Goal: Task Accomplishment & Management: Manage account settings

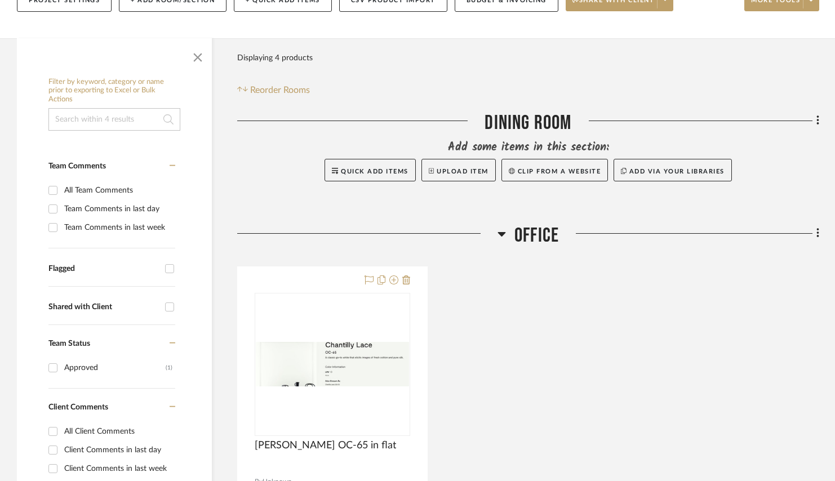
scroll to position [316, 0]
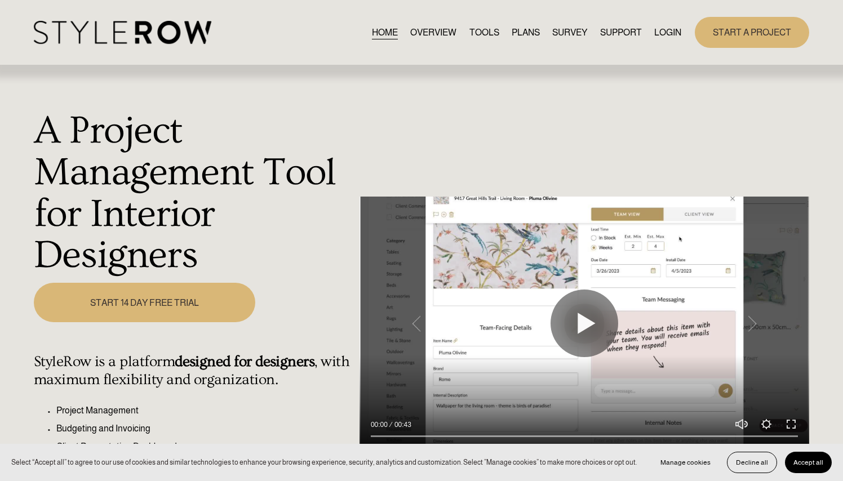
click at [670, 39] on link "LOGIN" at bounding box center [667, 32] width 27 height 15
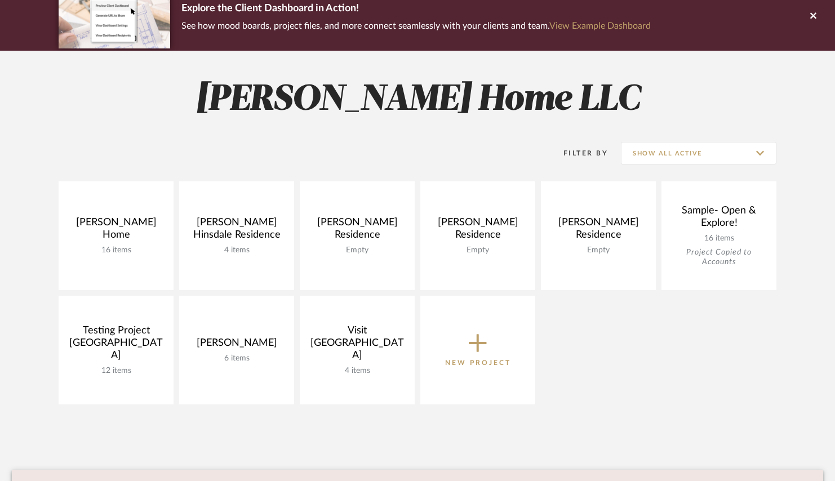
scroll to position [104, 0]
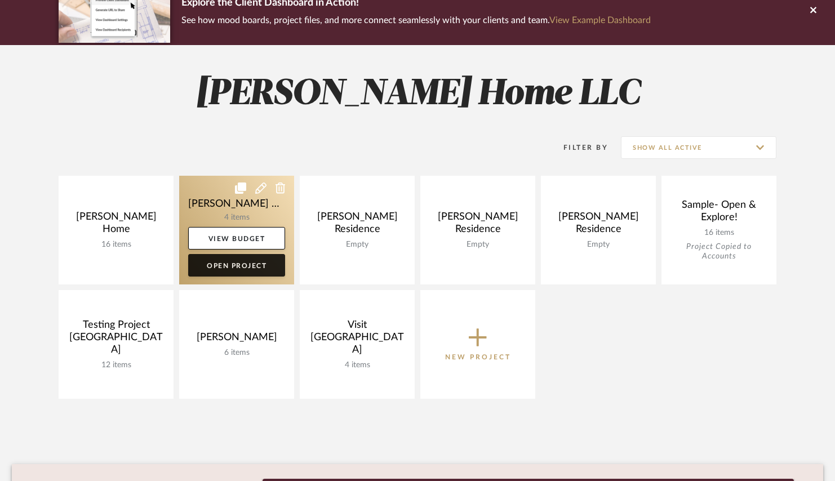
click at [244, 267] on link "Open Project" at bounding box center [236, 265] width 97 height 23
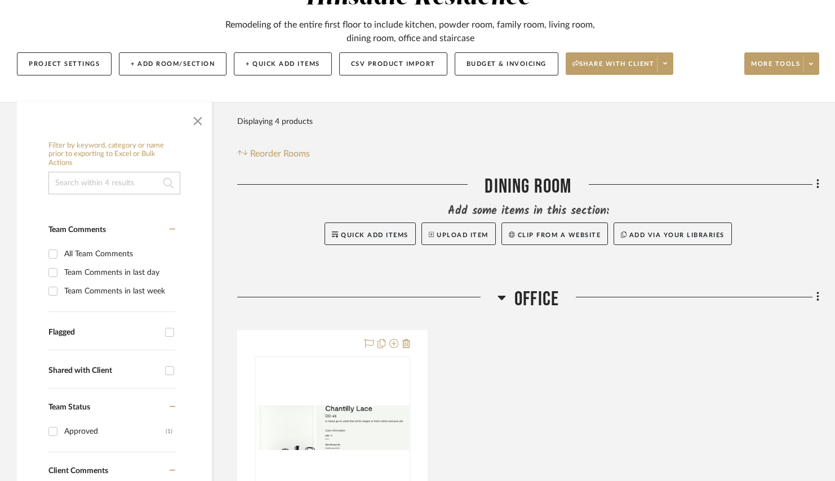
scroll to position [152, 0]
click at [510, 61] on button "Budget & Invoicing" at bounding box center [507, 63] width 104 height 23
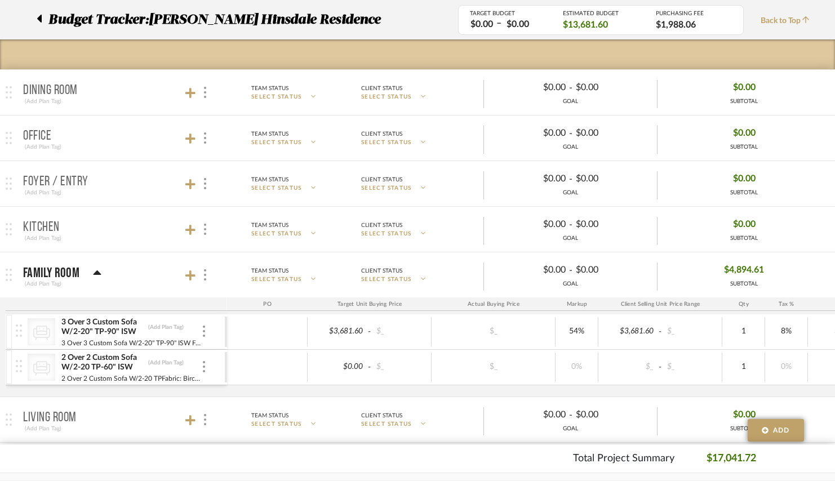
click at [365, 351] on div "$0.00 - $_ $_ 0% $_ - $_ 1 0% $0.00 - $_ 0% Taxable $0.00" at bounding box center [696, 367] width 938 height 35
click at [630, 334] on input "3681.60" at bounding box center [629, 331] width 55 height 16
click at [536, 314] on div "PO Target Unit Buying Price Actual Buying Price Markup Client Selling Unit Pric…" at bounding box center [420, 346] width 829 height 99
click at [638, 334] on input "3681.60" at bounding box center [629, 331] width 55 height 16
type input "5669.70"
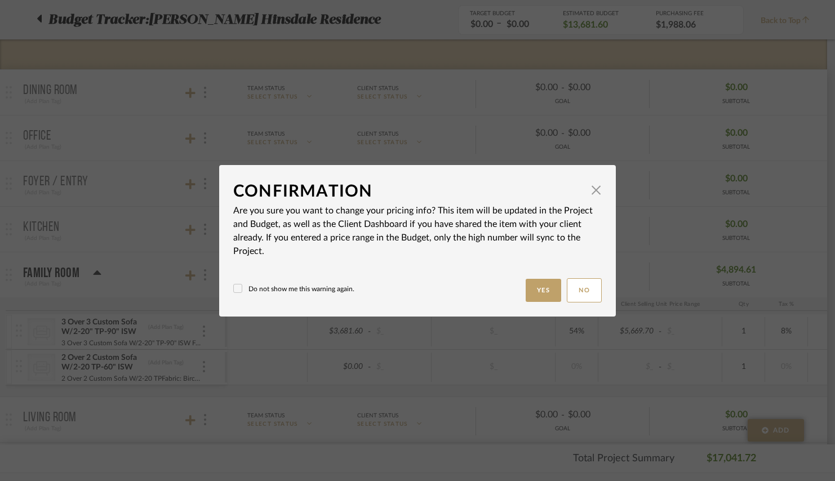
click at [632, 294] on body "Chrome Web Clipper Import Pinterest Support All Projects Library Inspiration Up…" at bounding box center [413, 88] width 827 height 481
click at [601, 188] on span "button" at bounding box center [600, 190] width 23 height 23
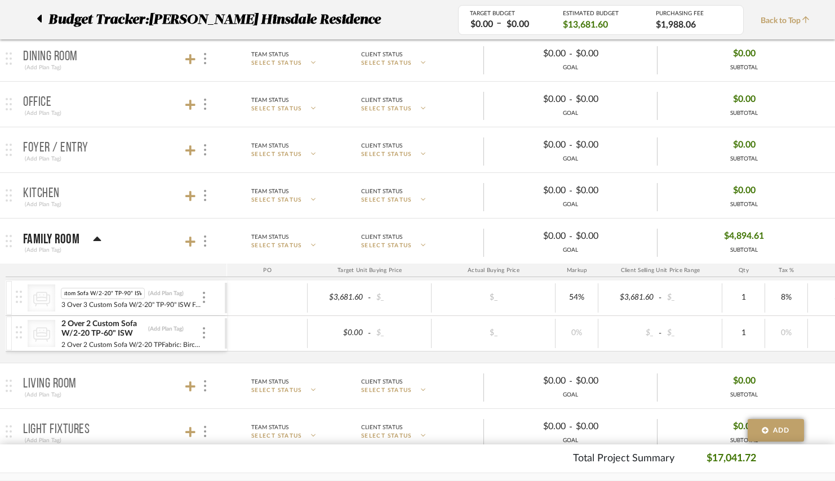
click at [135, 278] on div "PO Target Unit Buying Price Actual Buying Price Markup Client Selling Unit Pric…" at bounding box center [420, 313] width 829 height 99
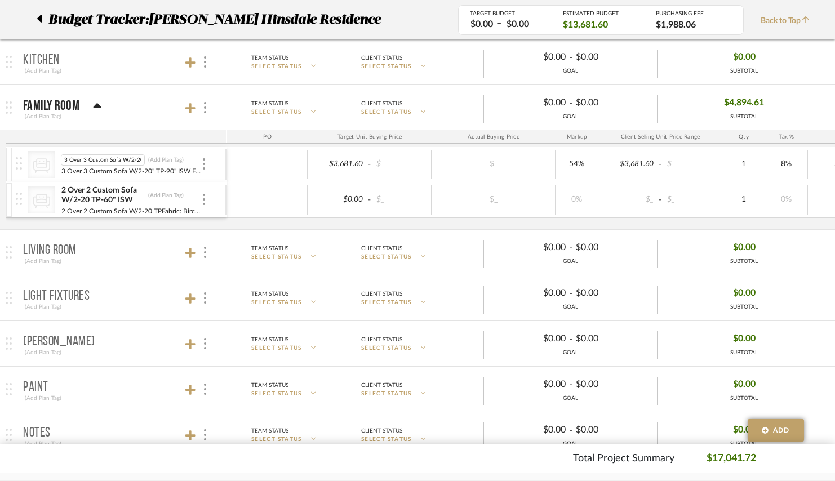
scroll to position [0, 33]
click at [202, 161] on div at bounding box center [204, 164] width 6 height 12
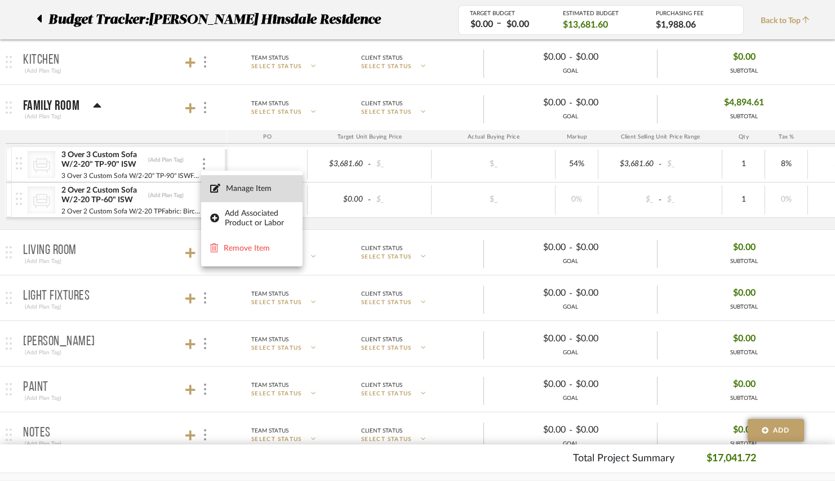
click at [231, 178] on button "Manage Item" at bounding box center [251, 188] width 101 height 27
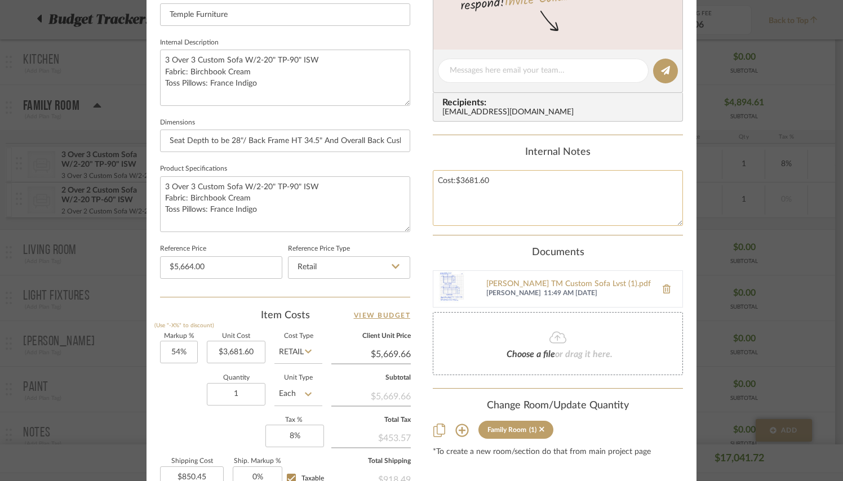
scroll to position [535, 0]
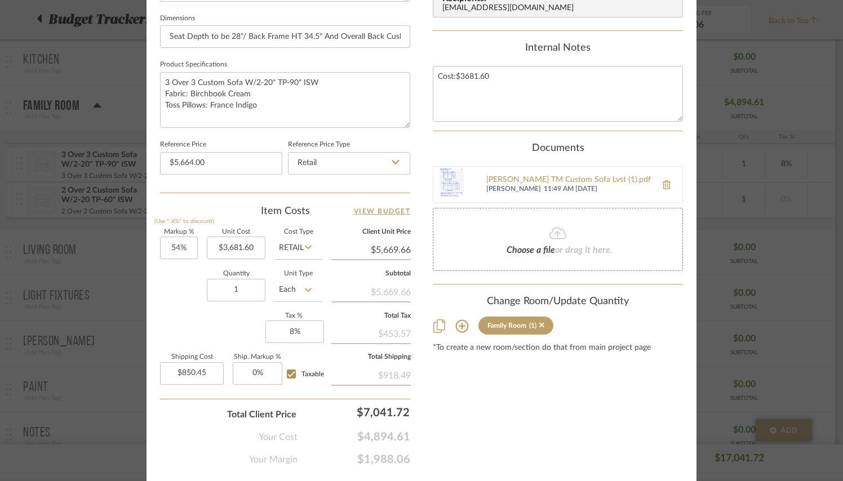
click at [305, 247] on icon at bounding box center [308, 247] width 7 height 9
click at [301, 279] on div "DNET" at bounding box center [340, 273] width 139 height 29
type input "DNET"
click at [467, 395] on div "Content here copies to Client View - confirm visibility there. Show in Client D…" at bounding box center [558, 3] width 250 height 925
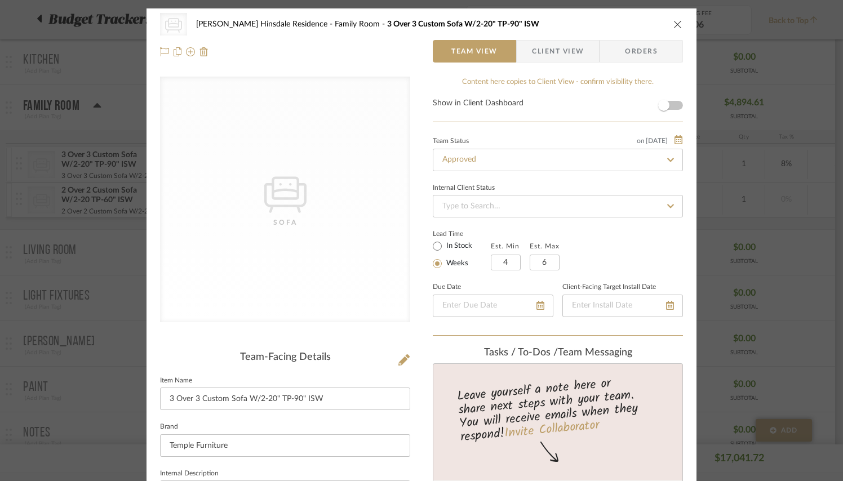
scroll to position [0, 0]
click at [666, 144] on div "on 8/29/2025" at bounding box center [660, 139] width 46 height 9
click at [616, 112] on div at bounding box center [421, 240] width 843 height 481
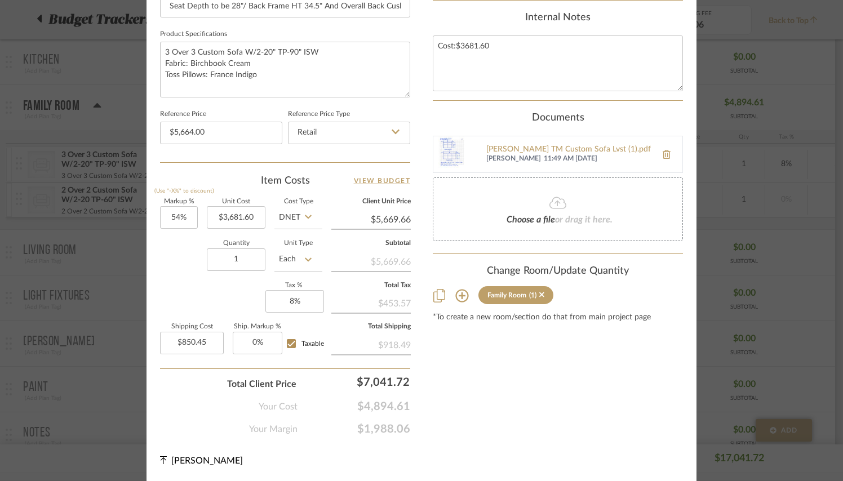
scroll to position [565, 0]
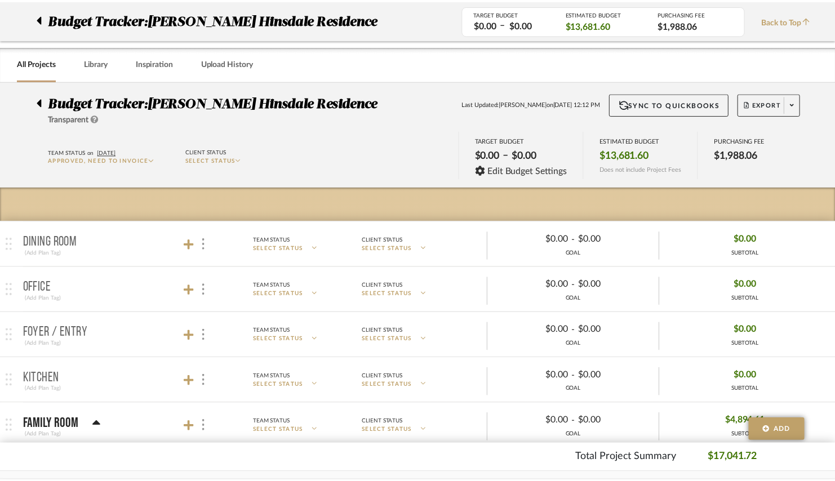
scroll to position [319, 0]
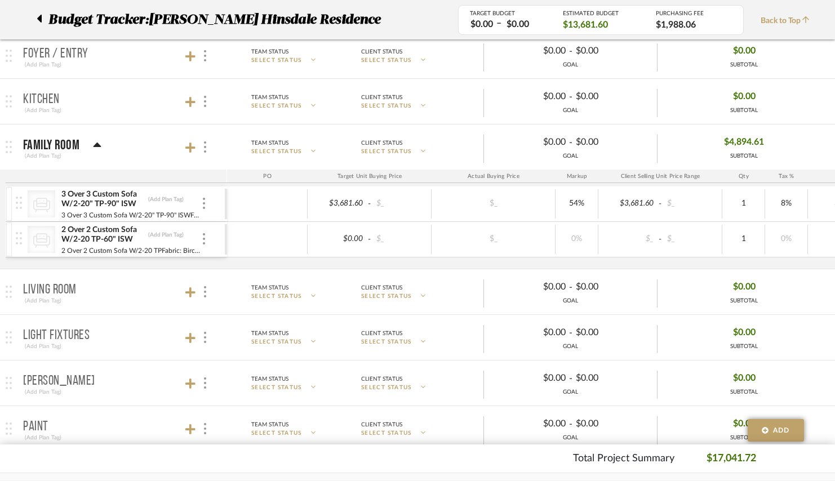
click at [199, 204] on div "3 Over 3 Custom Sofa W/2-20" TP-90" ISW (Add Plan Tag)" at bounding box center [131, 199] width 140 height 20
click at [203, 206] on img at bounding box center [204, 203] width 2 height 11
click at [248, 182] on div at bounding box center [417, 240] width 835 height 481
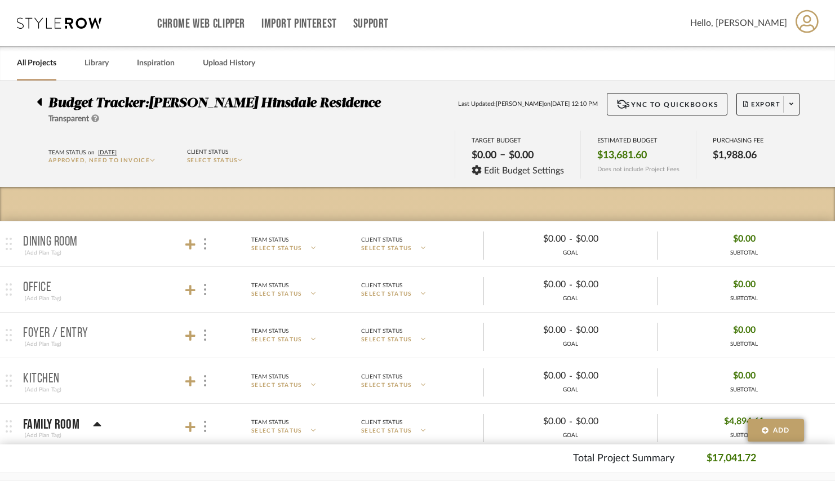
click at [42, 101] on div at bounding box center [43, 100] width 12 height 14
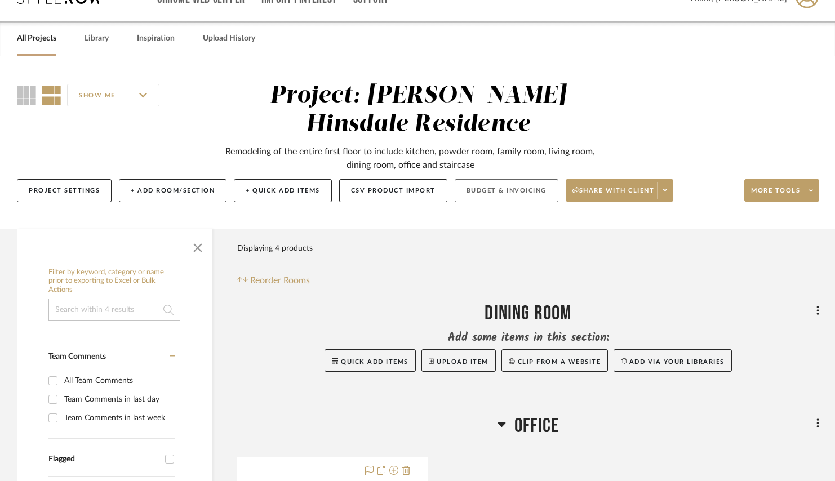
click at [503, 192] on button "Budget & Invoicing" at bounding box center [507, 190] width 104 height 23
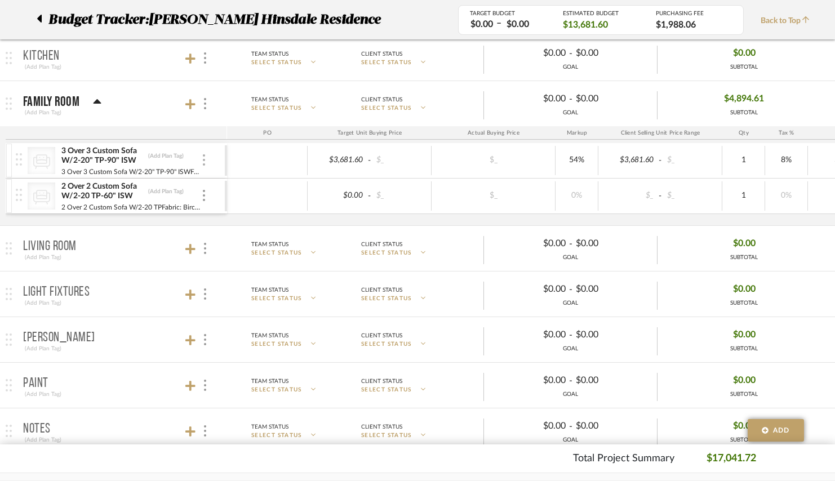
click at [206, 166] on div at bounding box center [204, 160] width 6 height 12
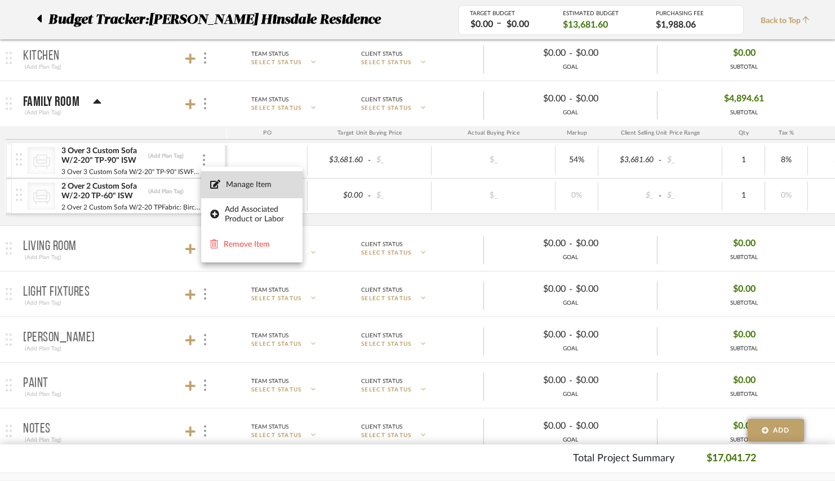
click at [237, 183] on span "Manage Item" at bounding box center [260, 185] width 68 height 10
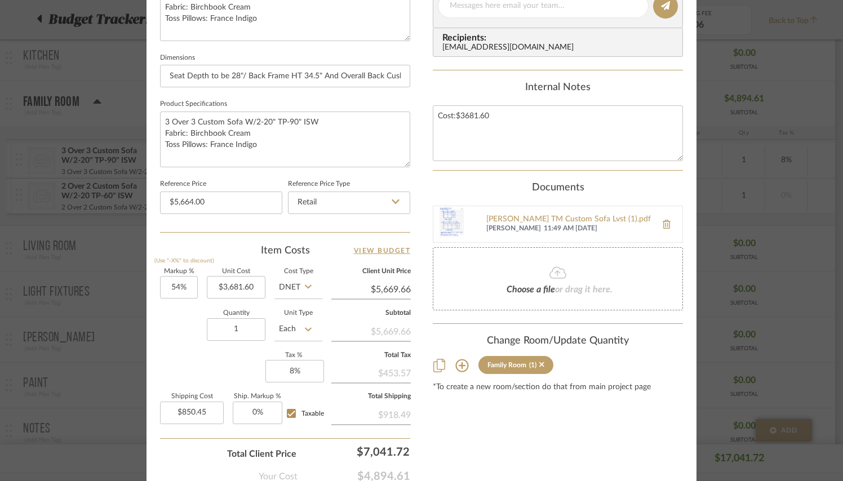
scroll to position [467, 0]
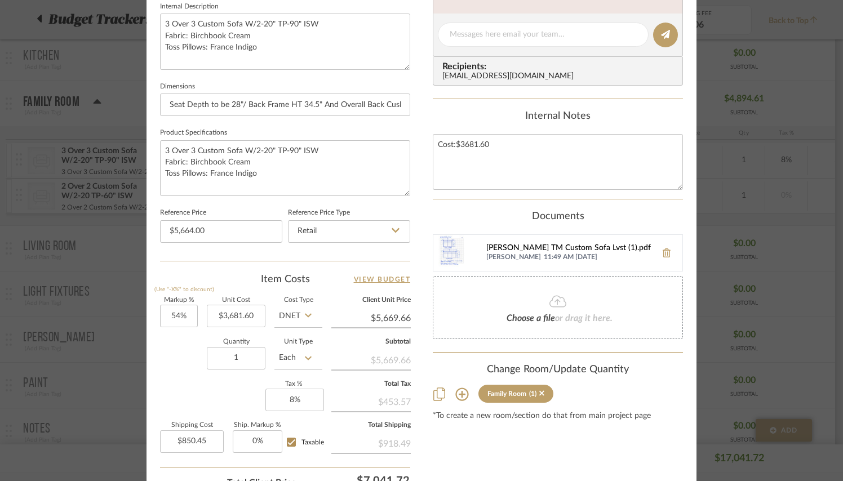
click at [517, 246] on div "Ann Kottler TM Custom Sofa Lvst (1).pdf" at bounding box center [568, 248] width 164 height 9
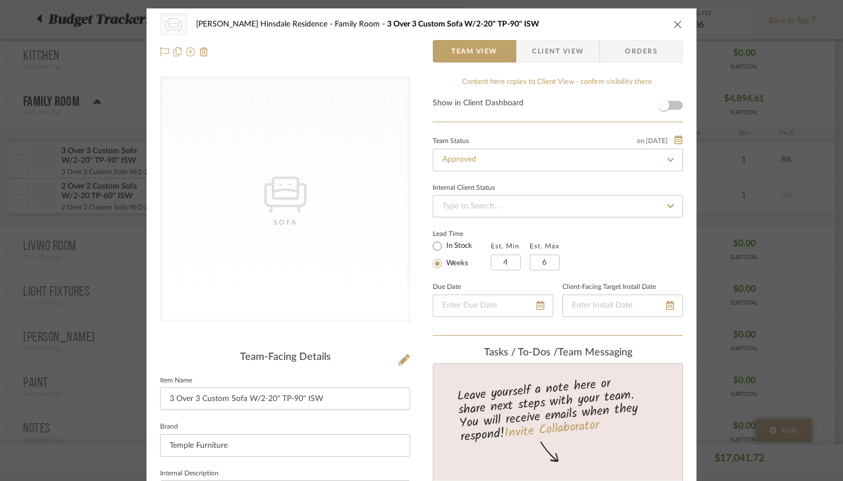
scroll to position [0, 0]
click at [619, 240] on div "Lead Time In Stock Weeks Est. Min 4 Est. Max 6" at bounding box center [558, 248] width 250 height 44
click at [570, 58] on span "Client View" at bounding box center [558, 51] width 52 height 23
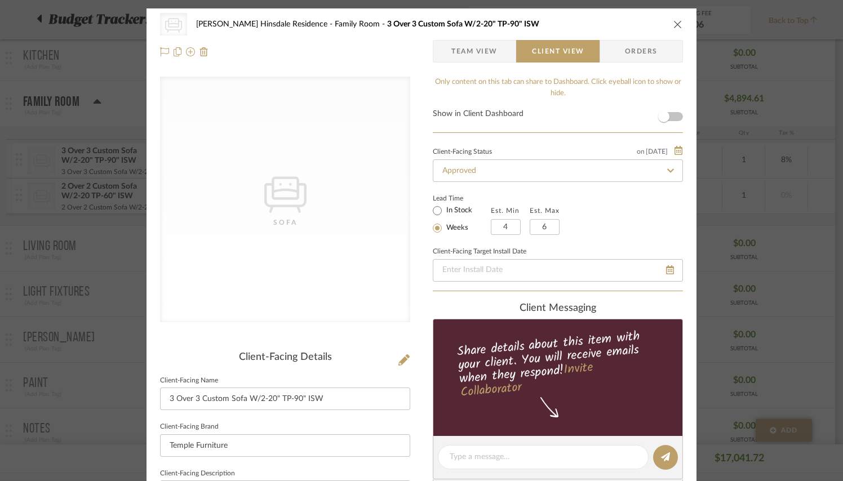
click at [492, 54] on span "Team View" at bounding box center [474, 51] width 46 height 23
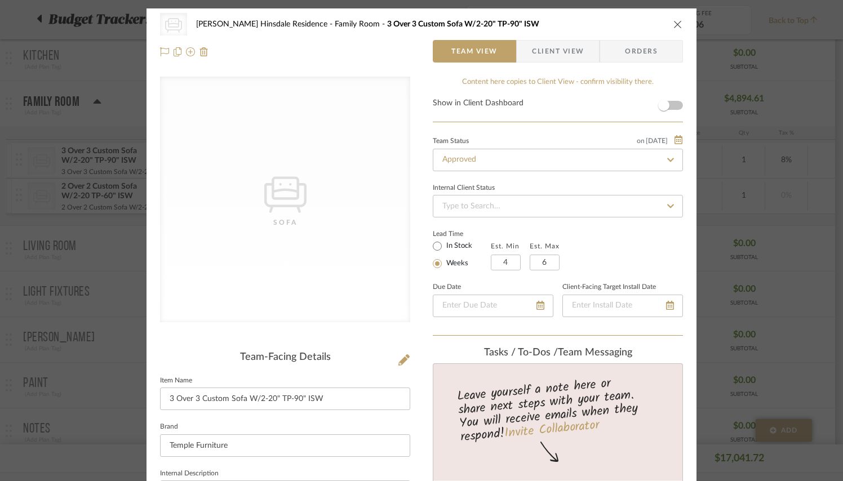
click at [673, 24] on icon "close" at bounding box center [677, 24] width 9 height 9
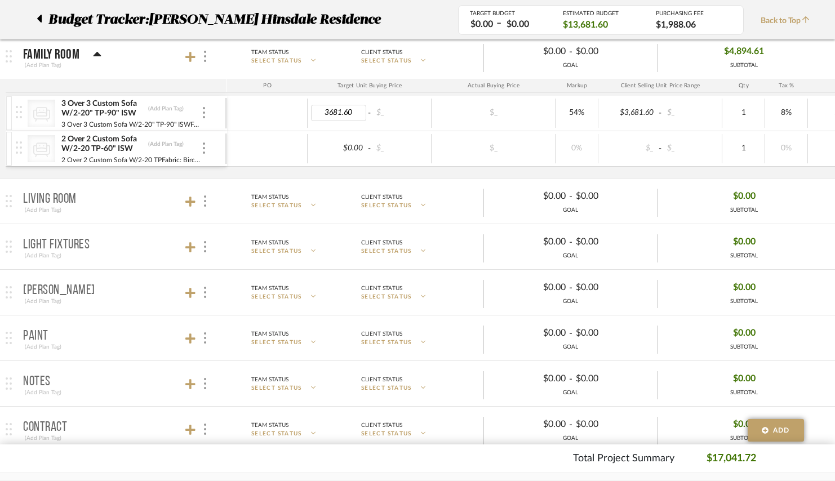
scroll to position [371, 0]
click at [392, 178] on mat-expansion-panel-header "Living Room (Add Plan Tag) Team Status SELECT STATUS Client Status SELECT STATU…" at bounding box center [417, 199] width 835 height 45
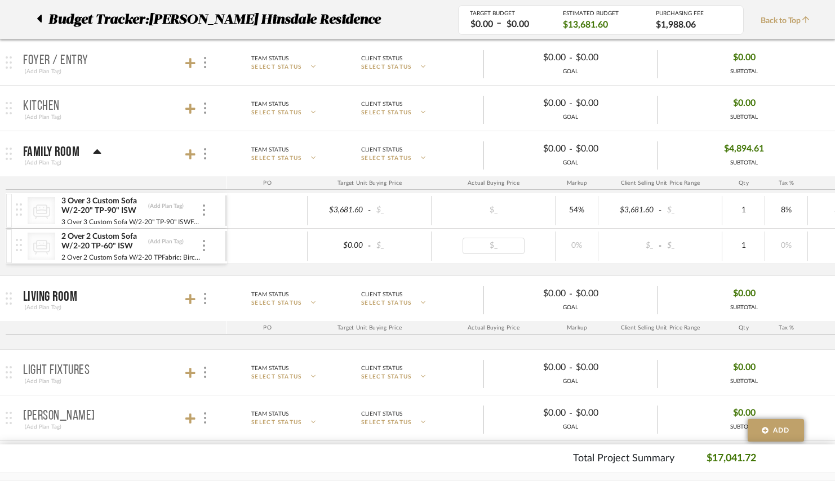
scroll to position [0, 25]
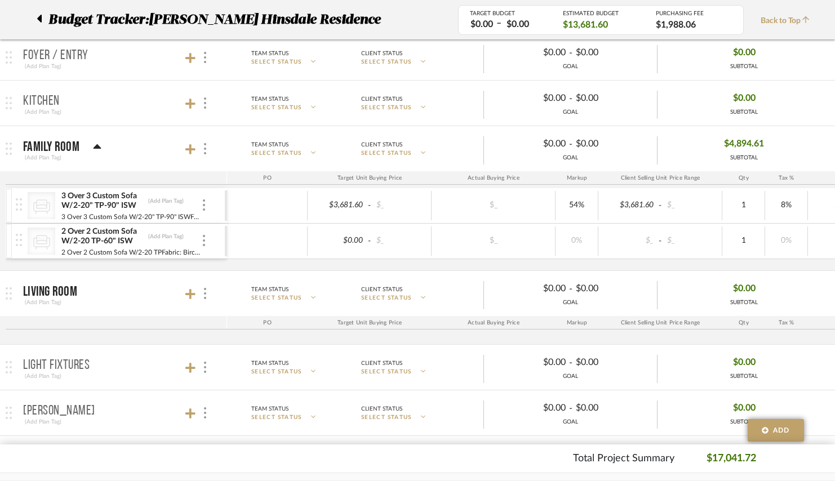
click at [197, 238] on div "2 Over 2 Custom Sofa W/2-20 TP-60" ISW (Add Plan Tag)" at bounding box center [131, 236] width 140 height 20
click at [204, 241] on img at bounding box center [204, 240] width 2 height 11
click at [243, 265] on span "Manage Item" at bounding box center [260, 266] width 68 height 10
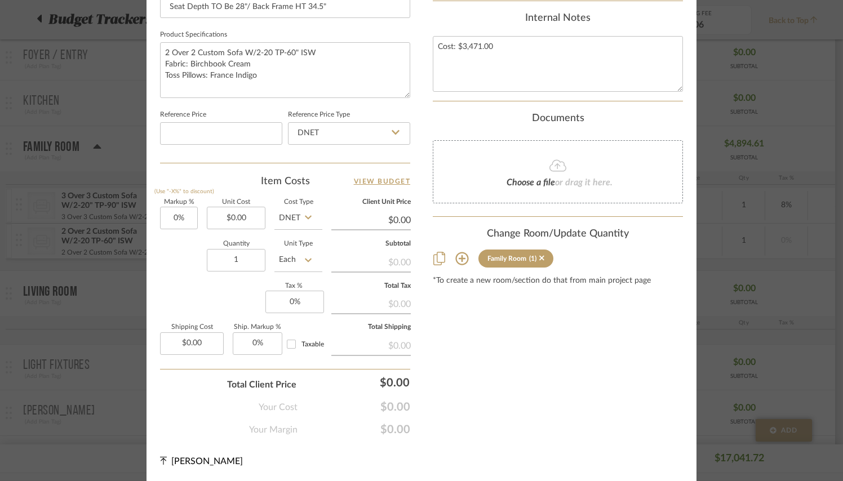
click at [397, 215] on input "0.00" at bounding box center [370, 220] width 79 height 17
type input "0.50"
click at [368, 212] on input "0.50" at bounding box center [370, 220] width 79 height 17
click at [406, 212] on input "0.50" at bounding box center [370, 220] width 79 height 17
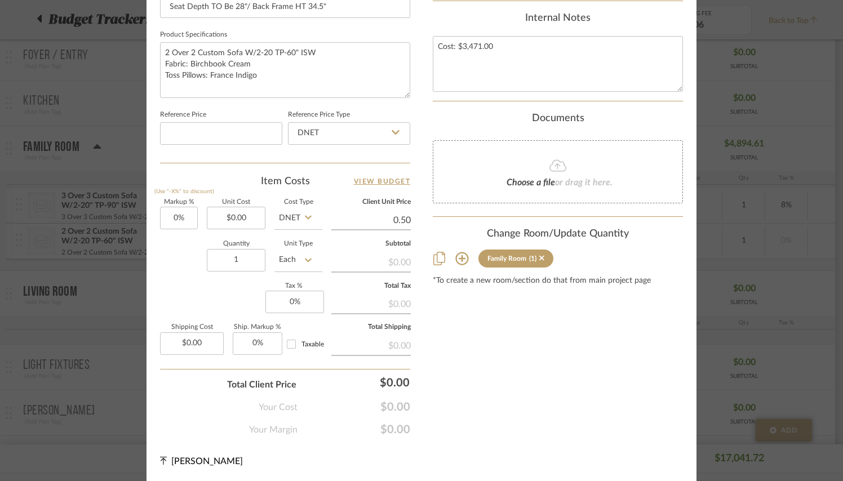
click at [406, 212] on input "0.50" at bounding box center [370, 220] width 79 height 17
type input "-100"
click at [175, 212] on input "-100" at bounding box center [179, 218] width 38 height 23
type input "$0.00"
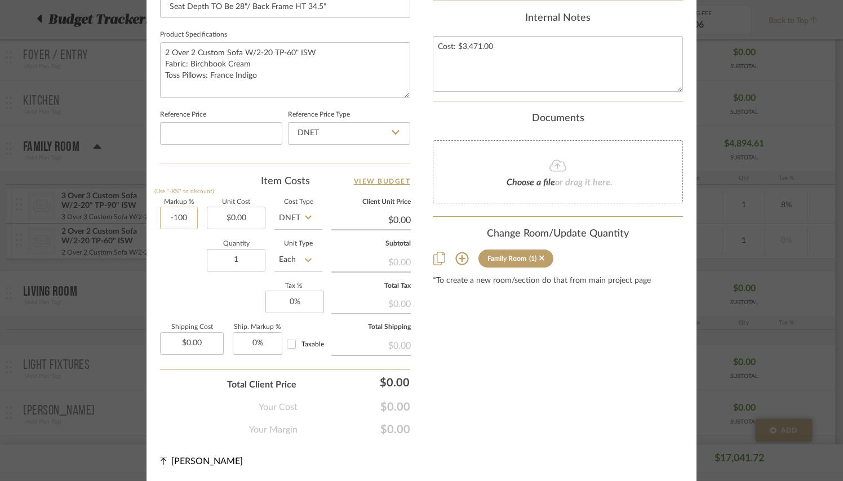
click at [185, 216] on input "-100" at bounding box center [179, 218] width 38 height 23
type input "54%"
type input "0.00"
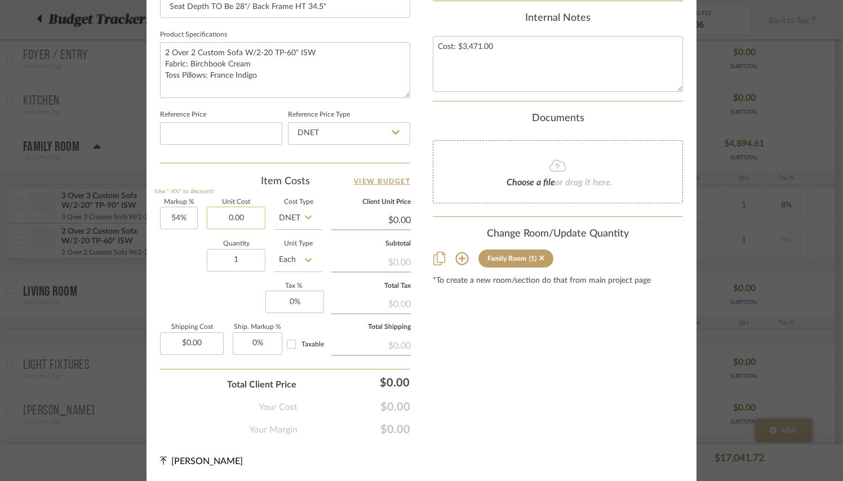
click at [232, 221] on input "0.00" at bounding box center [236, 218] width 59 height 23
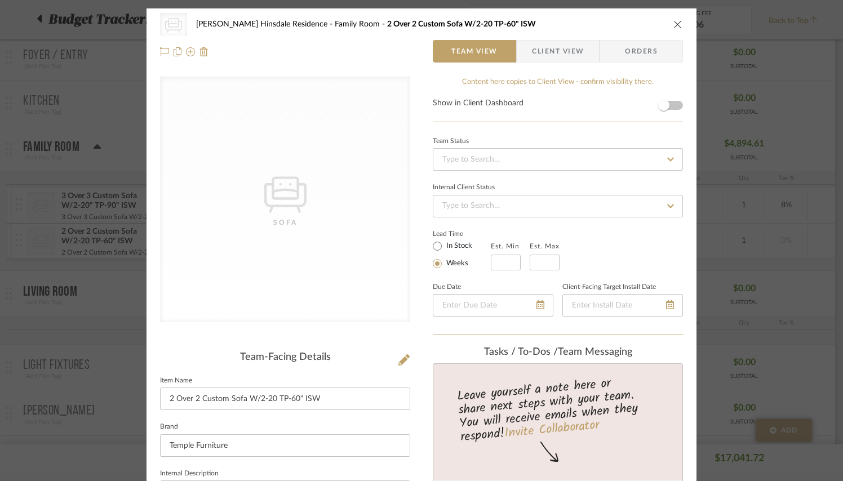
scroll to position [0, 0]
type input "$0.00"
click at [674, 25] on icon "close" at bounding box center [677, 24] width 9 height 9
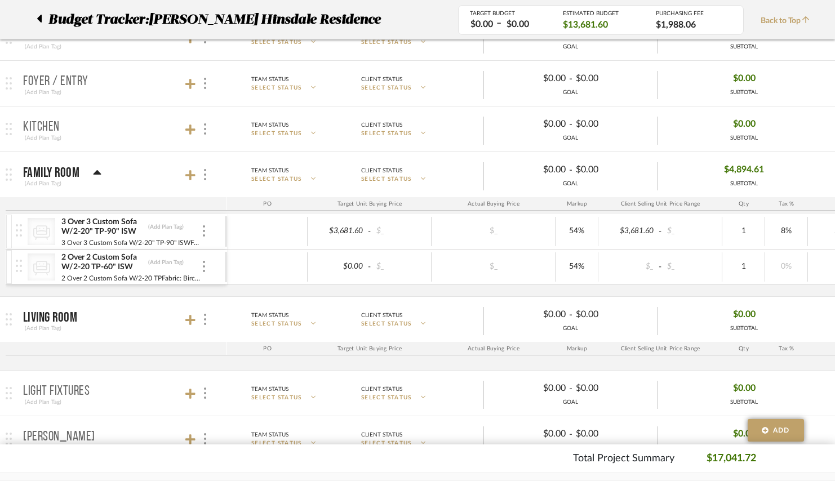
scroll to position [0, 28]
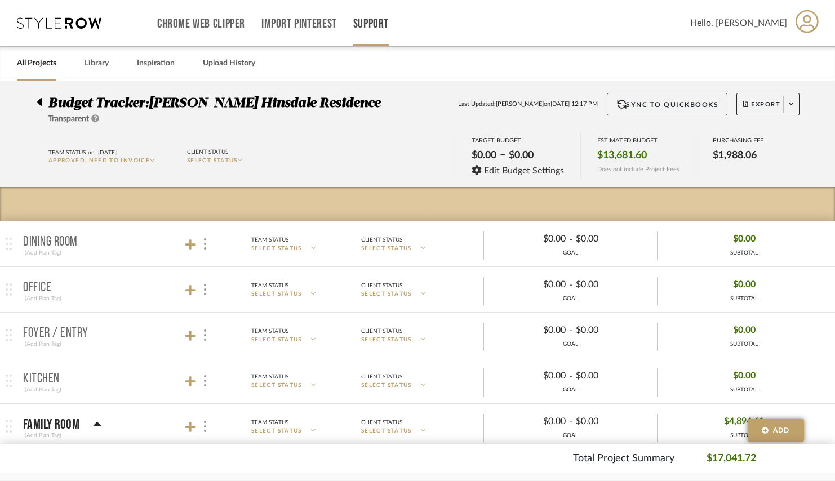
click at [371, 24] on link "Support" at bounding box center [370, 24] width 35 height 10
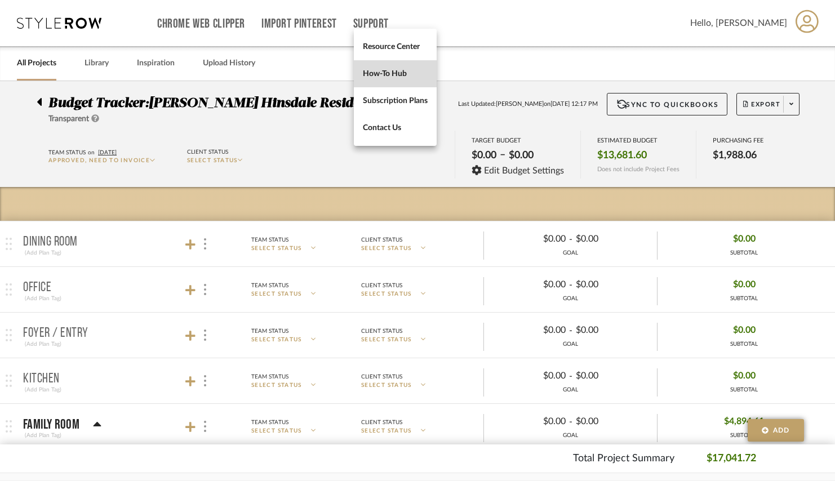
click at [385, 73] on span "How-To Hub" at bounding box center [395, 74] width 65 height 10
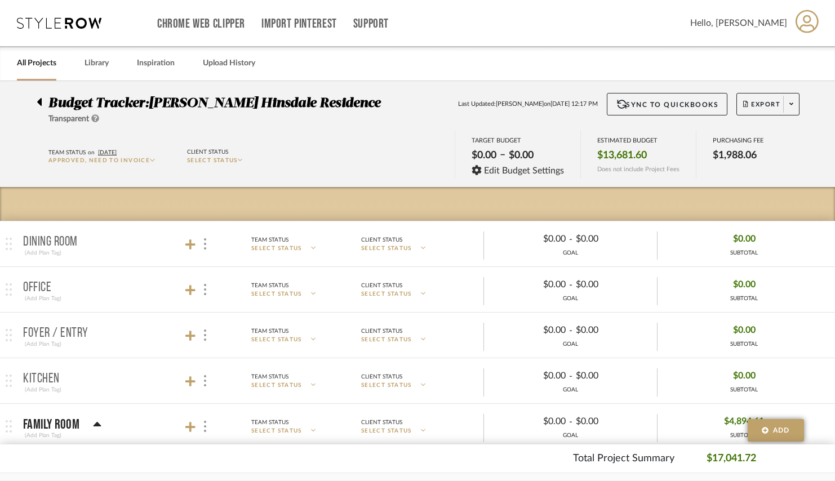
click at [42, 64] on link "All Projects" at bounding box center [36, 63] width 39 height 15
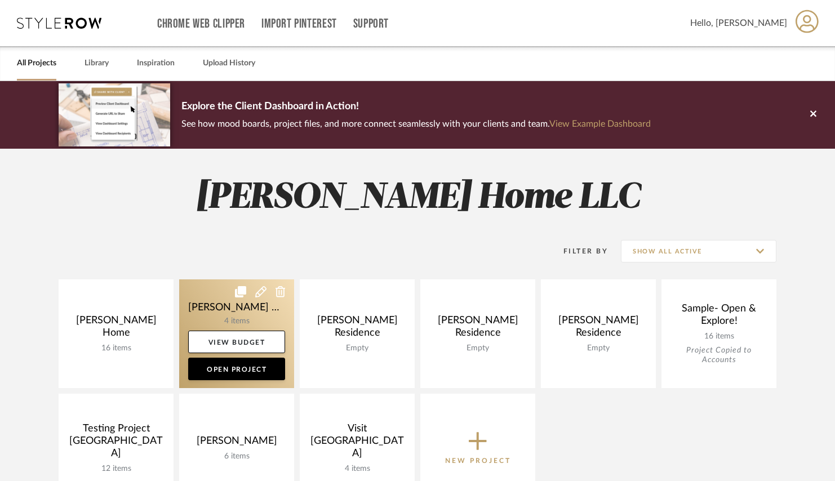
click at [216, 294] on link at bounding box center [236, 333] width 115 height 109
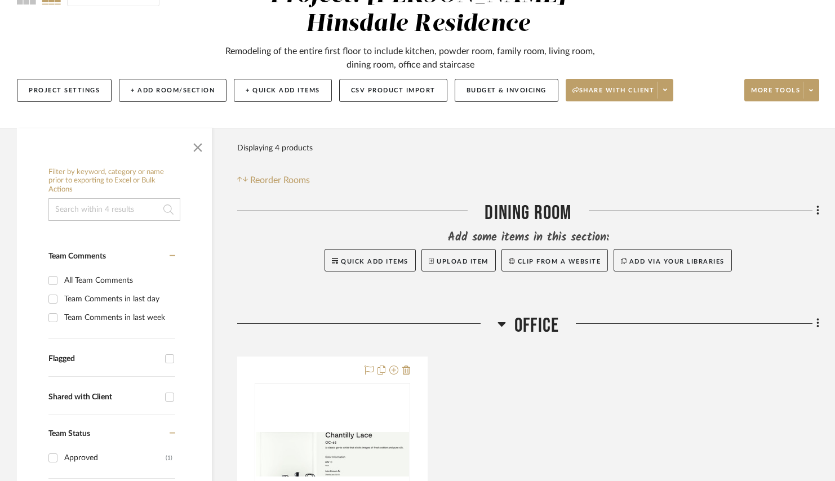
scroll to position [130, 0]
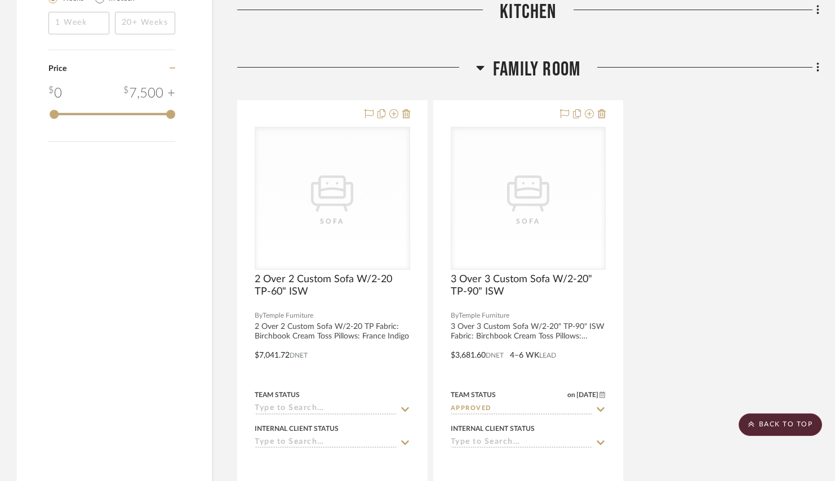
scroll to position [1158, 0]
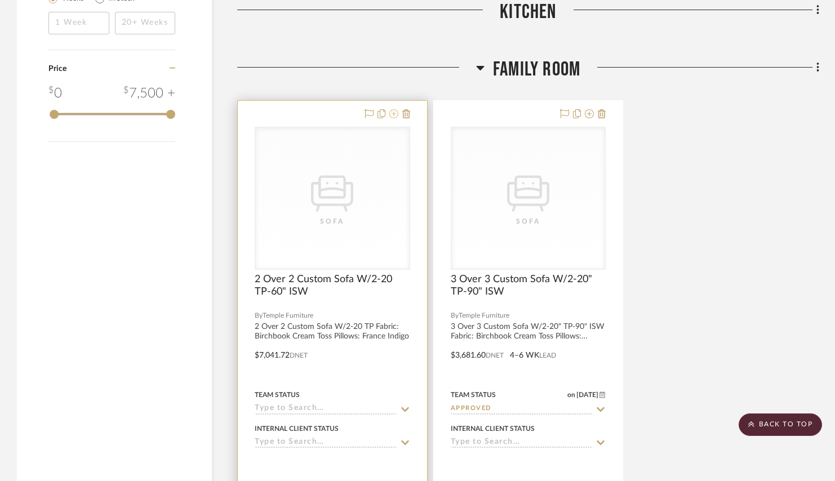
click at [395, 114] on icon at bounding box center [393, 113] width 9 height 9
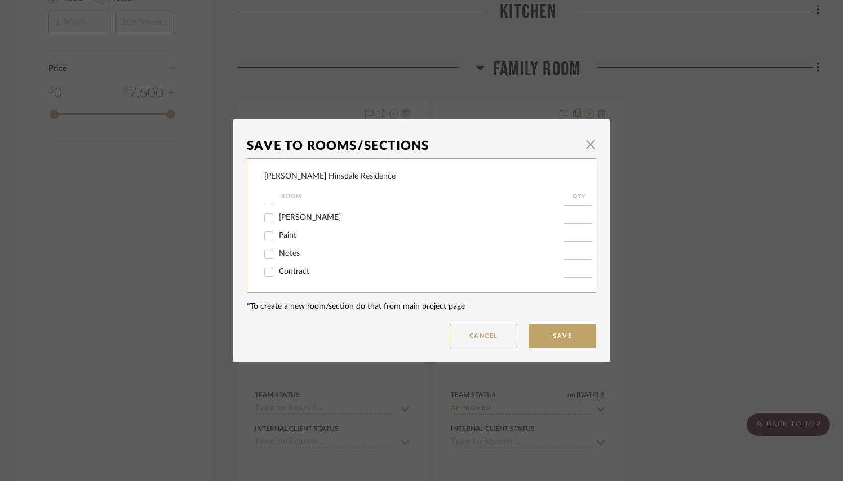
scroll to position [123, 0]
click at [586, 152] on span "button" at bounding box center [590, 145] width 23 height 23
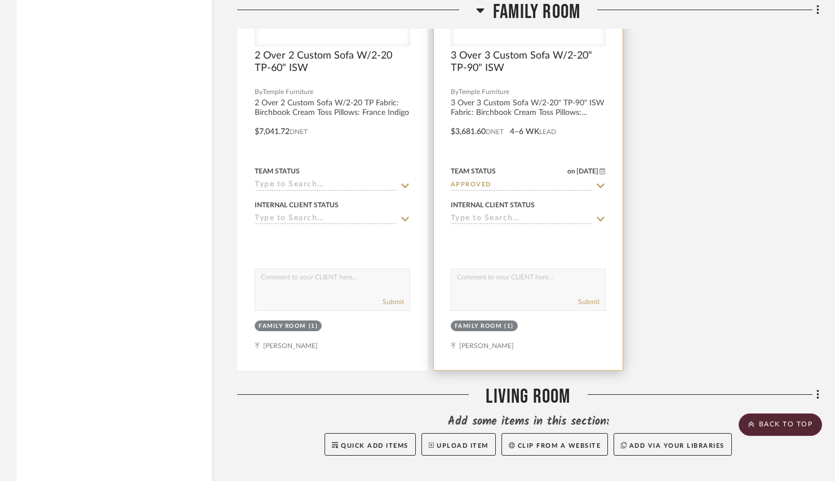
scroll to position [1382, 0]
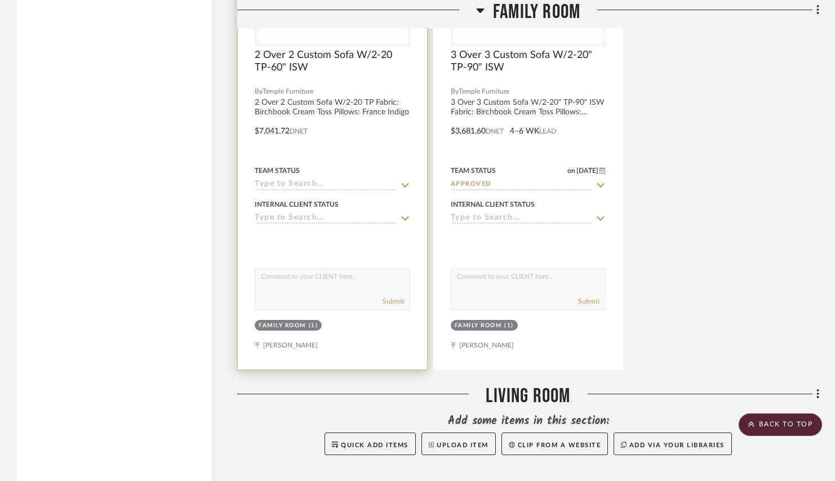
click at [386, 334] on div at bounding box center [332, 123] width 189 height 493
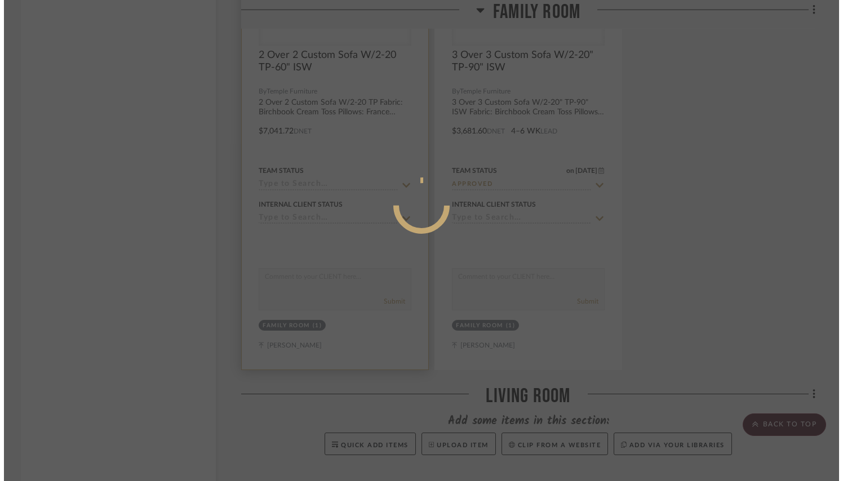
scroll to position [0, 0]
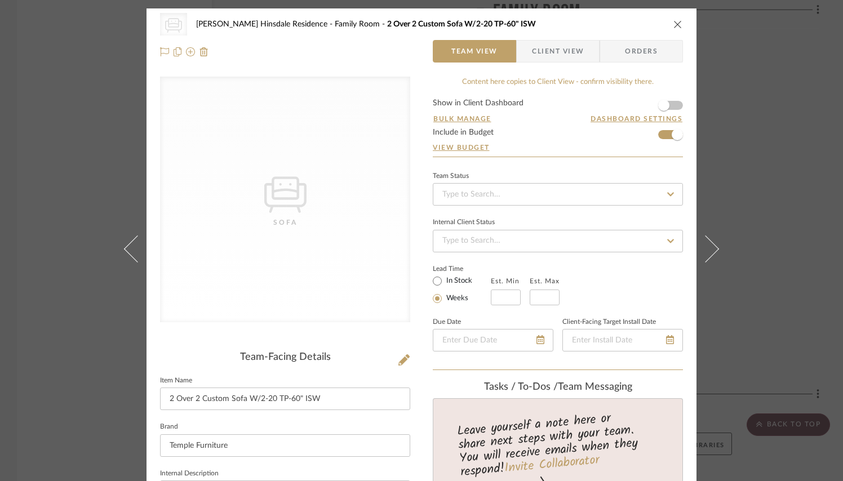
drag, startPoint x: 528, startPoint y: 95, endPoint x: 501, endPoint y: 158, distance: 69.4
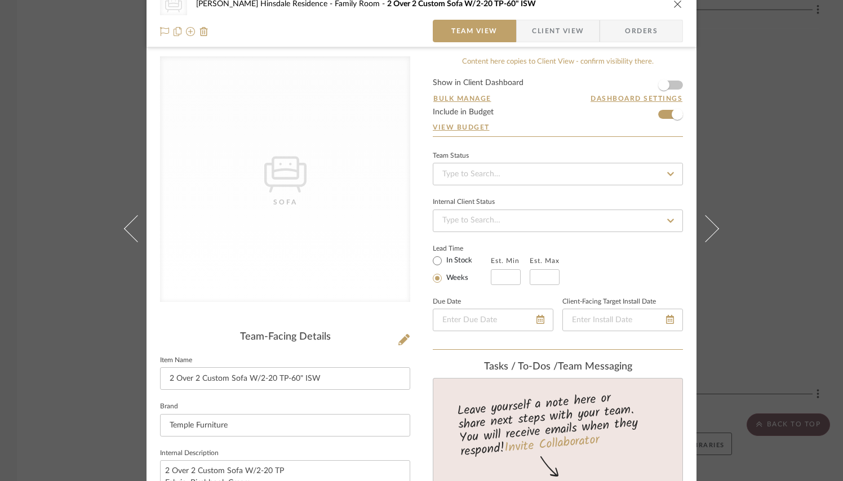
scroll to position [21, 0]
click at [665, 116] on span "button" at bounding box center [677, 113] width 25 height 25
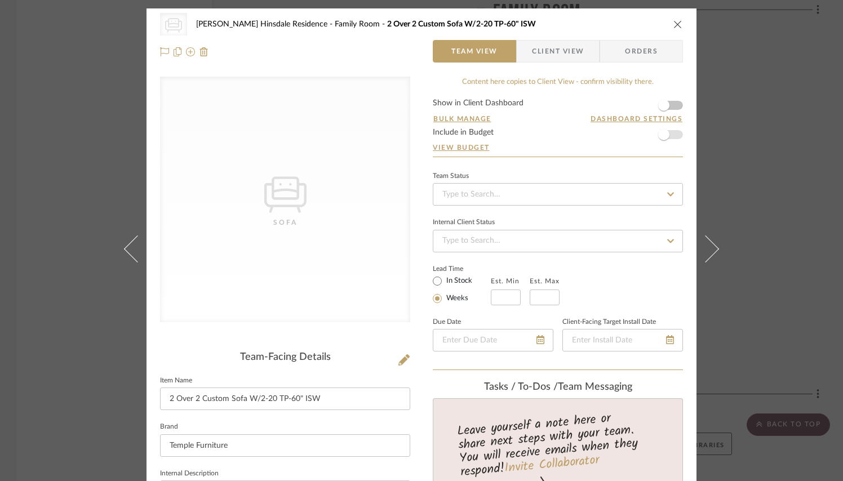
scroll to position [0, 0]
click at [661, 138] on span "button" at bounding box center [663, 134] width 11 height 11
click at [667, 30] on div "CategoryIconSeating Created with Sketch. Sofa Conte Hinsdale Residence Family R…" at bounding box center [421, 24] width 523 height 23
click at [669, 29] on div "CategoryIconSeating Created with Sketch. Sofa Conte Hinsdale Residence Family R…" at bounding box center [421, 24] width 523 height 23
click at [677, 17] on div "CategoryIconSeating Created with Sketch. Sofa Conte Hinsdale Residence Family R…" at bounding box center [421, 24] width 523 height 23
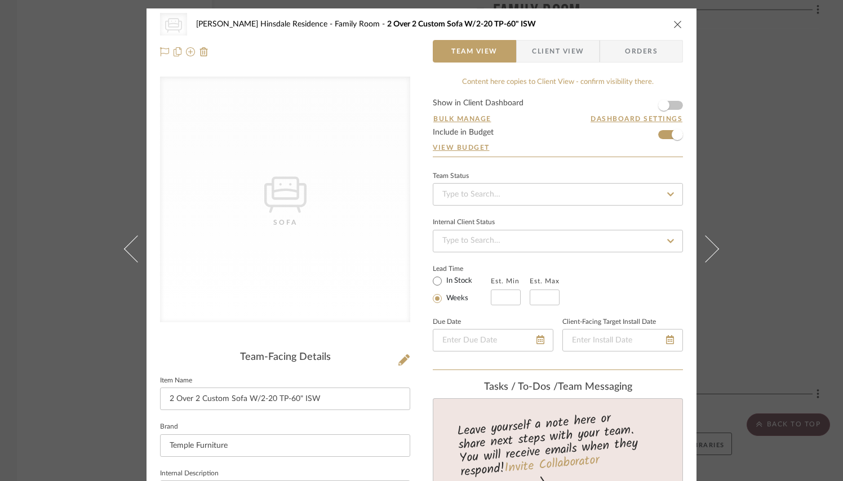
click at [677, 22] on icon "close" at bounding box center [677, 24] width 9 height 9
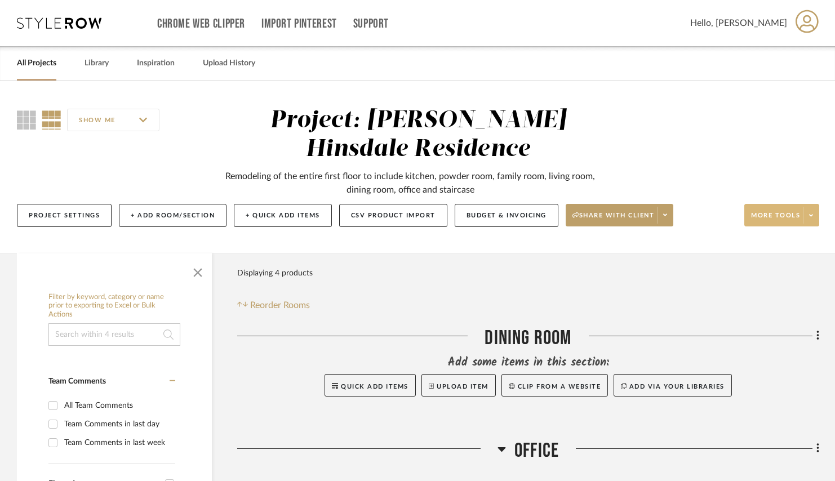
click at [806, 214] on span at bounding box center [811, 215] width 16 height 17
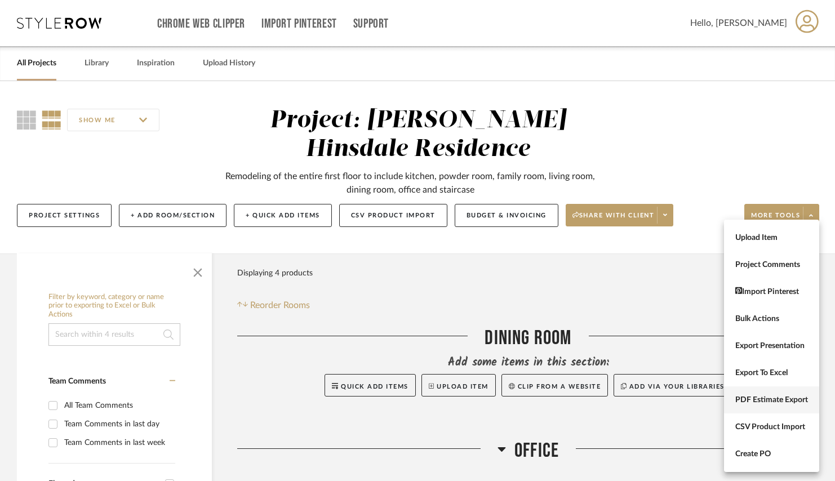
click at [757, 390] on button "PDF Estimate Export" at bounding box center [771, 399] width 95 height 27
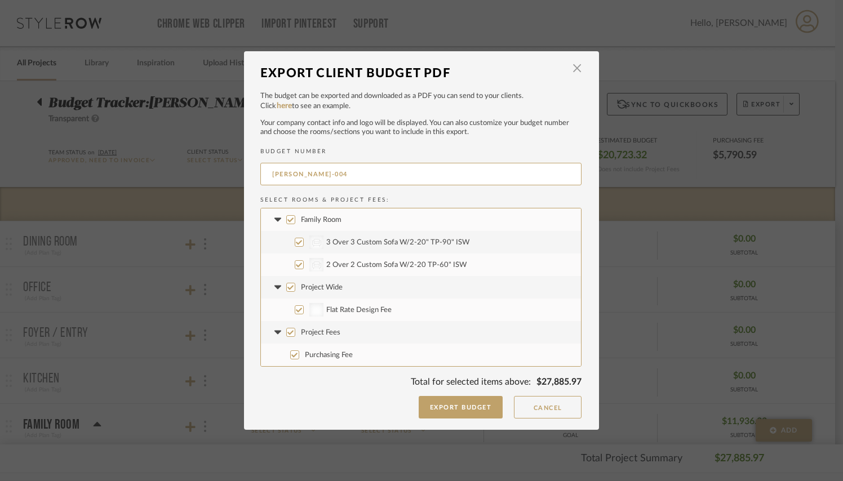
click at [286, 220] on input "Family Room" at bounding box center [290, 219] width 9 height 9
checkbox input "false"
click at [286, 220] on input "Family Room" at bounding box center [290, 219] width 9 height 9
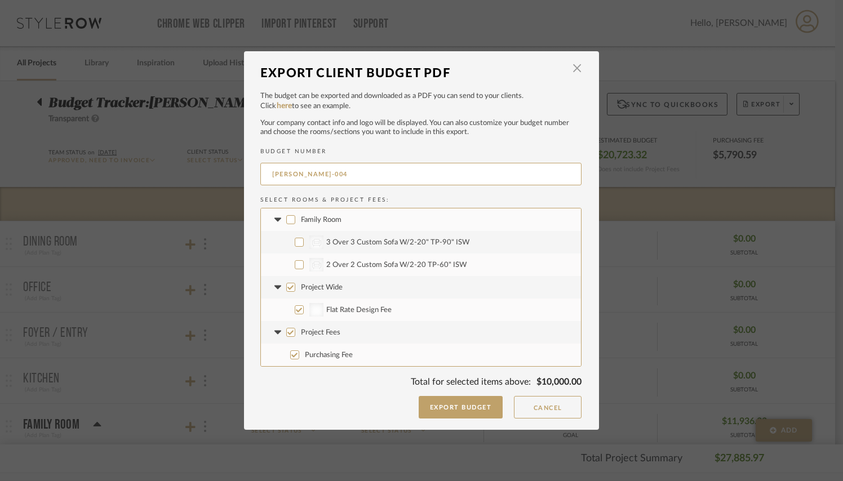
checkbox input "true"
click at [286, 283] on input "Project Wide" at bounding box center [290, 287] width 9 height 9
checkbox input "false"
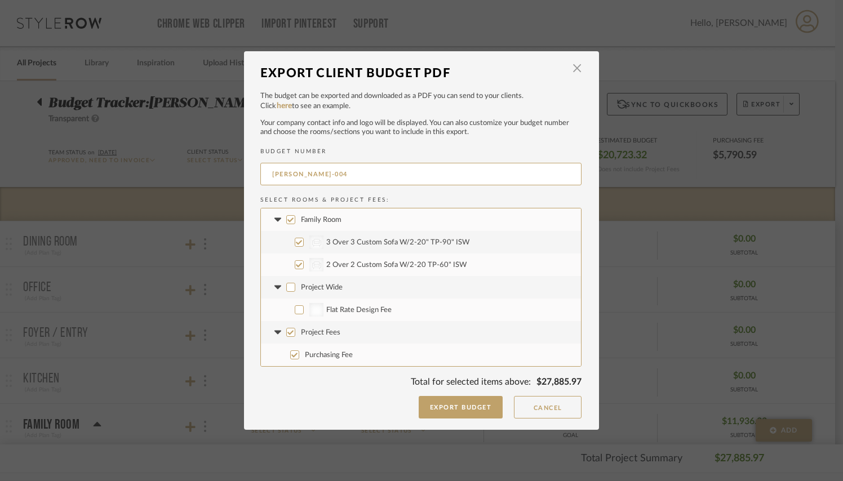
checkbox input "false"
click at [286, 338] on label "Project Fees" at bounding box center [421, 332] width 320 height 23
click at [286, 337] on input "Project Fees" at bounding box center [290, 332] width 9 height 9
checkbox input "false"
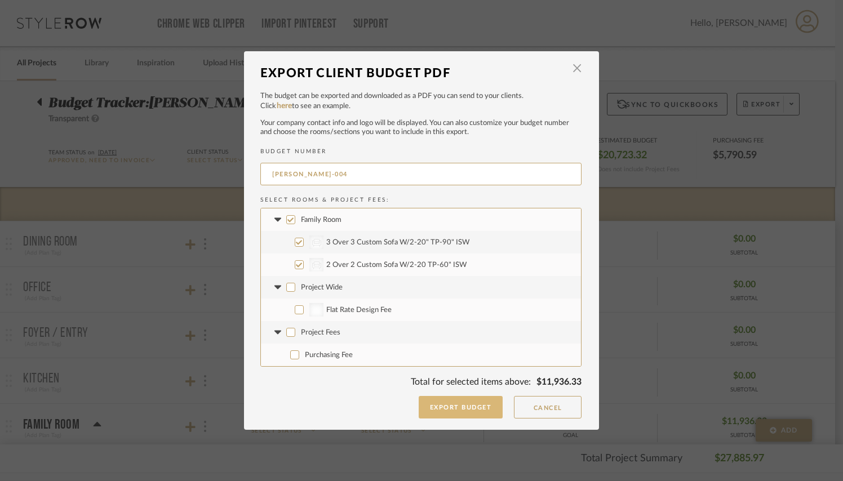
click at [455, 403] on button "Export Budget" at bounding box center [461, 407] width 85 height 23
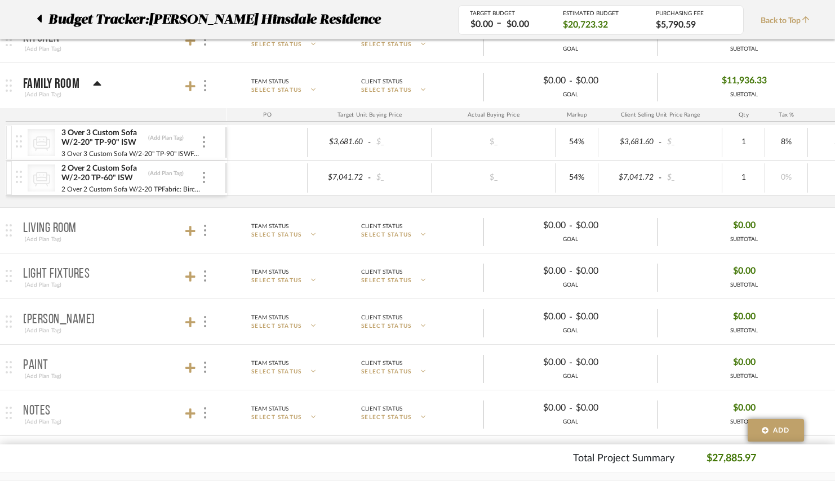
scroll to position [375, 0]
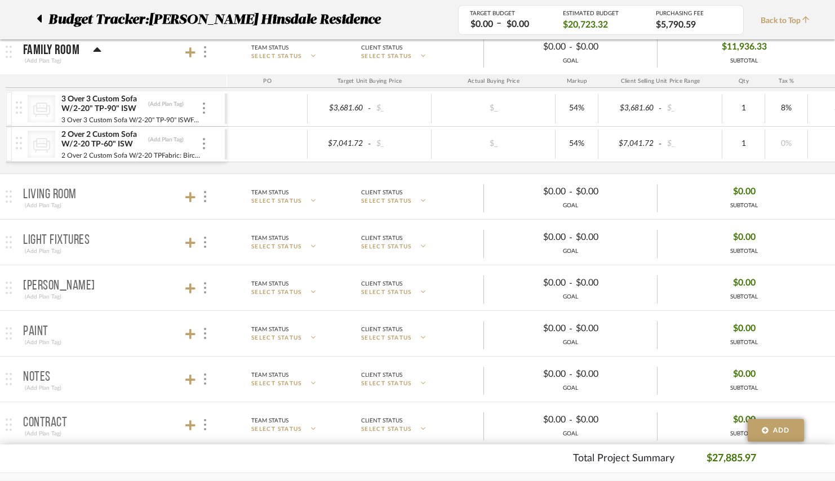
click at [386, 165] on div "CategoryIconSeating Created with Sketch. 3 Over 3 Custom Sofa W/2-20" TP-90" IS…" at bounding box center [588, 132] width 1165 height 82
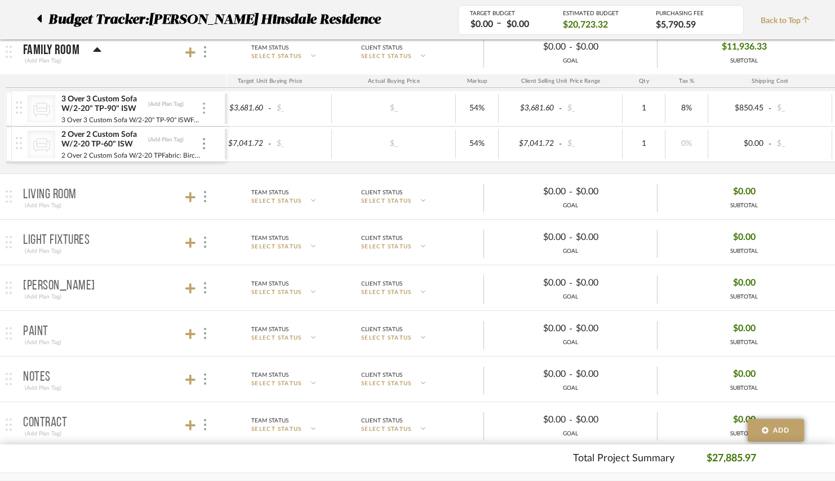
click at [205, 106] on div at bounding box center [204, 109] width 6 height 12
click at [230, 132] on span "Manage Item" at bounding box center [260, 133] width 68 height 10
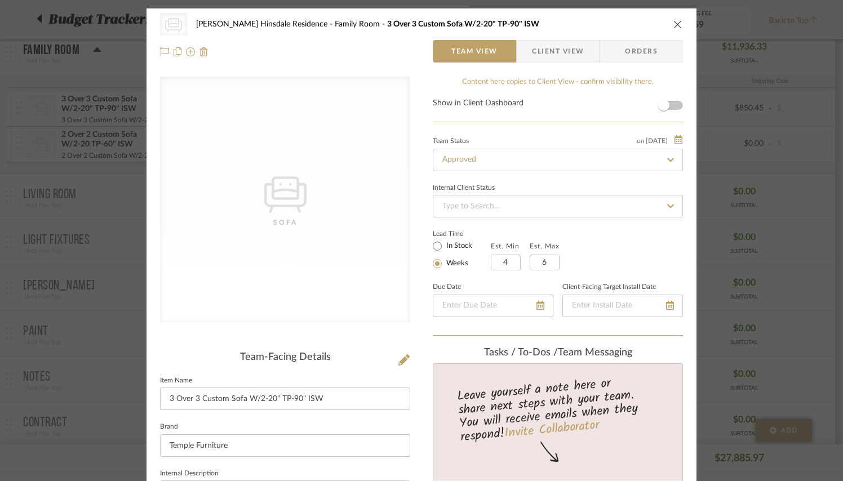
click at [676, 28] on icon "close" at bounding box center [677, 24] width 9 height 9
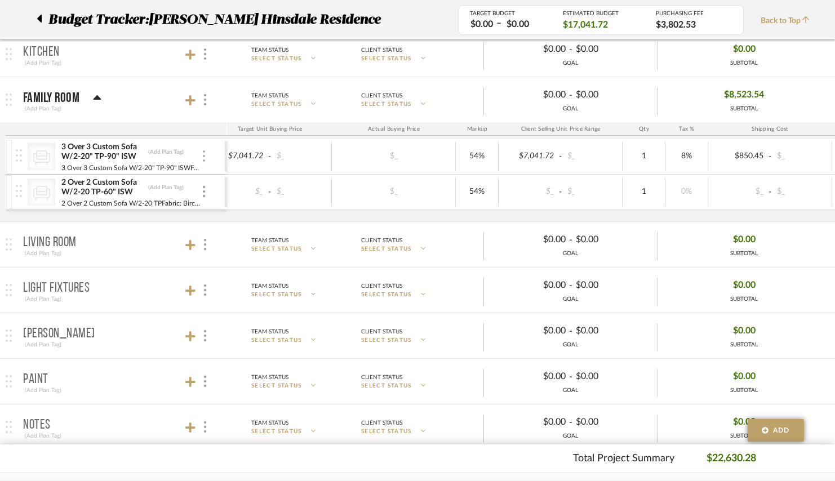
click at [203, 157] on img at bounding box center [204, 155] width 2 height 11
click at [208, 130] on div at bounding box center [417, 240] width 835 height 481
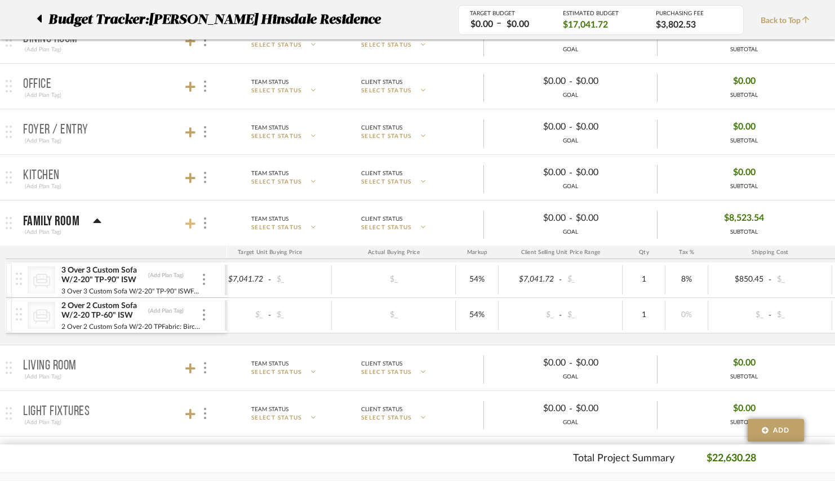
click at [187, 227] on icon at bounding box center [190, 223] width 10 height 11
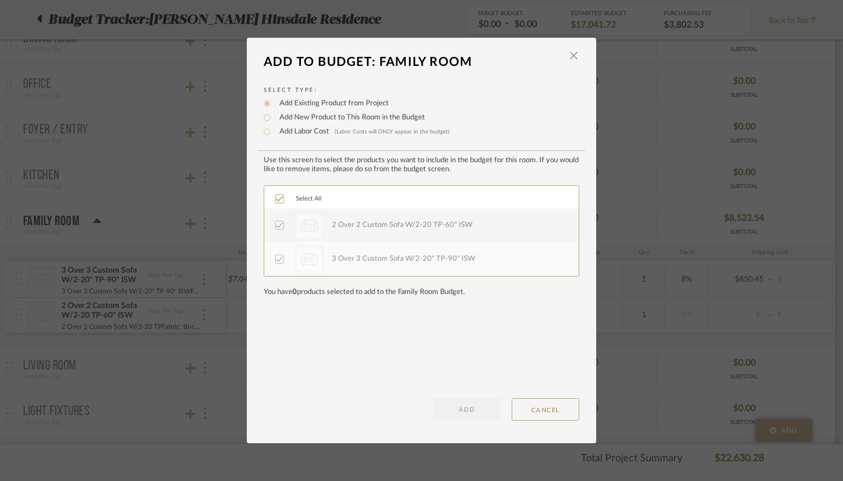
click at [191, 207] on div "LOADING" at bounding box center [421, 240] width 843 height 481
click at [562, 57] on span "button" at bounding box center [573, 56] width 23 height 23
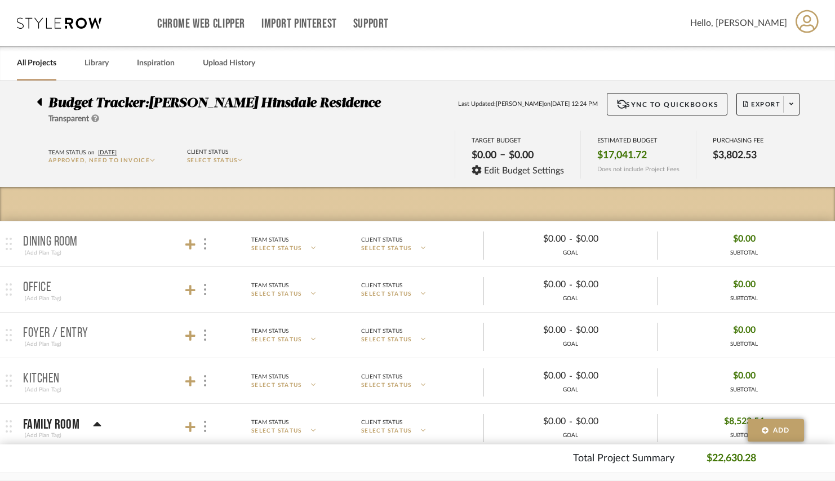
scroll to position [0, 0]
click at [114, 163] on span "Approved, Need to Invoice" at bounding box center [98, 161] width 101 height 6
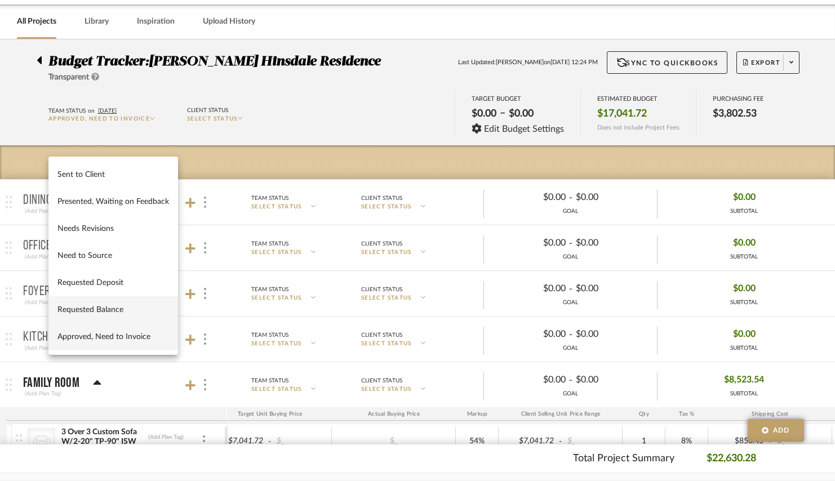
scroll to position [45, 0]
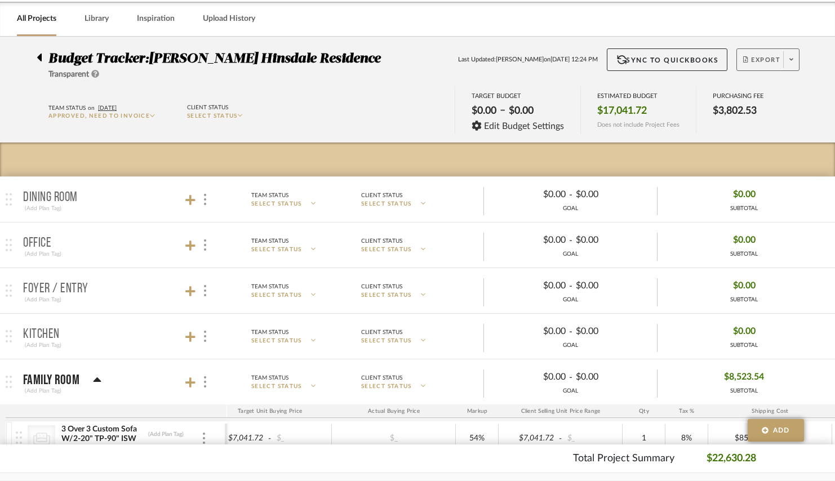
click at [782, 63] on button "Export" at bounding box center [767, 59] width 63 height 23
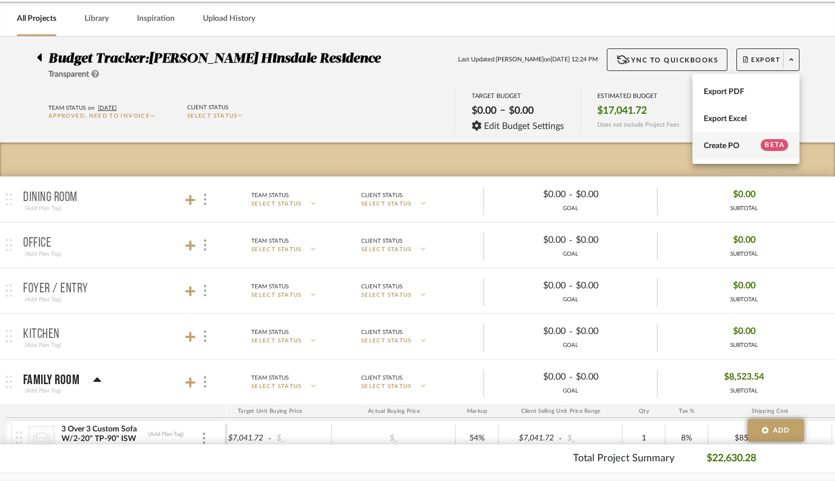
click at [739, 143] on span "Create PO" at bounding box center [721, 146] width 35 height 10
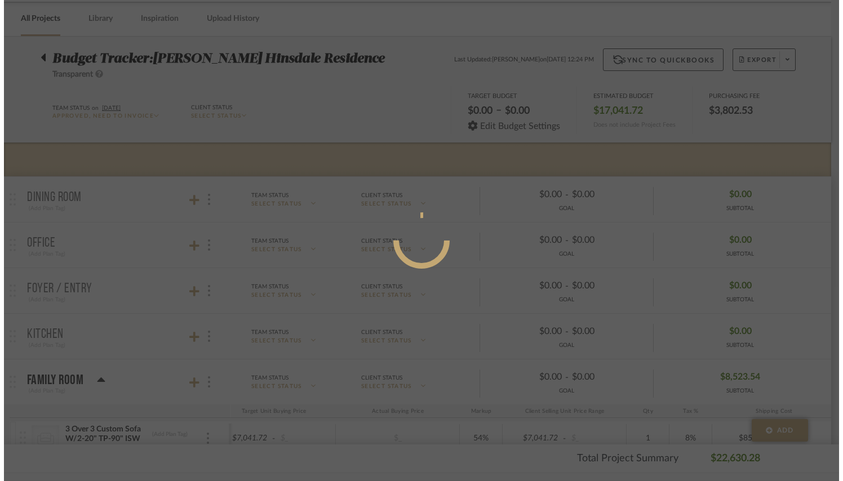
scroll to position [0, 0]
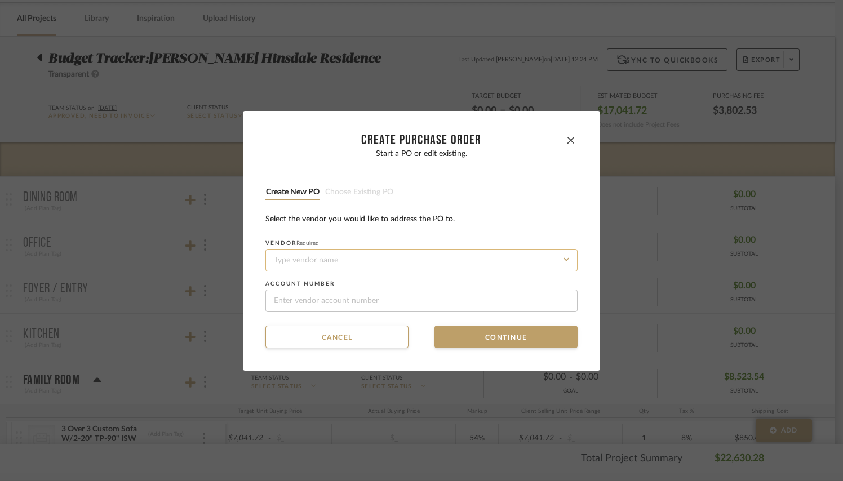
click at [370, 260] on input at bounding box center [421, 260] width 312 height 23
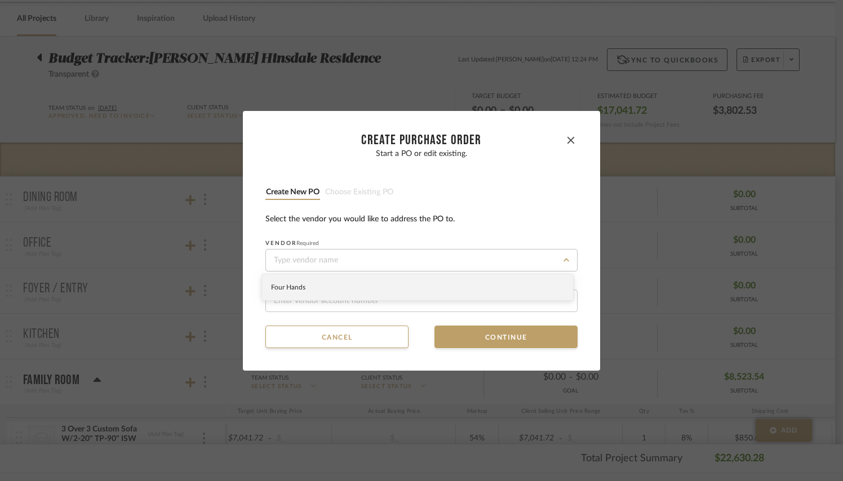
click at [382, 216] on div "Select the vendor you would like to address the PO to." at bounding box center [421, 220] width 312 height 12
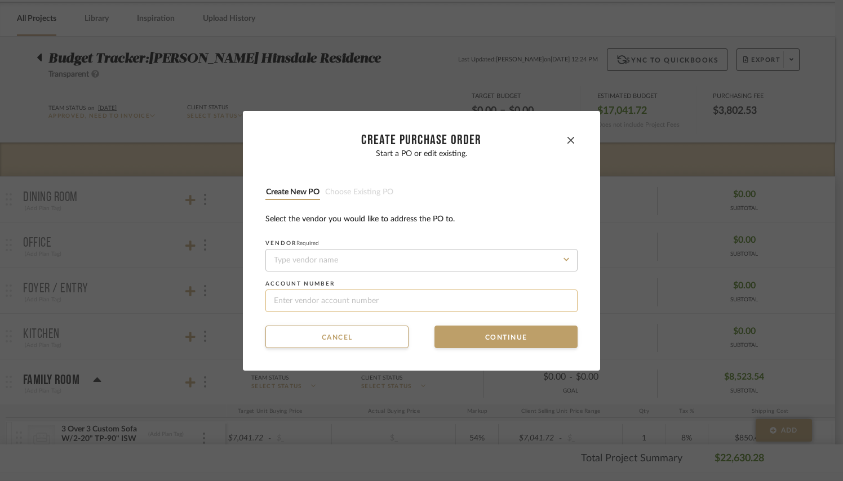
click at [378, 297] on input at bounding box center [421, 301] width 312 height 23
click at [343, 339] on button "Cancel" at bounding box center [336, 337] width 143 height 23
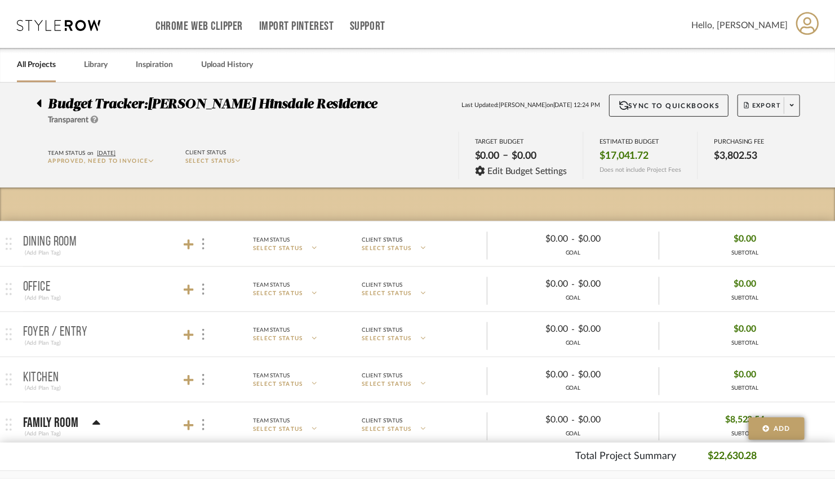
scroll to position [45, 0]
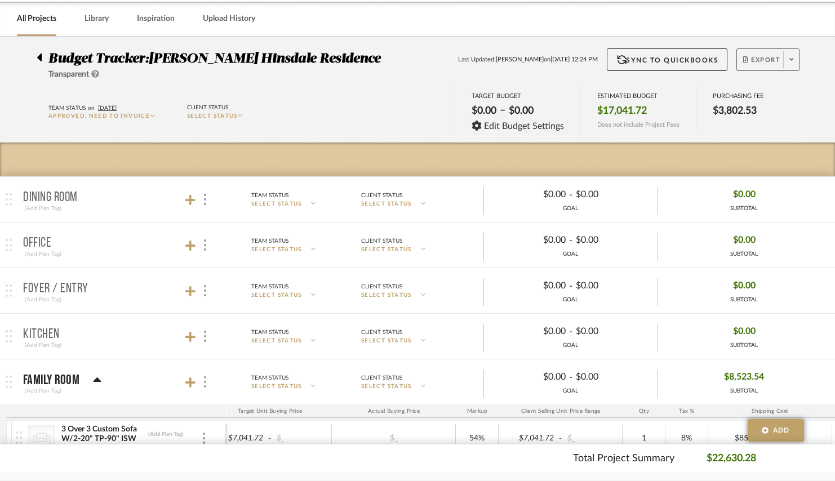
click at [793, 64] on span at bounding box center [791, 59] width 16 height 17
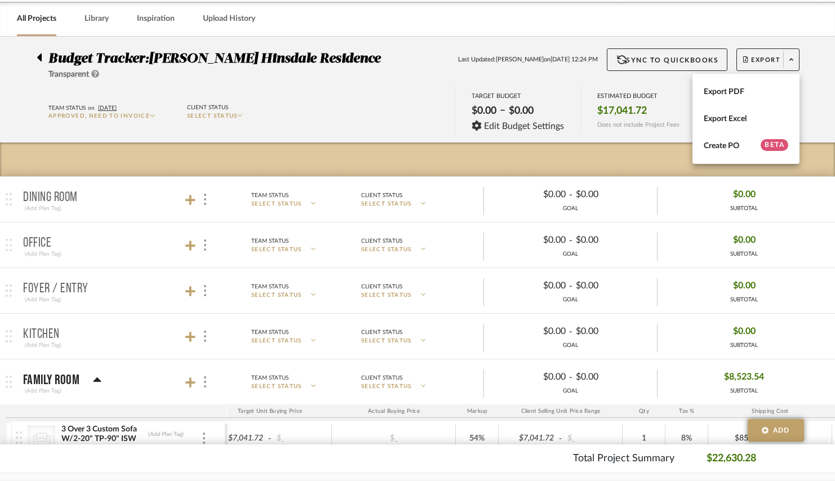
click at [399, 148] on div at bounding box center [417, 240] width 835 height 481
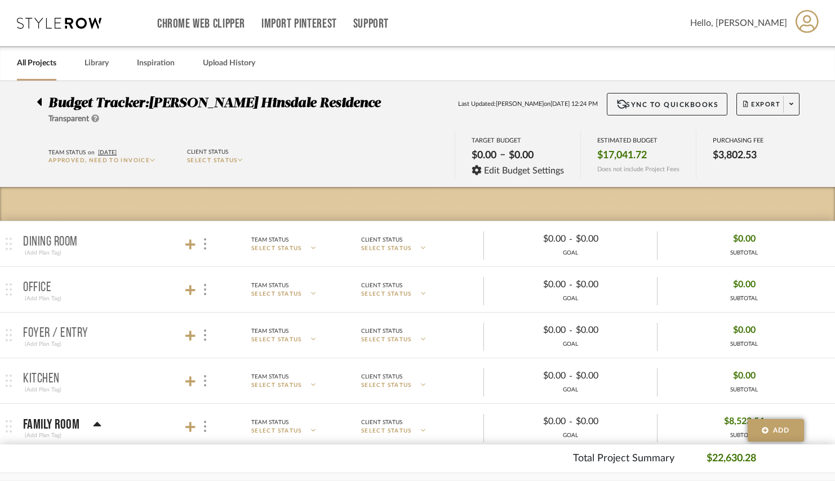
scroll to position [0, 0]
click at [479, 168] on icon at bounding box center [477, 170] width 10 height 10
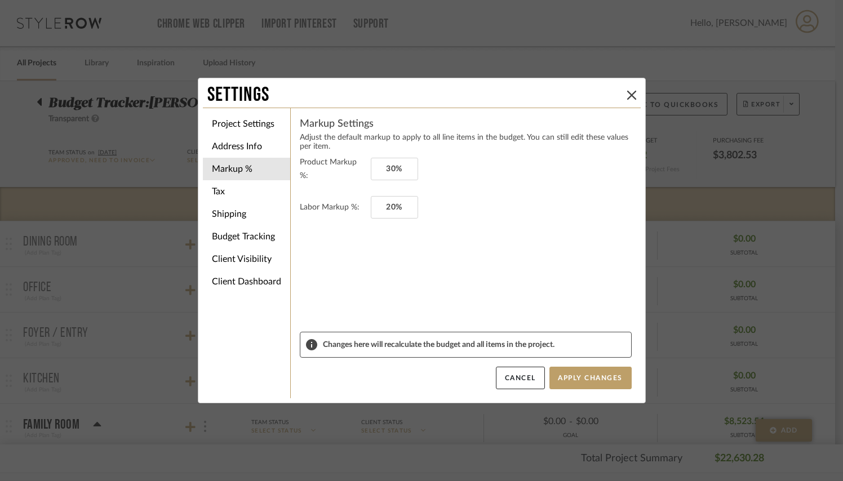
click at [466, 70] on div "Settings Project Settings Address Info Markup % Tax Shipping Budget Tracking Cl…" at bounding box center [421, 240] width 843 height 481
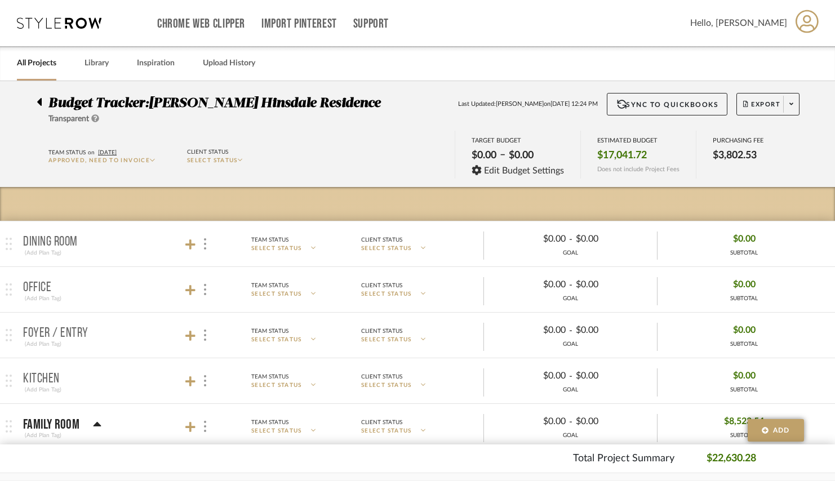
click at [41, 100] on icon at bounding box center [39, 102] width 5 height 8
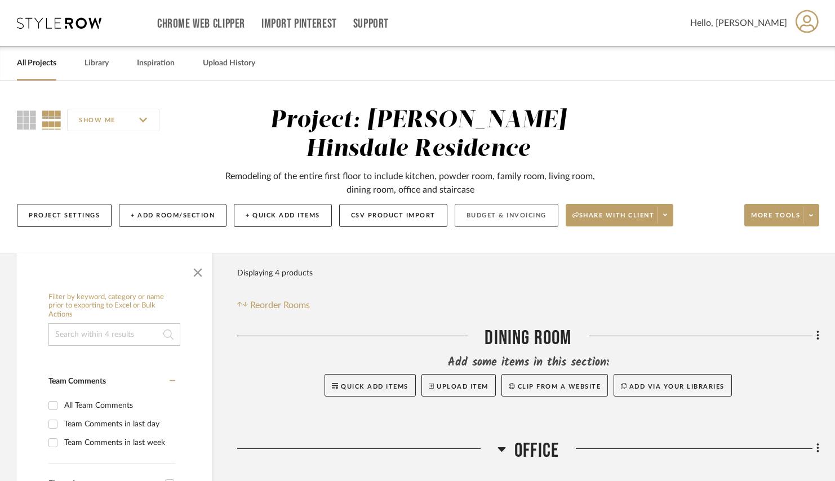
click at [474, 215] on button "Budget & Invoicing" at bounding box center [507, 215] width 104 height 23
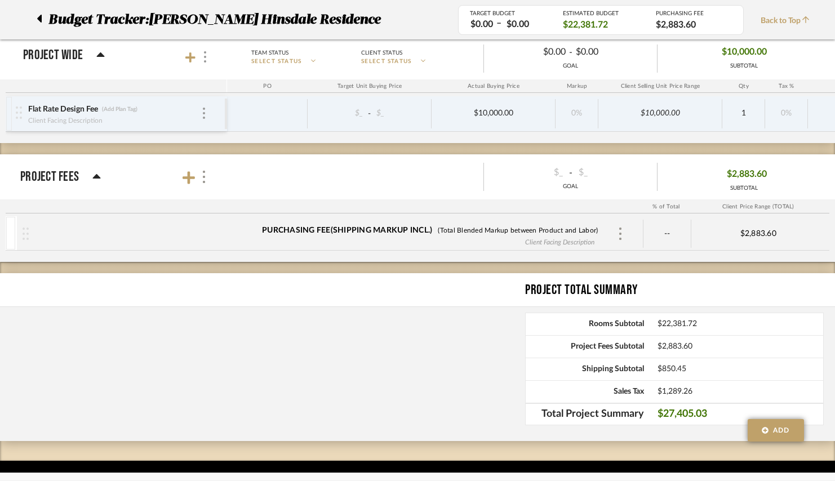
scroll to position [788, 0]
click at [772, 435] on button "Add" at bounding box center [776, 430] width 56 height 23
click at [435, 397] on div "Project Total Summary Rooms Subtotal $22,381.72 Project Fees Subtotal $2,883.60…" at bounding box center [417, 357] width 835 height 168
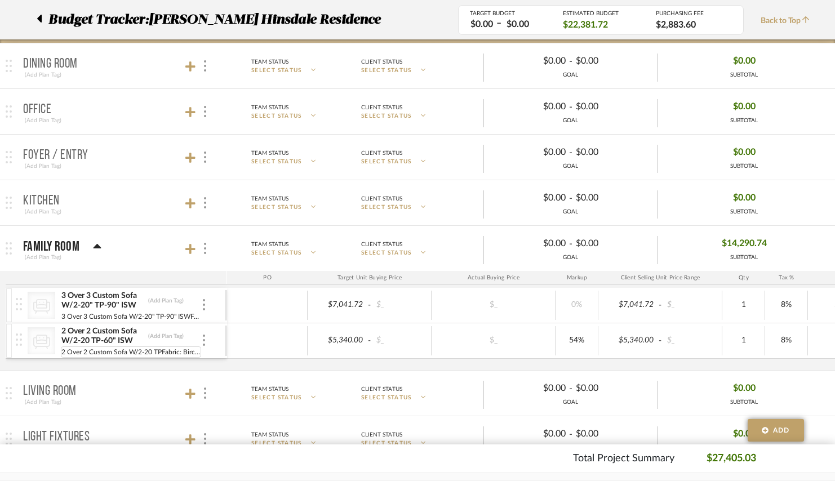
scroll to position [171, 0]
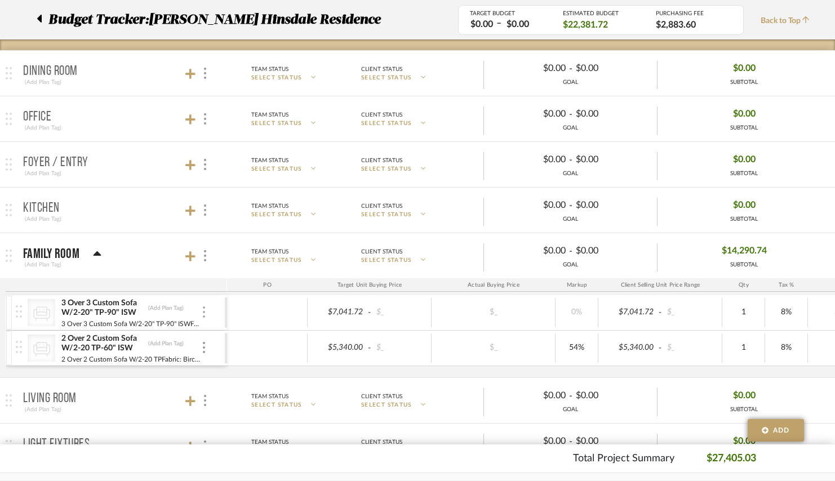
click at [204, 313] on img at bounding box center [204, 311] width 2 height 11
click at [224, 290] on div at bounding box center [417, 240] width 835 height 481
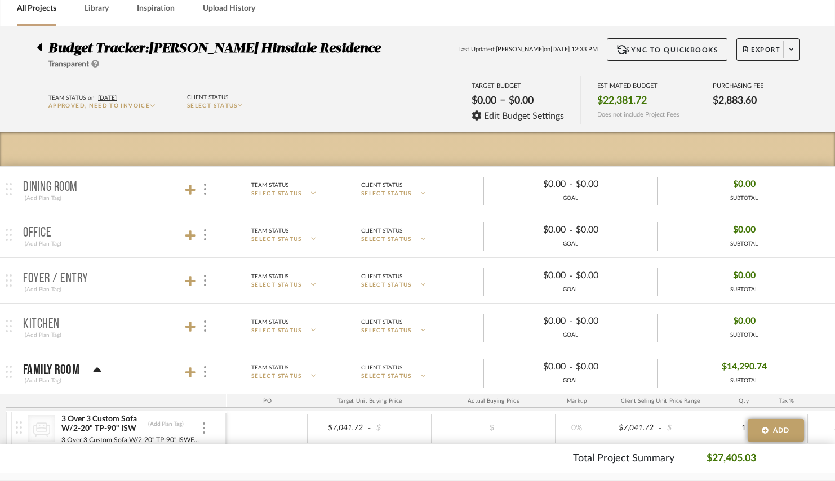
scroll to position [55, 0]
click at [95, 370] on icon at bounding box center [97, 369] width 8 height 5
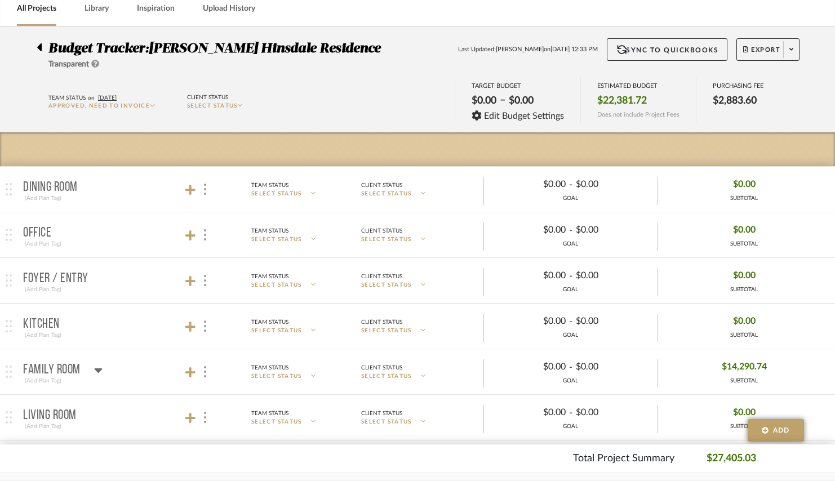
click at [95, 370] on icon at bounding box center [98, 370] width 8 height 5
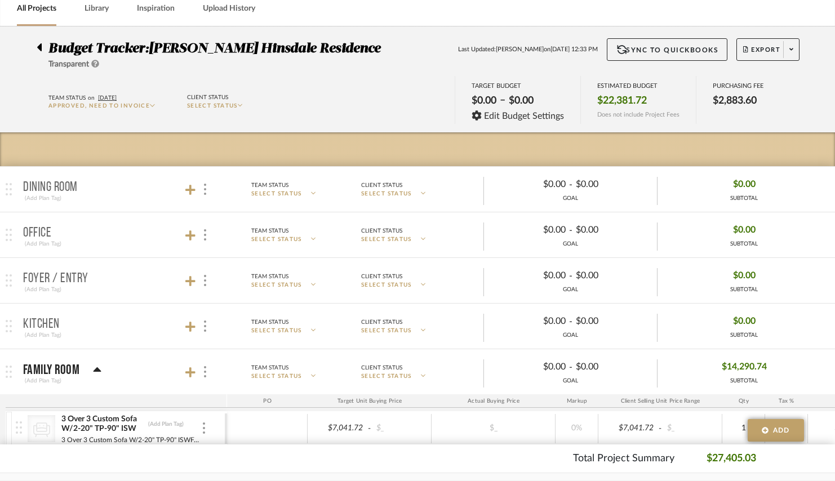
click at [95, 370] on icon at bounding box center [97, 369] width 8 height 5
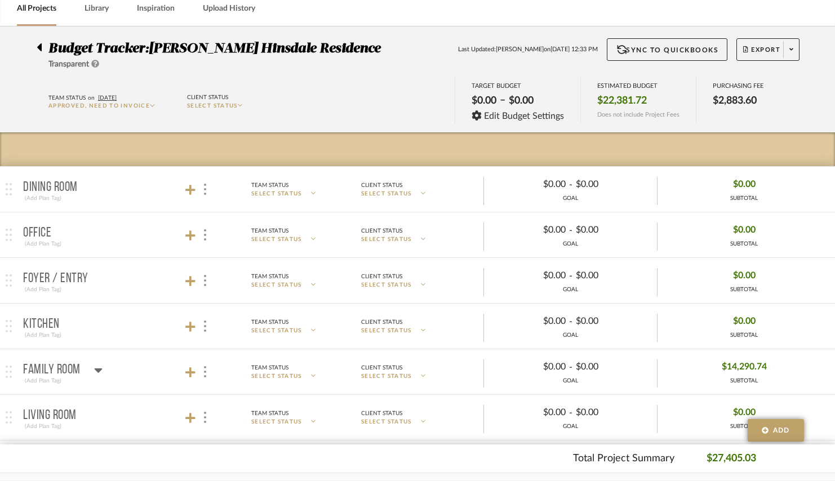
click at [211, 373] on mat-panel-title "Family Room (Add Plan Tag)" at bounding box center [122, 372] width 198 height 28
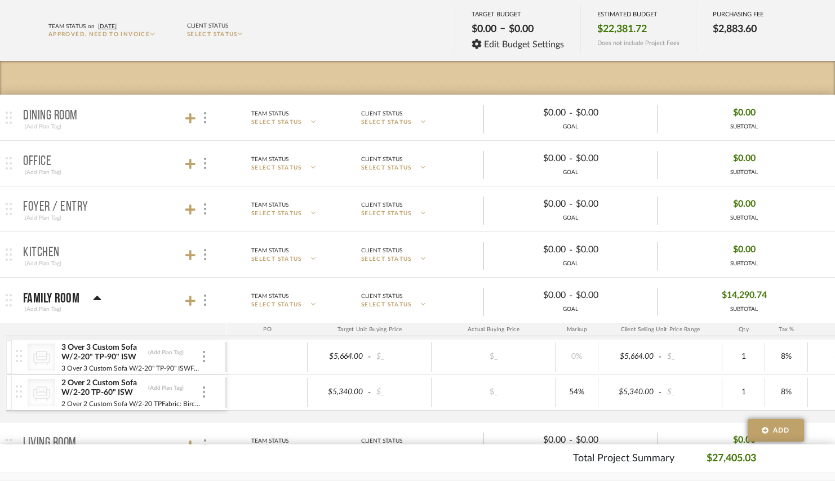
scroll to position [166, 0]
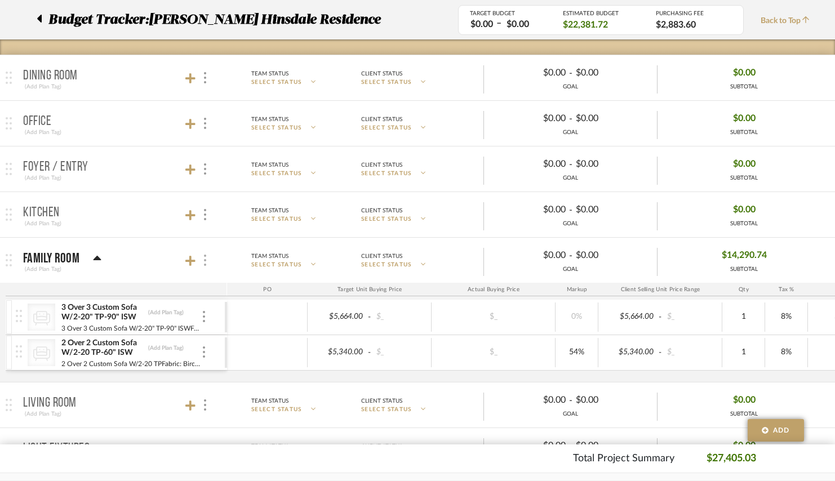
click at [202, 257] on div at bounding box center [204, 260] width 12 height 15
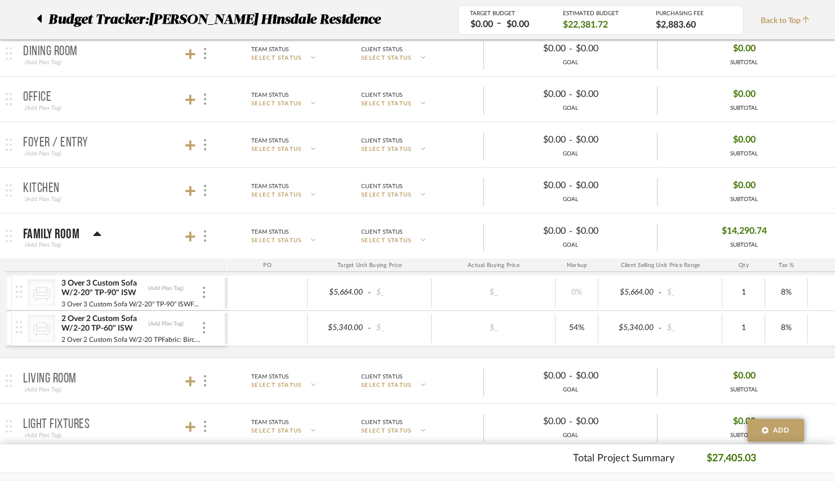
scroll to position [172, 0]
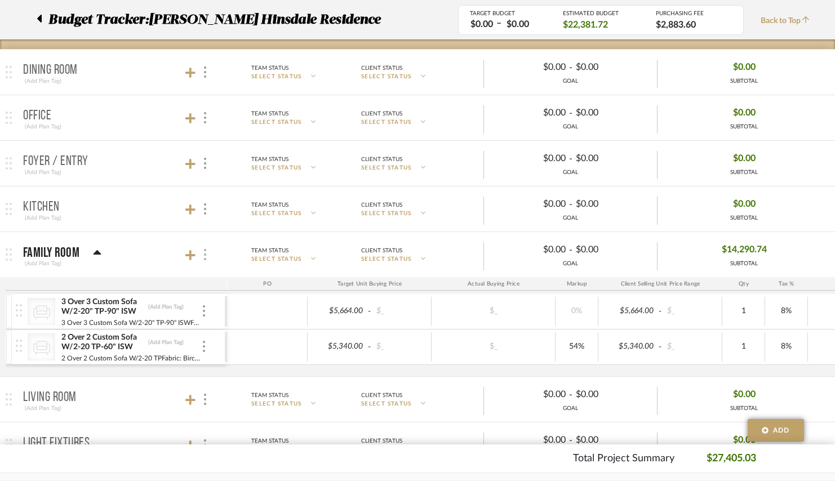
click at [203, 254] on div at bounding box center [204, 254] width 12 height 15
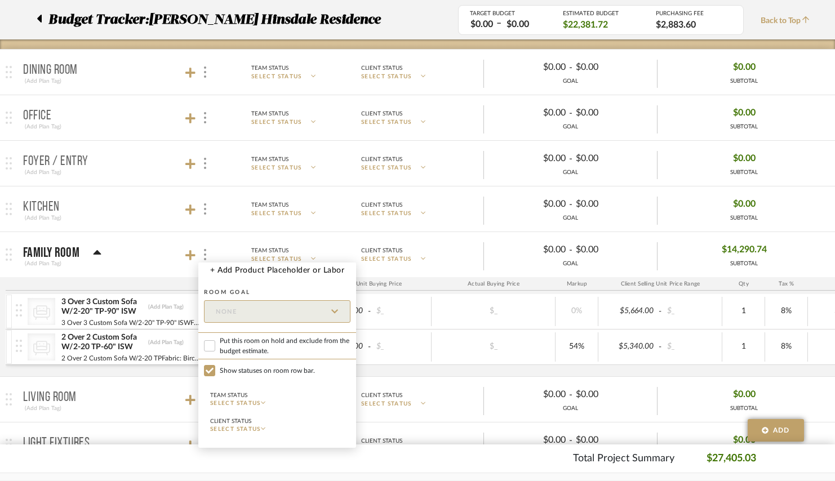
click at [152, 268] on div at bounding box center [417, 240] width 835 height 481
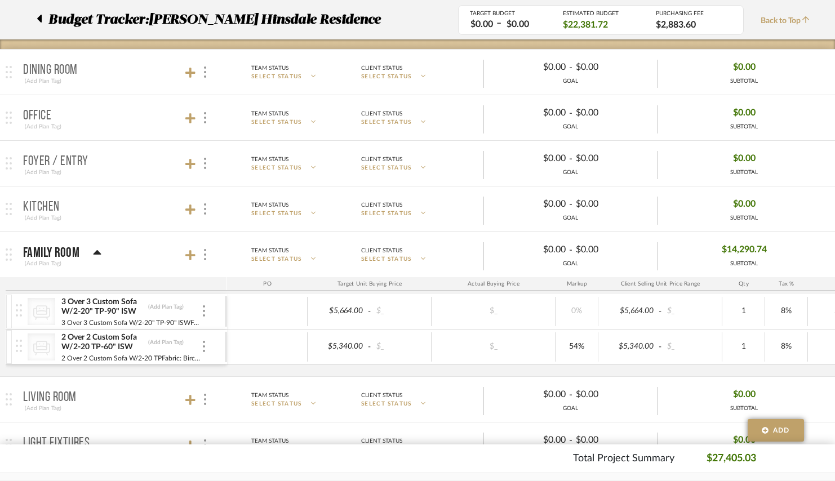
scroll to position [0, 30]
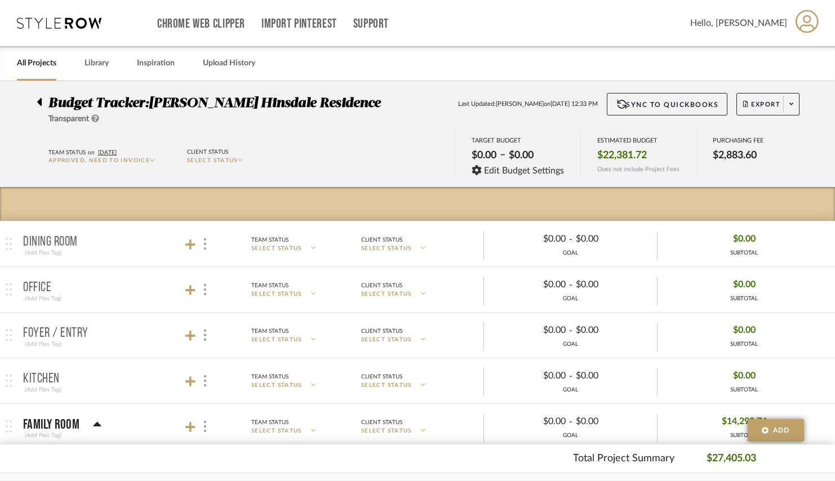
click at [42, 104] on div at bounding box center [43, 100] width 12 height 14
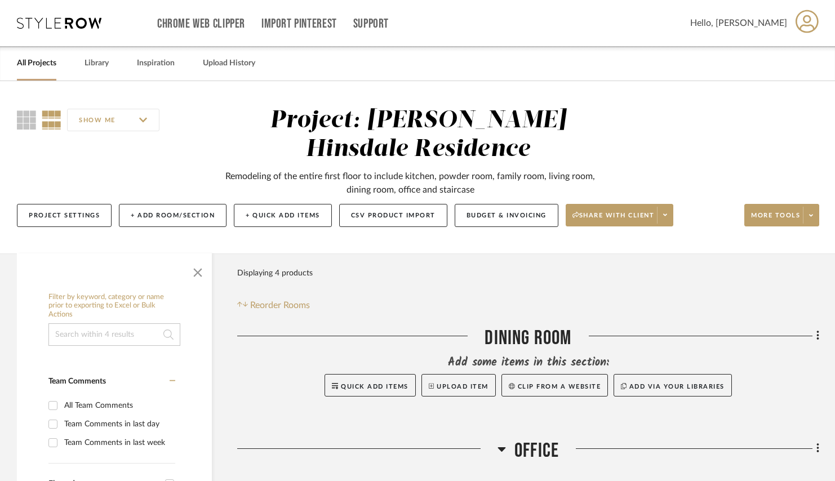
click at [80, 25] on icon at bounding box center [59, 22] width 85 height 11
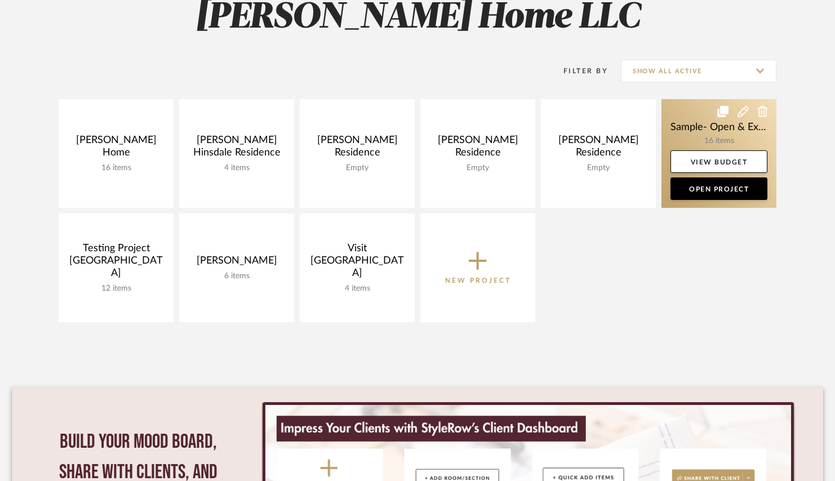
click at [699, 128] on link at bounding box center [718, 153] width 115 height 109
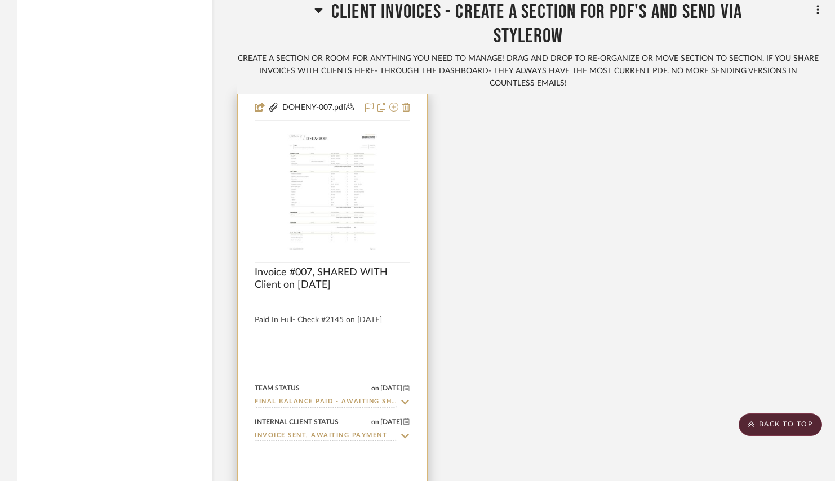
click at [304, 232] on img "0" at bounding box center [332, 191] width 110 height 141
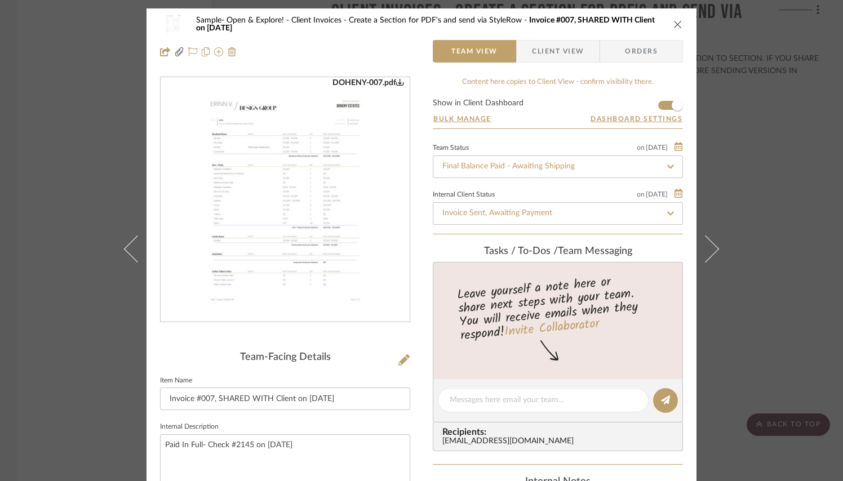
click at [673, 28] on icon "close" at bounding box center [677, 24] width 9 height 9
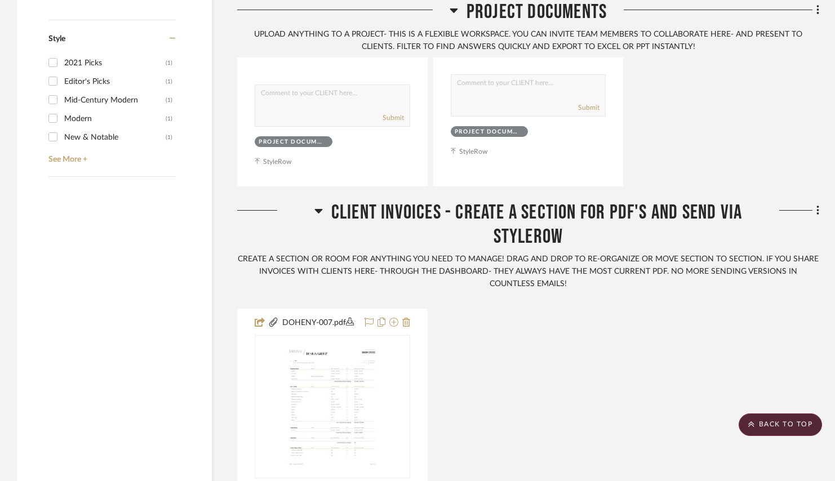
click at [500, 232] on span "Client Invoices - Create a Section for PDF's and send via StyleRow" at bounding box center [536, 225] width 411 height 48
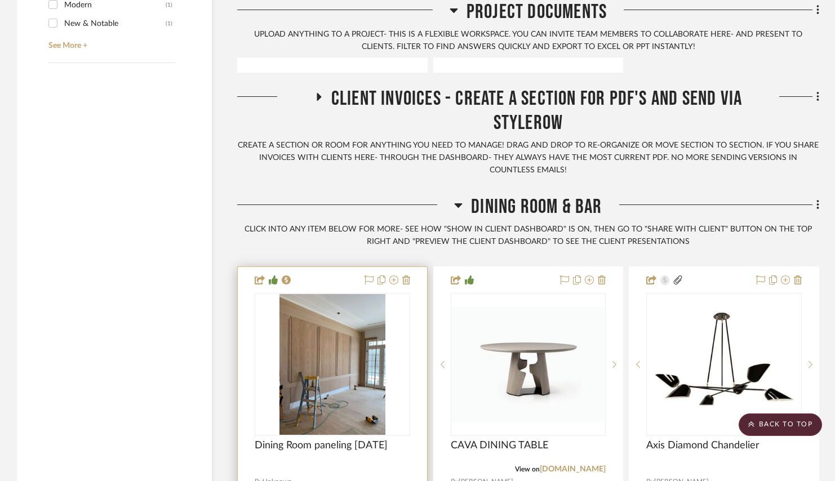
scroll to position [1982, 0]
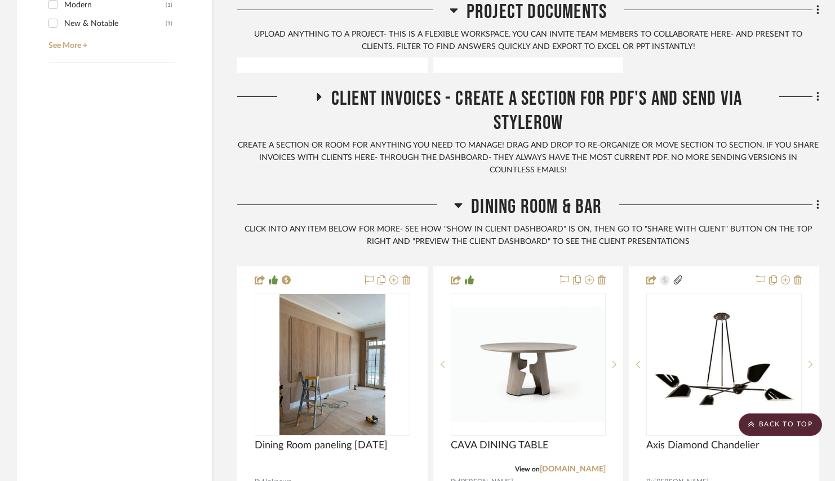
click at [508, 119] on span "Client Invoices - Create a Section for PDF's and send via StyleRow" at bounding box center [536, 111] width 411 height 48
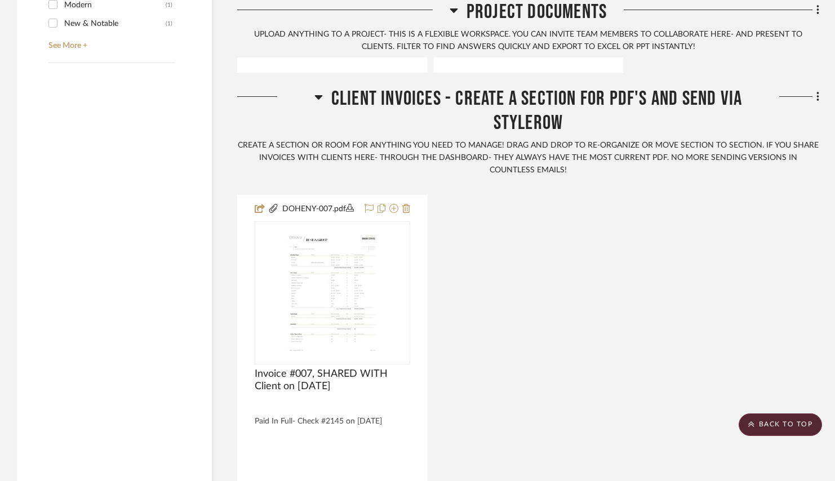
click at [320, 104] on icon at bounding box center [318, 97] width 8 height 14
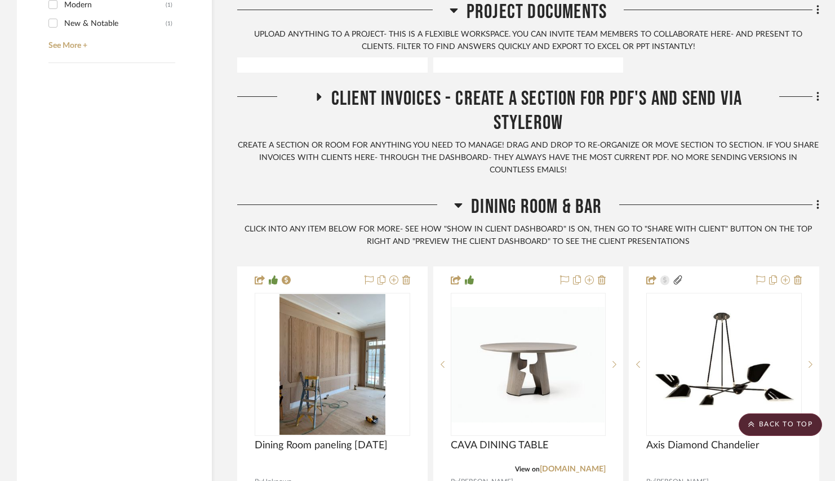
click at [529, 177] on div "CREATE A SECTION OR ROOM FOR ANYTHING YOU NEED TO MANAGE! DRAG AND DROP TO RE-O…" at bounding box center [528, 158] width 582 height 37
click at [814, 107] on fa-icon at bounding box center [815, 97] width 7 height 19
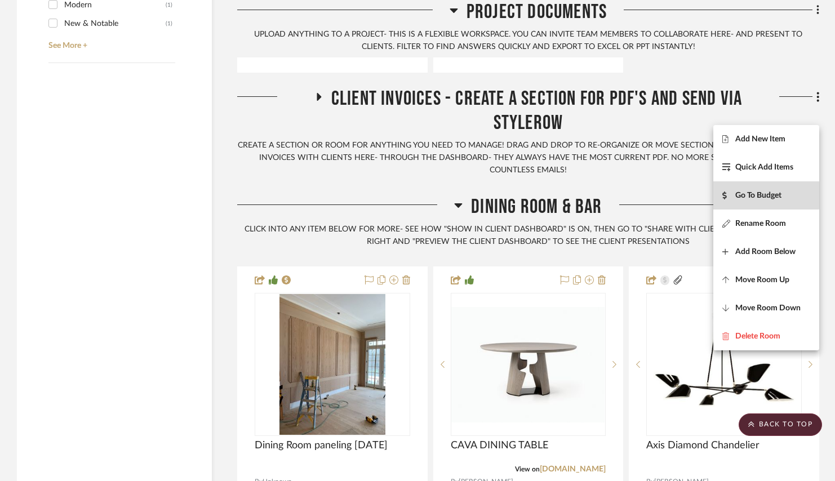
click at [763, 191] on span "Go To Budget" at bounding box center [758, 196] width 46 height 10
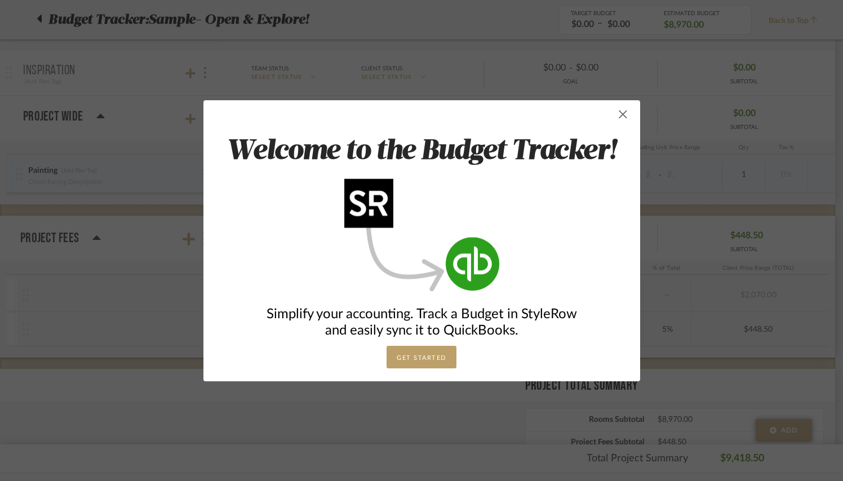
click at [622, 115] on span "button" at bounding box center [623, 114] width 23 height 23
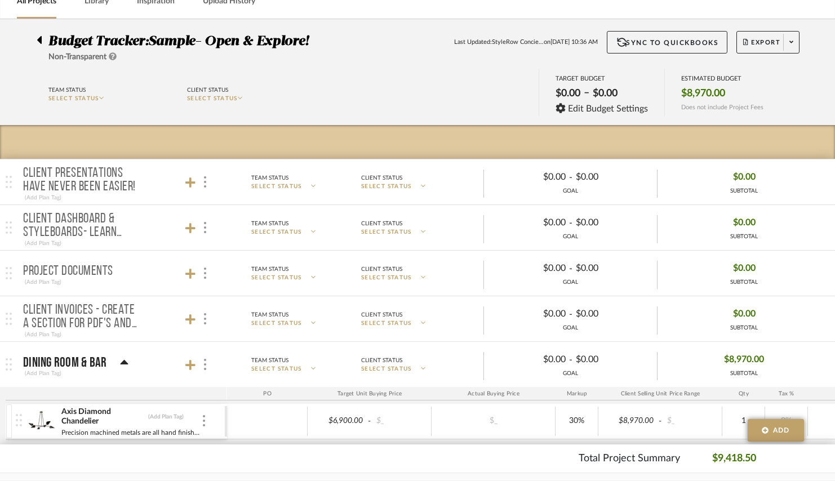
scroll to position [65, 0]
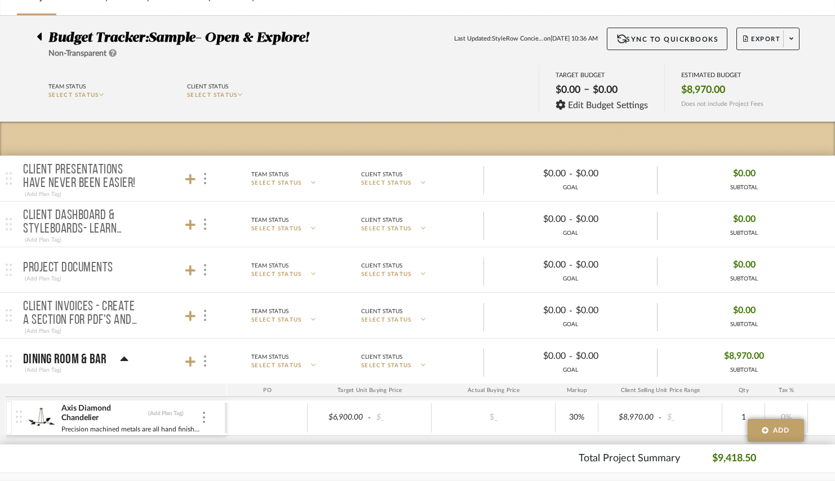
click at [91, 312] on p "Client Invoices - Create a Section for PDF's and send via StyleRow" at bounding box center [80, 313] width 114 height 27
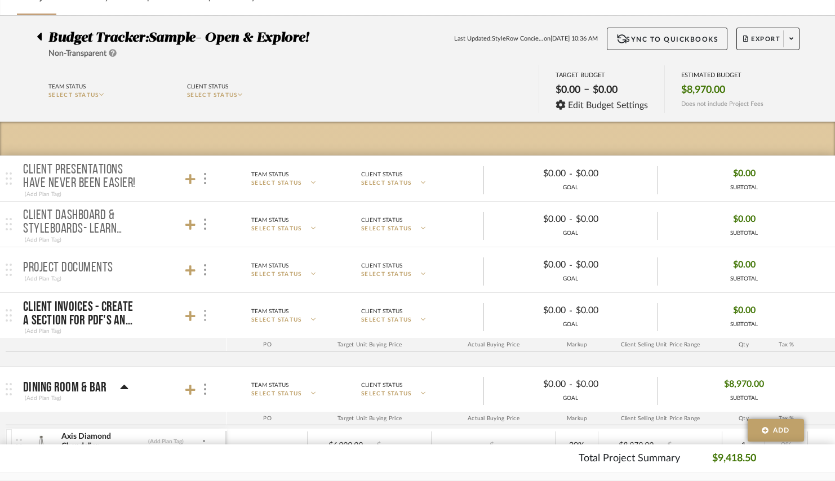
click at [206, 319] on div at bounding box center [204, 315] width 12 height 15
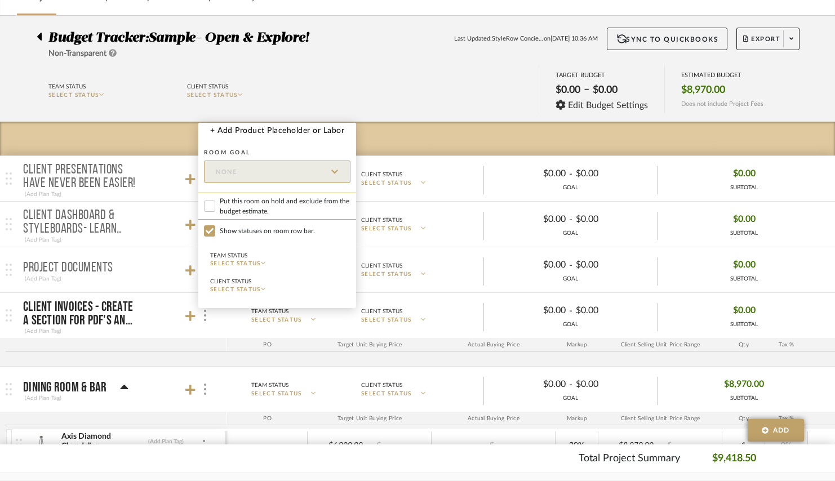
click at [206, 319] on div at bounding box center [417, 240] width 835 height 481
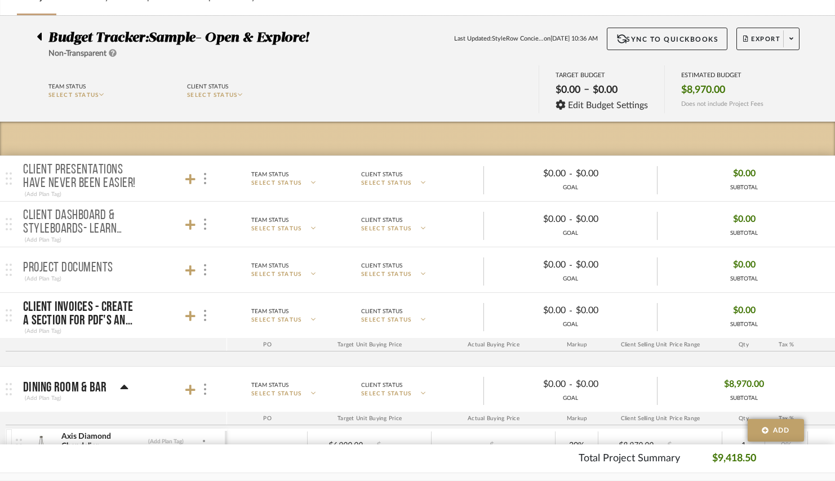
click at [40, 314] on p "Client Invoices - Create a Section for PDF's and send via StyleRow" at bounding box center [80, 313] width 114 height 27
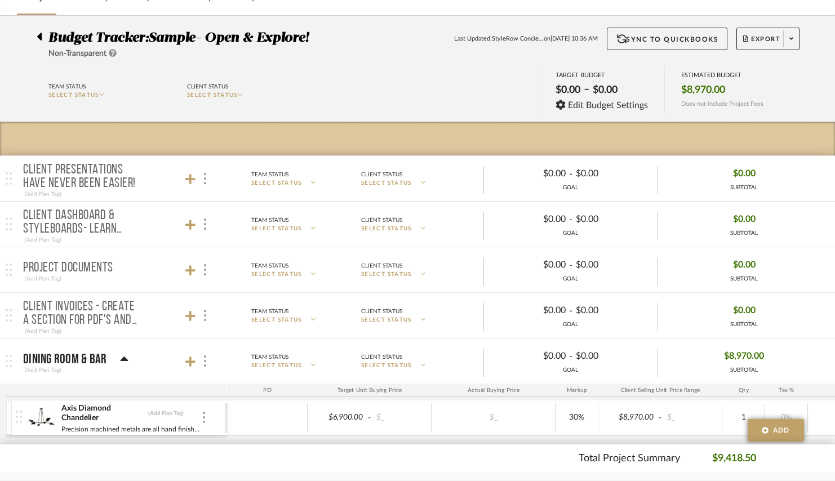
click at [40, 314] on p "Client Invoices - Create a Section for PDF's and send via StyleRow" at bounding box center [80, 313] width 114 height 27
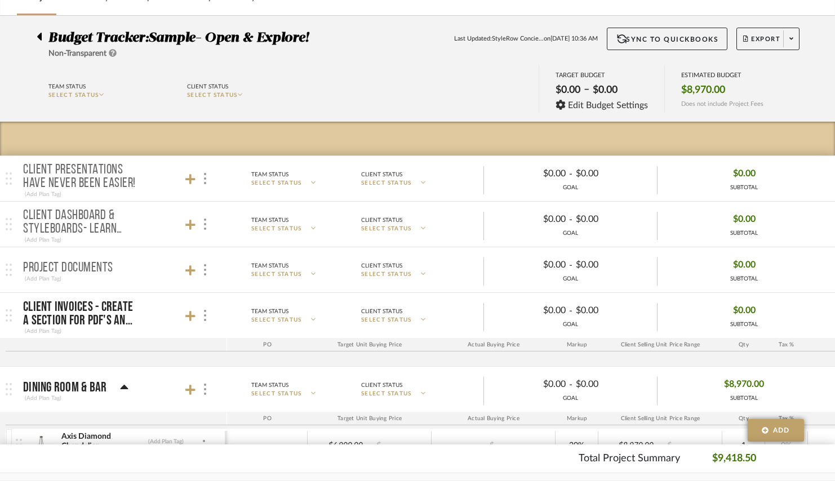
click at [211, 313] on mat-panel-title "Client Invoices - Create a Section for PDF's and send via StyleRow (Add Plan Ta…" at bounding box center [122, 315] width 198 height 41
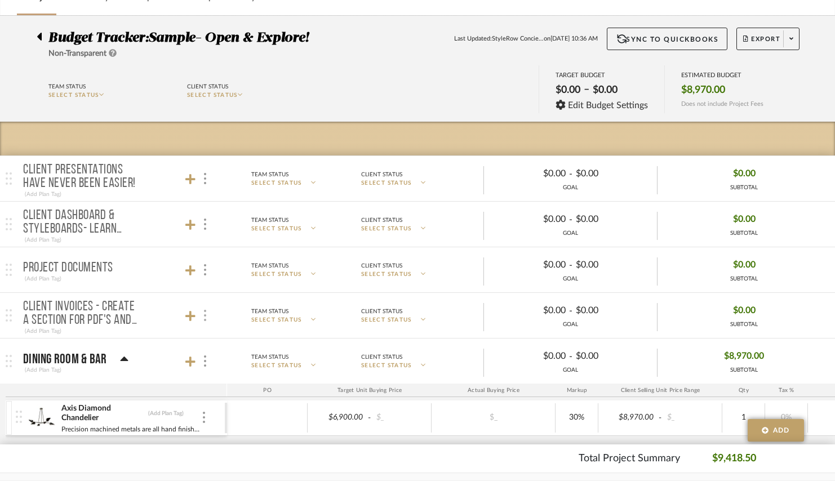
click at [208, 313] on div at bounding box center [204, 315] width 12 height 15
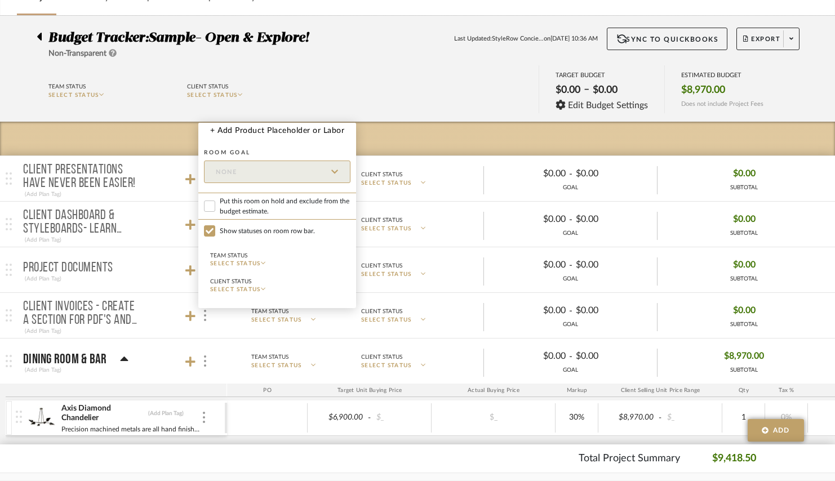
click at [190, 315] on div at bounding box center [417, 240] width 835 height 481
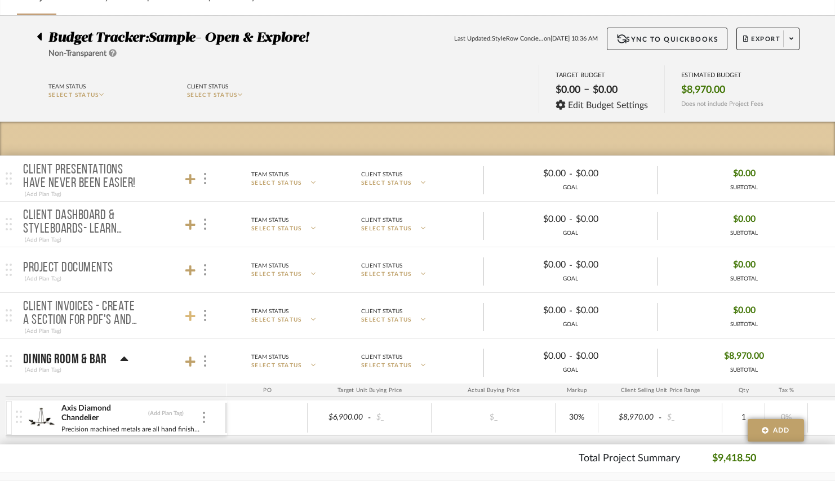
click at [188, 315] on icon at bounding box center [190, 315] width 10 height 11
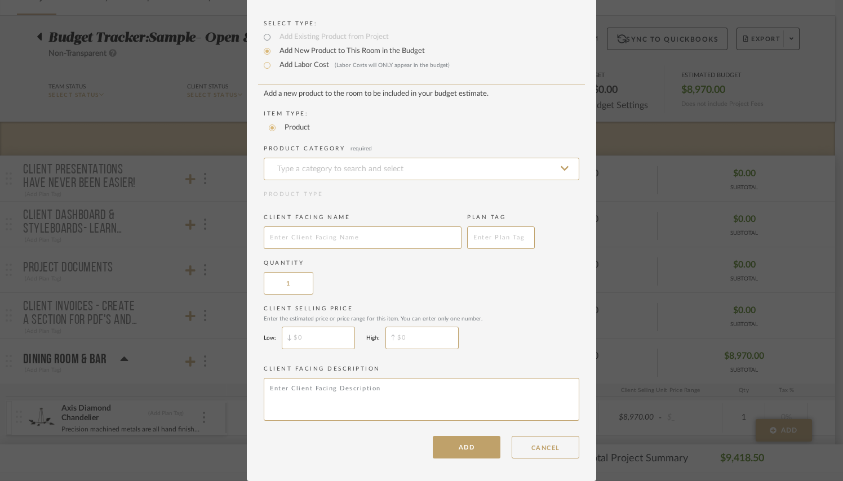
scroll to position [55, 0]
click at [304, 234] on input "text" at bounding box center [363, 237] width 198 height 23
click at [357, 209] on add-new-product-placeholder "Add a new product to the room to be included in your budget estimate. Item Type…" at bounding box center [421, 257] width 315 height 335
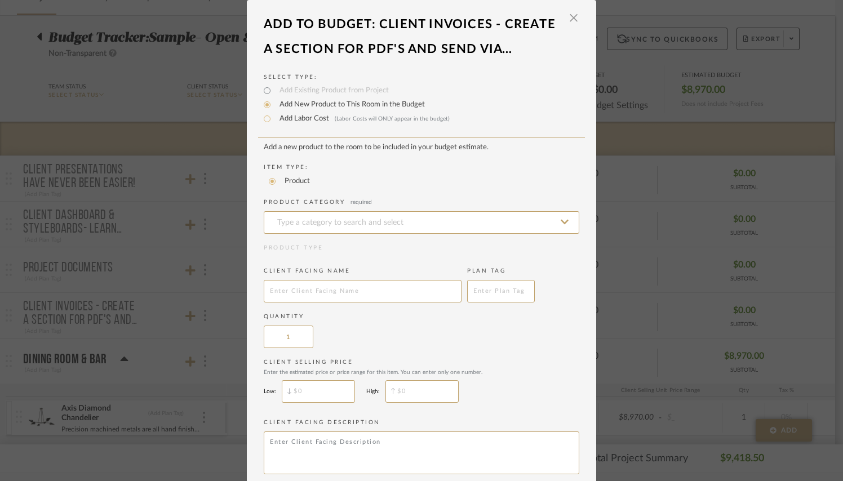
scroll to position [0, 0]
click at [365, 221] on input at bounding box center [421, 222] width 315 height 23
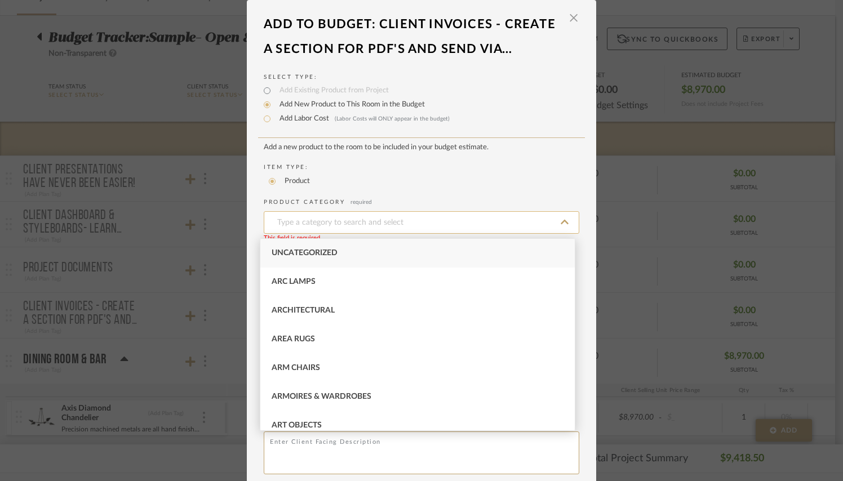
click at [365, 221] on input at bounding box center [421, 222] width 315 height 23
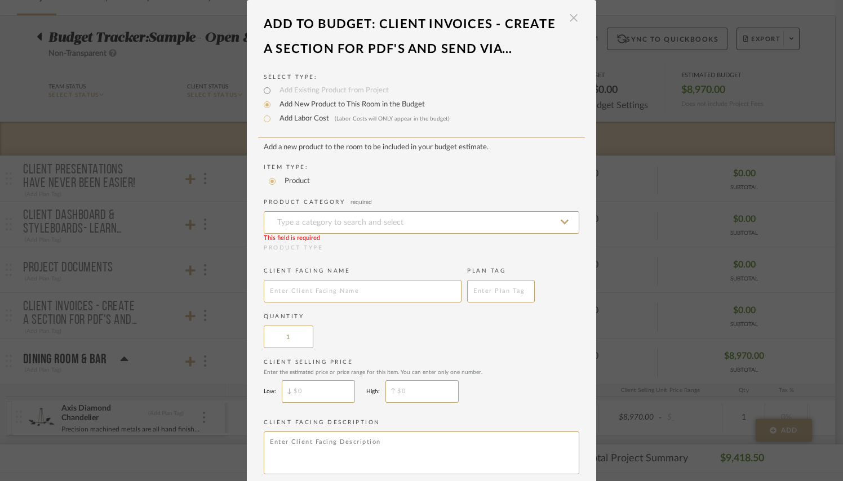
click at [574, 16] on span "button" at bounding box center [573, 18] width 23 height 23
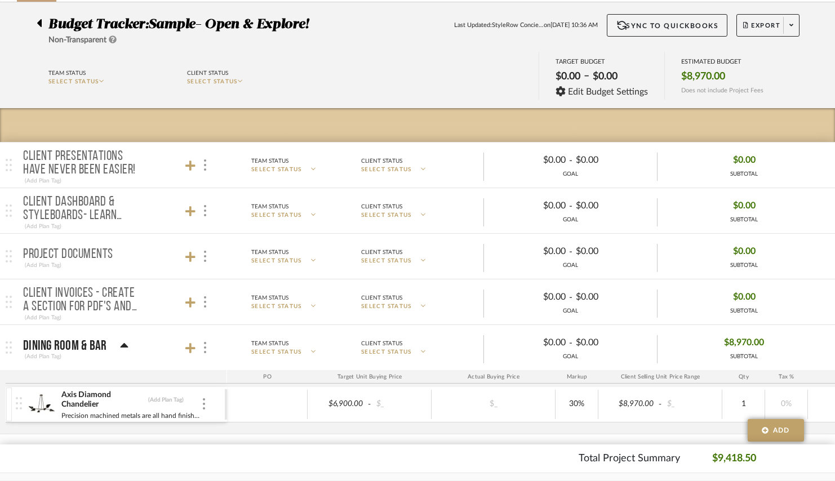
scroll to position [79, 0]
click at [207, 301] on div at bounding box center [204, 302] width 12 height 15
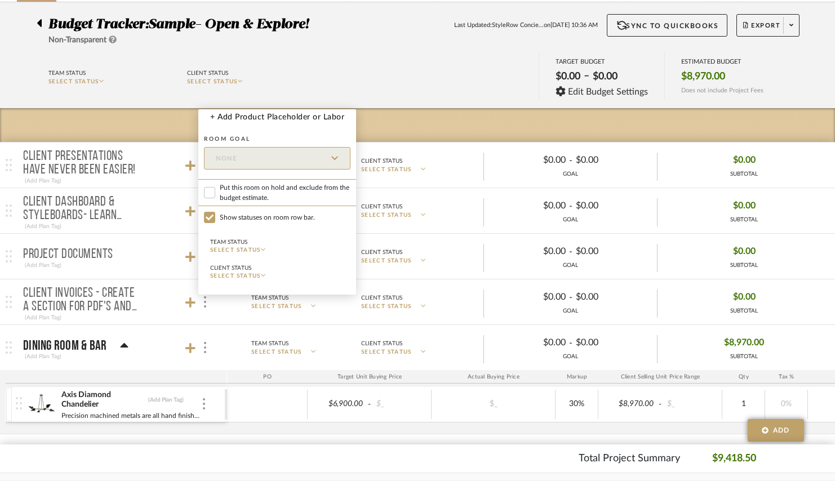
click at [171, 107] on div at bounding box center [417, 240] width 835 height 481
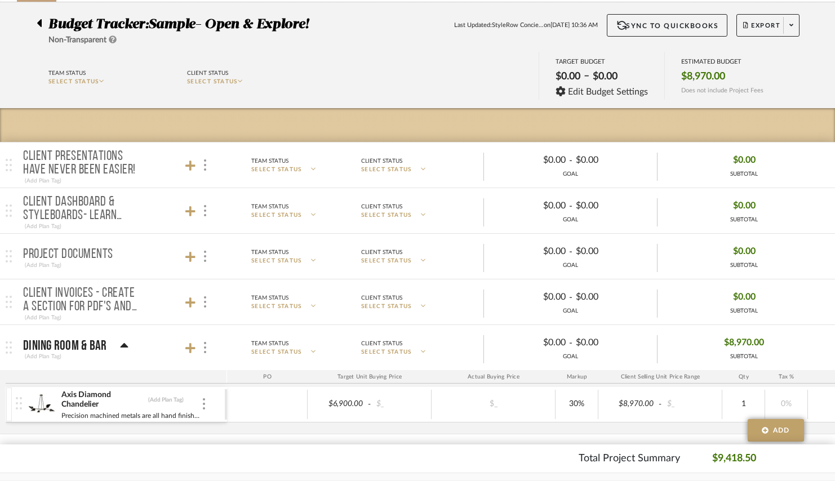
click at [39, 26] on icon at bounding box center [39, 23] width 5 height 14
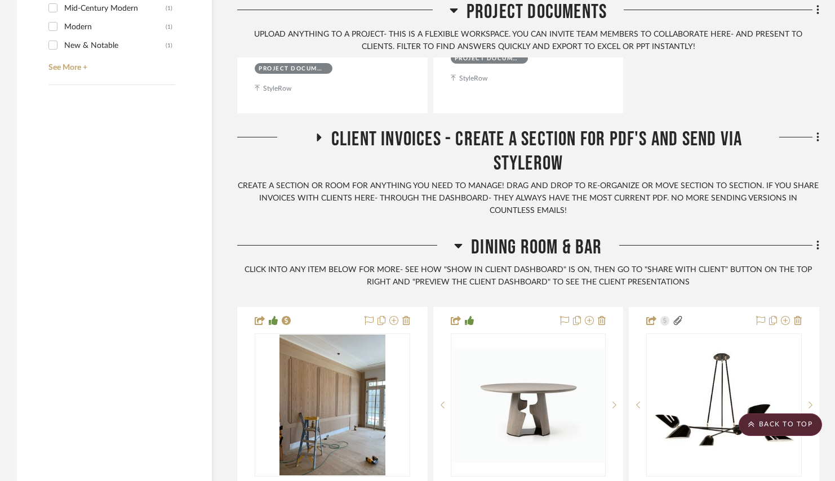
scroll to position [1967, 0]
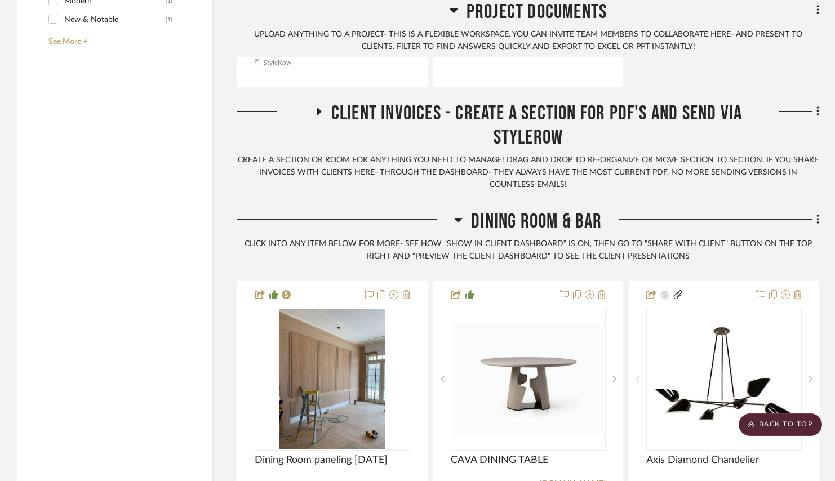
click at [410, 133] on span "Client Invoices - Create a Section for PDF's and send via StyleRow" at bounding box center [536, 125] width 411 height 48
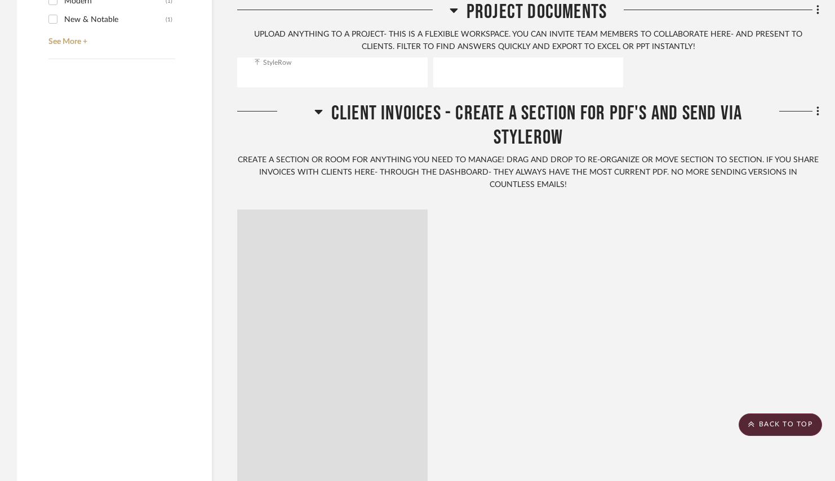
click at [410, 133] on span "Client Invoices - Create a Section for PDF's and send via StyleRow" at bounding box center [536, 125] width 411 height 48
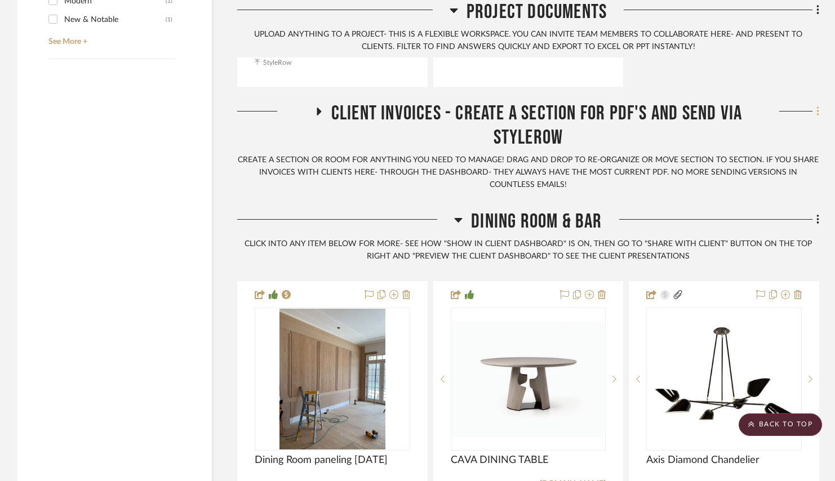
click at [817, 118] on icon at bounding box center [817, 111] width 3 height 12
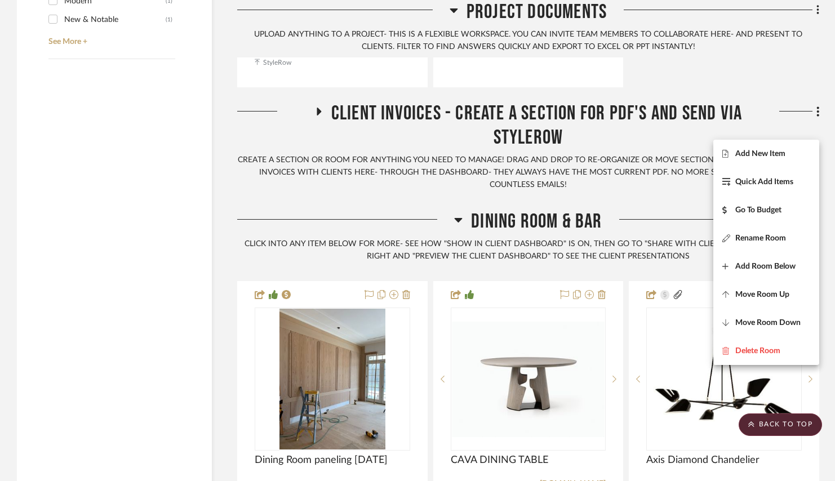
click at [647, 196] on div at bounding box center [417, 240] width 835 height 481
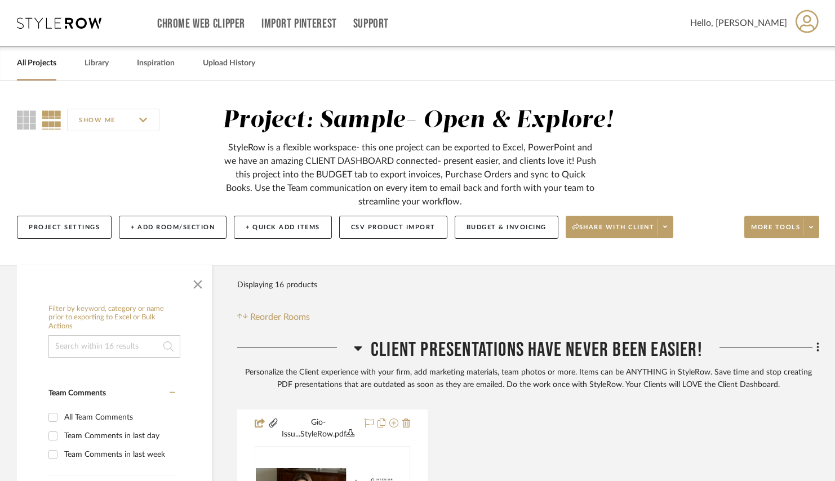
scroll to position [0, 0]
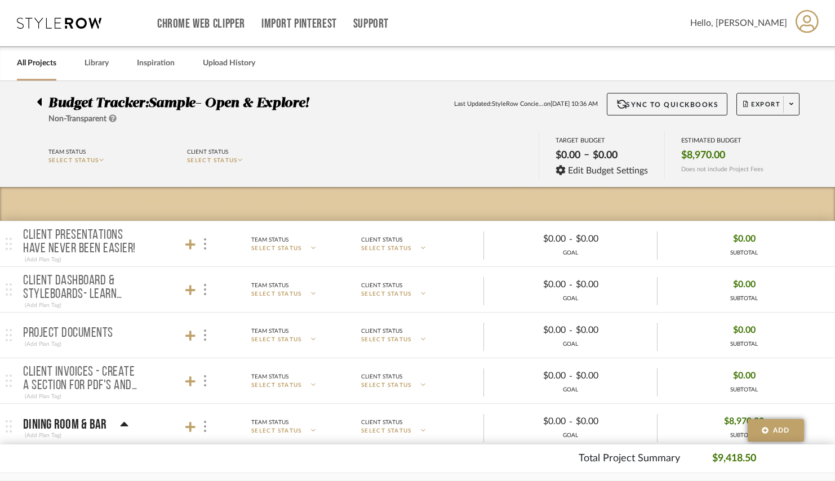
click at [85, 23] on icon at bounding box center [59, 22] width 85 height 11
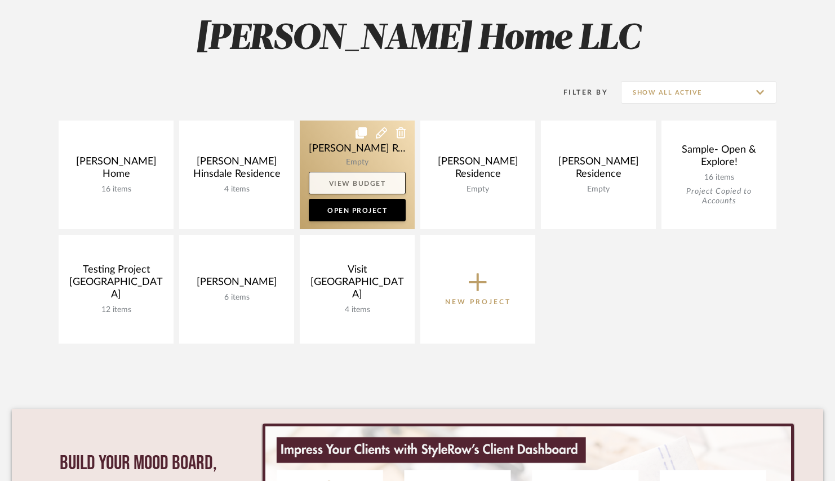
scroll to position [163, 0]
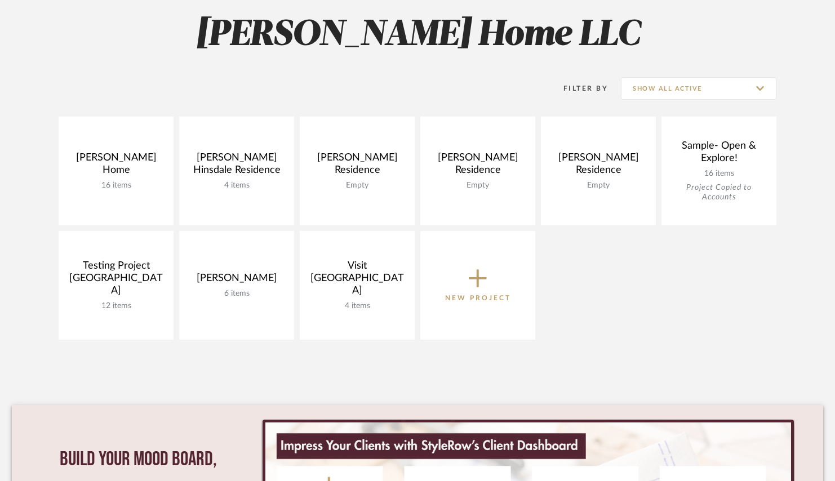
click at [484, 288] on icon at bounding box center [478, 278] width 18 height 24
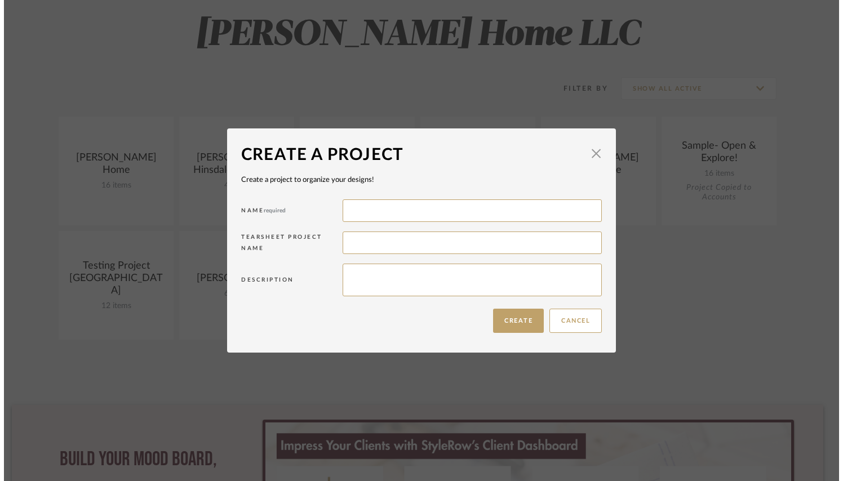
scroll to position [0, 0]
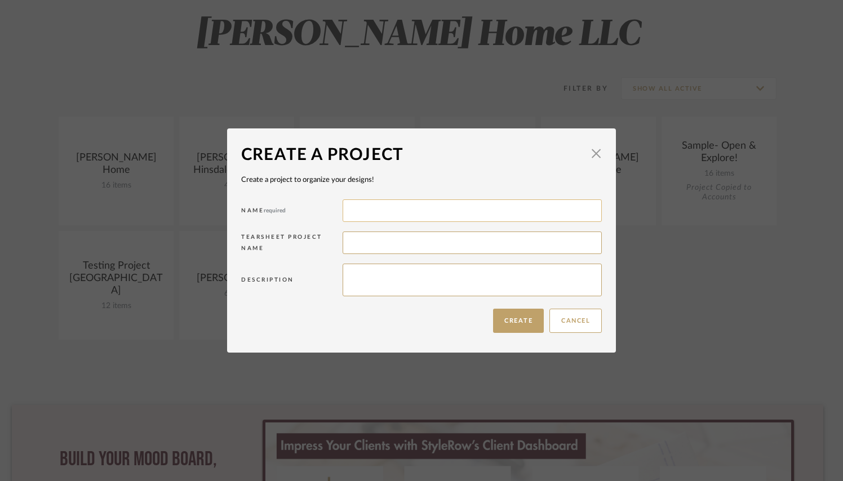
click at [439, 207] on input at bounding box center [472, 210] width 259 height 23
type input "Sample"
click at [402, 247] on input at bounding box center [472, 243] width 259 height 23
click at [510, 317] on button "Create" at bounding box center [518, 321] width 51 height 24
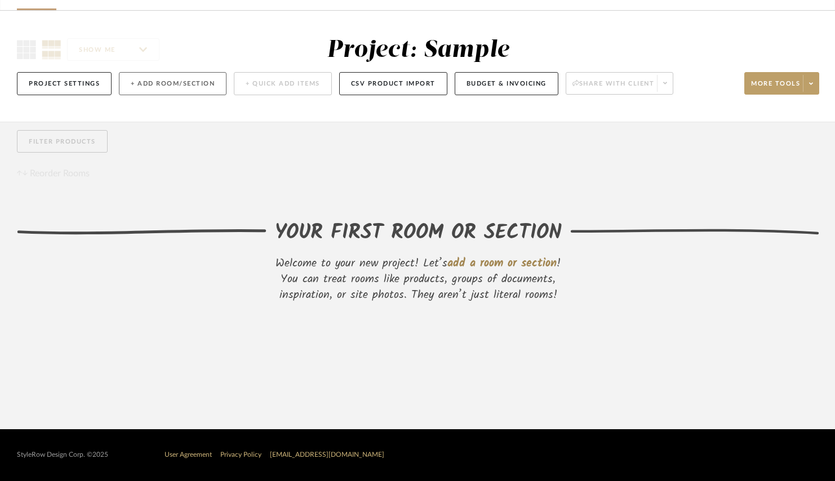
scroll to position [70, 0]
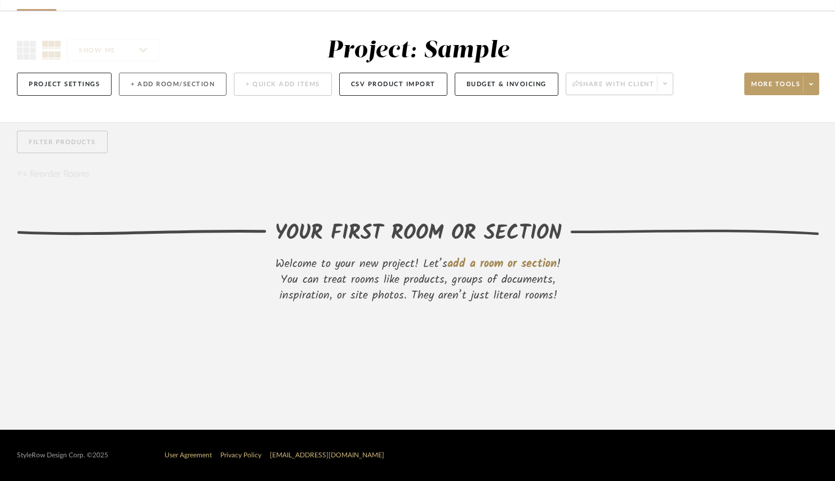
click at [166, 88] on button "+ Add Room/Section" at bounding box center [173, 84] width 108 height 23
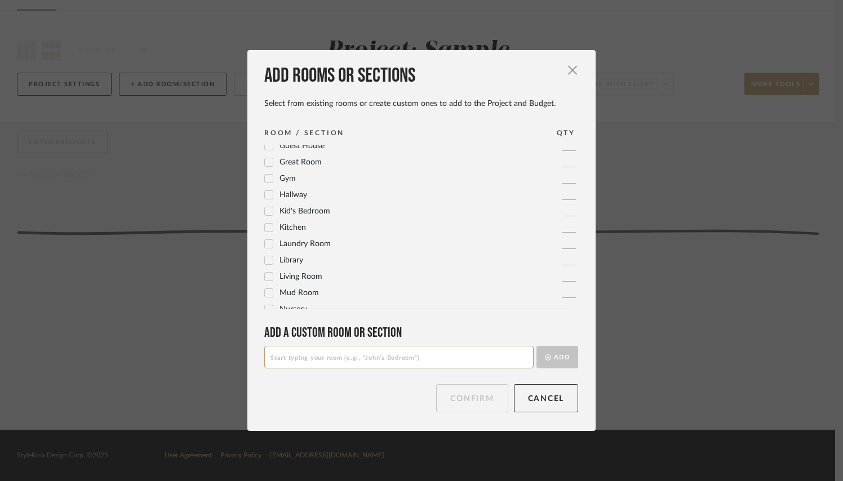
scroll to position [235, 0]
click at [266, 261] on icon at bounding box center [269, 259] width 8 height 8
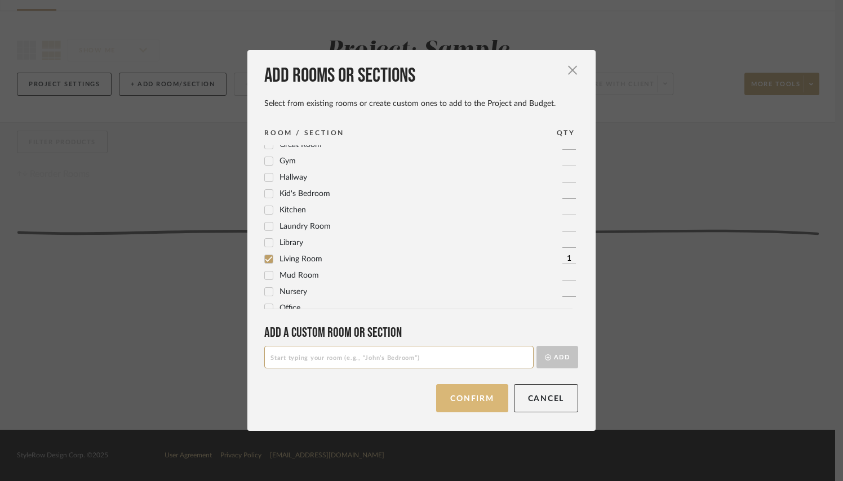
click at [459, 402] on button "Confirm" at bounding box center [472, 398] width 72 height 28
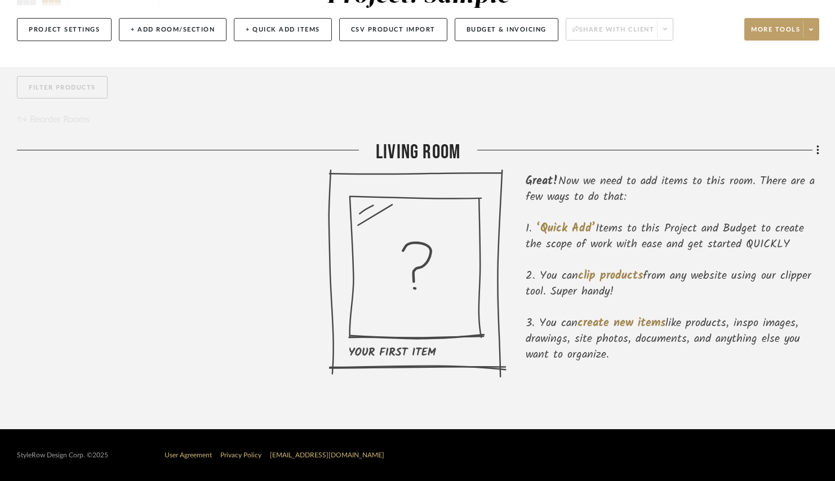
scroll to position [124, 0]
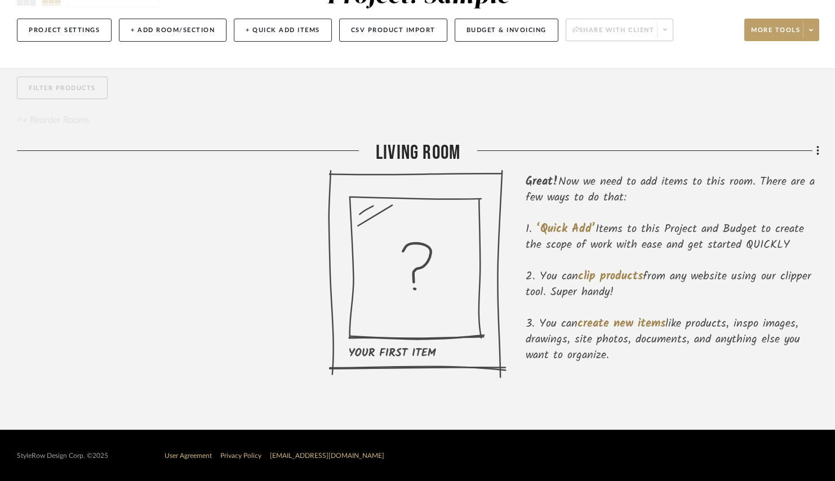
click at [457, 264] on icon at bounding box center [417, 274] width 179 height 209
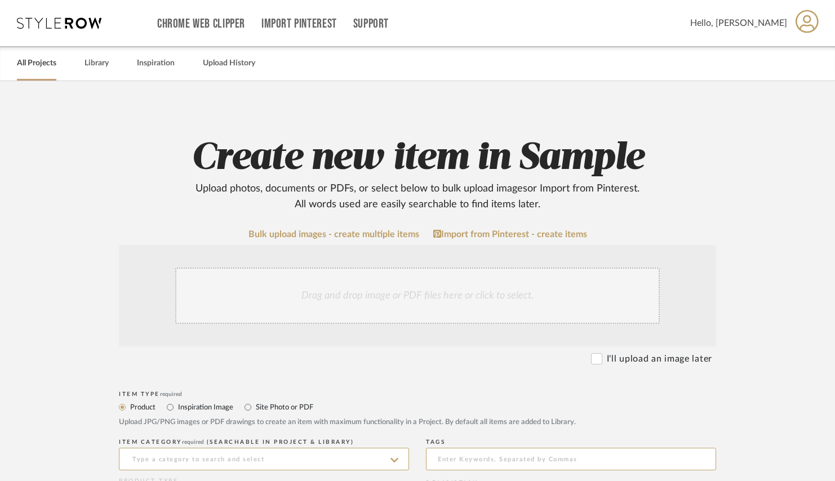
click at [51, 69] on link "All Projects" at bounding box center [36, 63] width 39 height 15
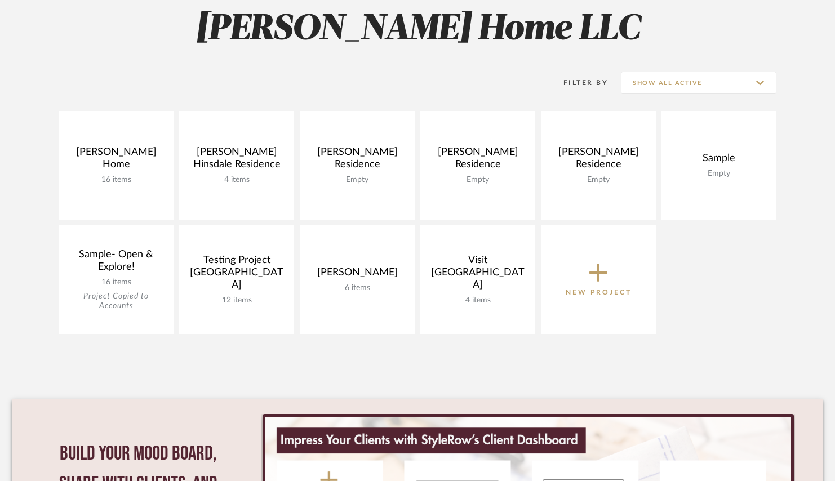
scroll to position [172, 0]
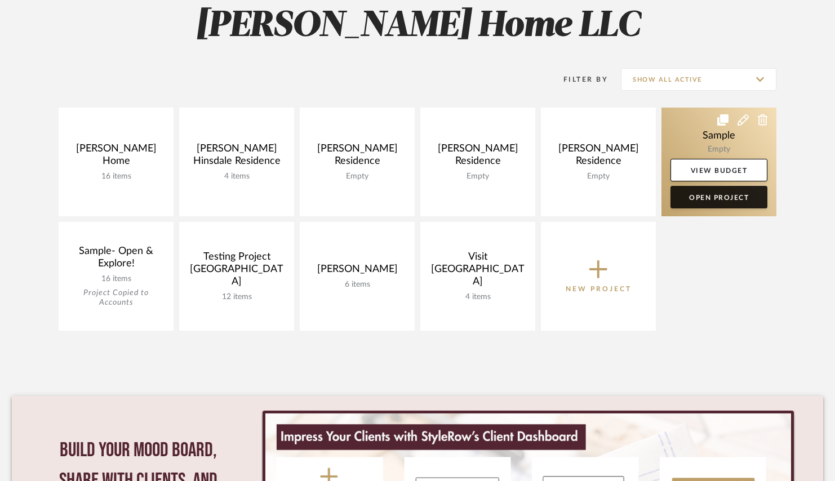
click at [708, 208] on link "Open Project" at bounding box center [718, 197] width 97 height 23
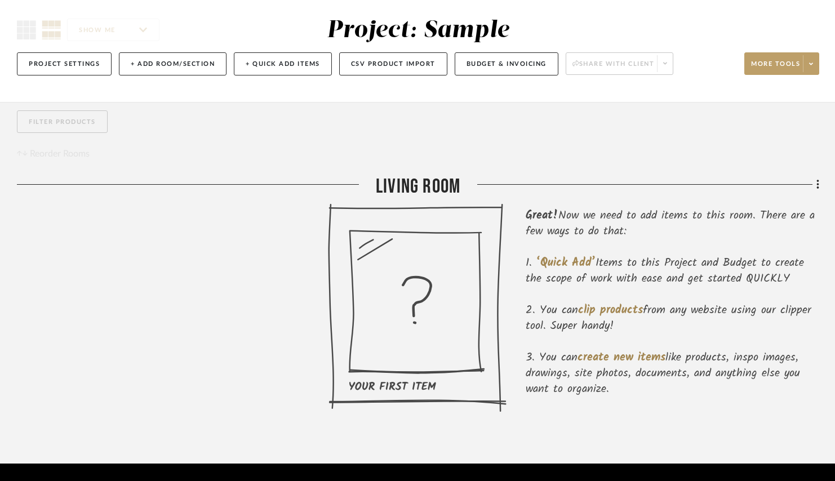
scroll to position [93, 0]
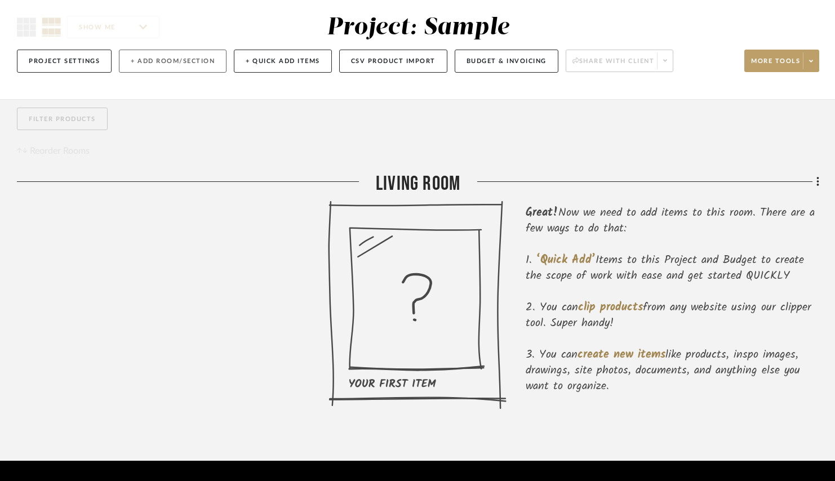
click at [175, 56] on button "+ Add Room/Section" at bounding box center [173, 61] width 108 height 23
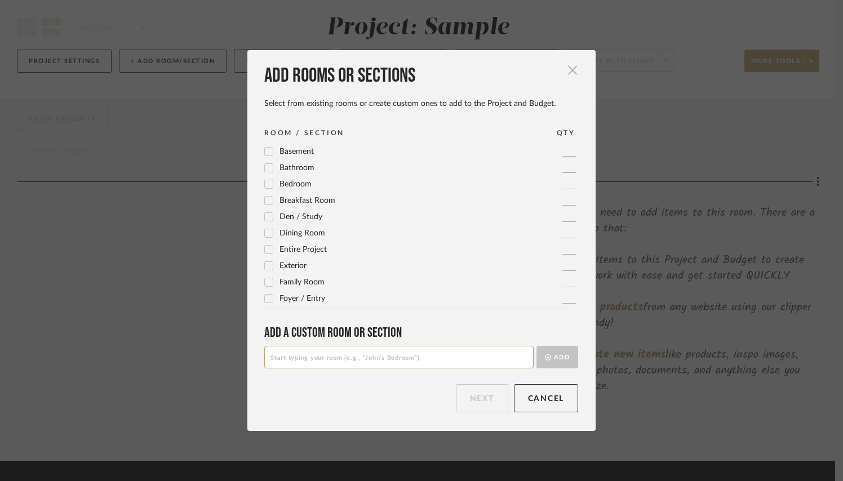
click at [570, 63] on span "button" at bounding box center [572, 70] width 23 height 23
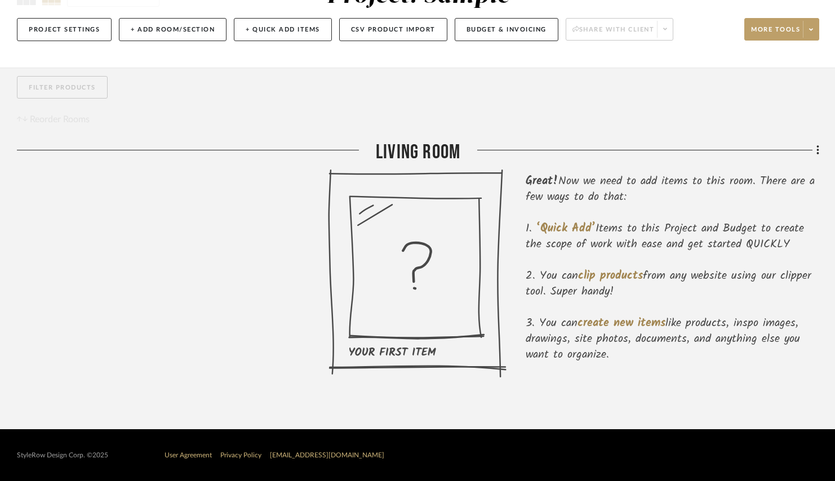
scroll to position [124, 0]
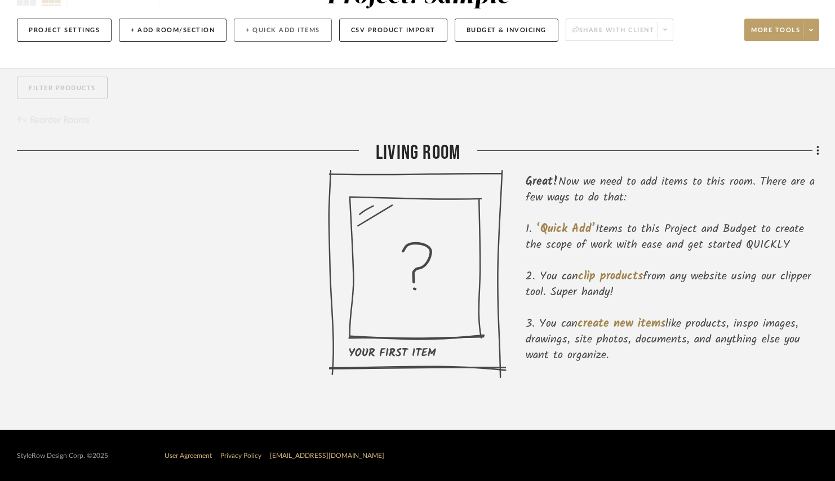
click at [300, 32] on button "+ Quick Add Items" at bounding box center [283, 30] width 98 height 23
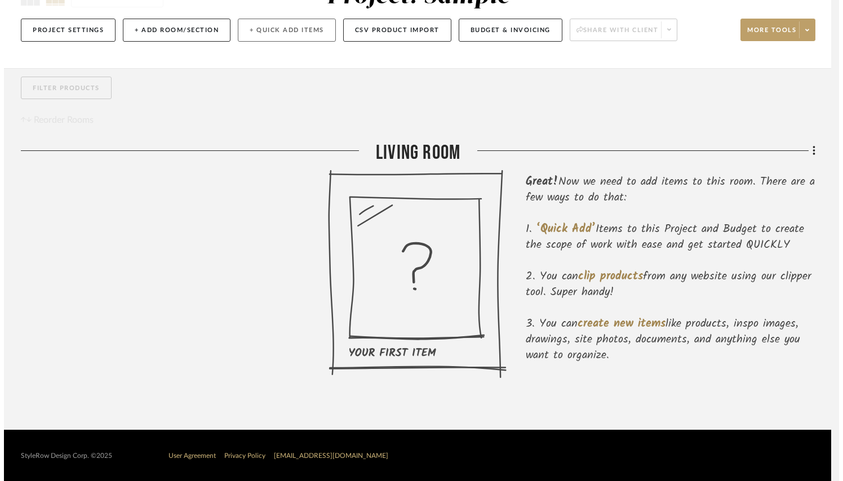
scroll to position [0, 0]
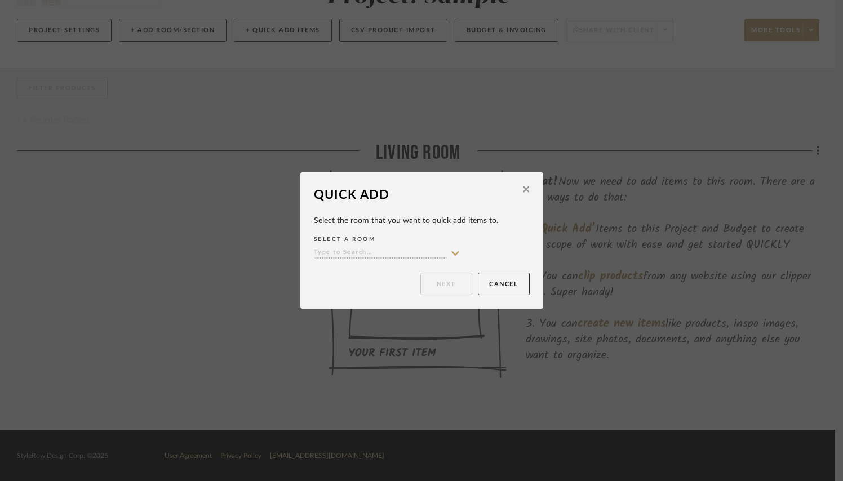
click at [362, 254] on input at bounding box center [380, 253] width 133 height 11
click at [362, 275] on span "Living Room" at bounding box center [348, 276] width 52 height 8
type input "Living Room"
click at [444, 279] on button "Next" at bounding box center [446, 284] width 52 height 23
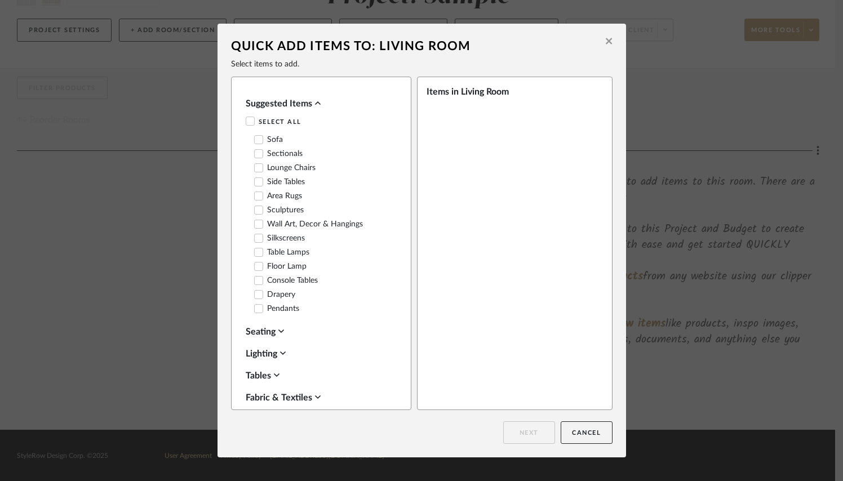
click at [272, 135] on label "Sofa" at bounding box center [268, 140] width 29 height 10
click at [521, 439] on button "Next" at bounding box center [529, 432] width 52 height 23
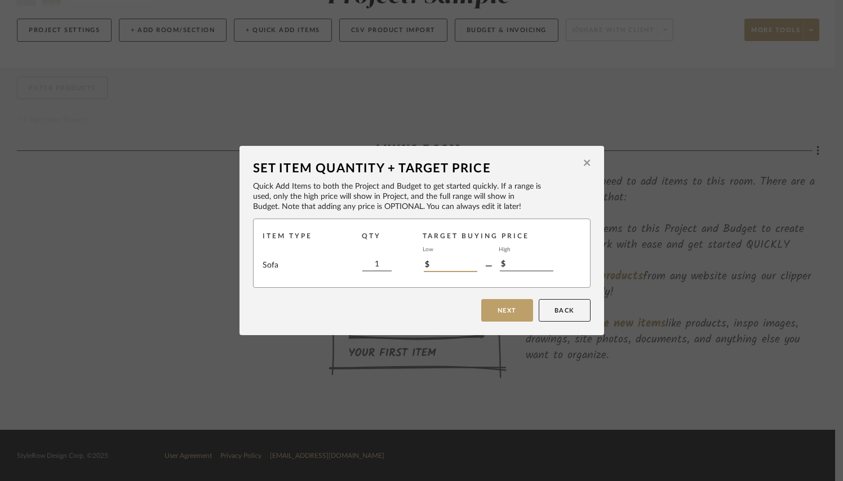
click at [437, 264] on input "$" at bounding box center [451, 266] width 54 height 12
click at [505, 313] on button "Next" at bounding box center [507, 310] width 52 height 23
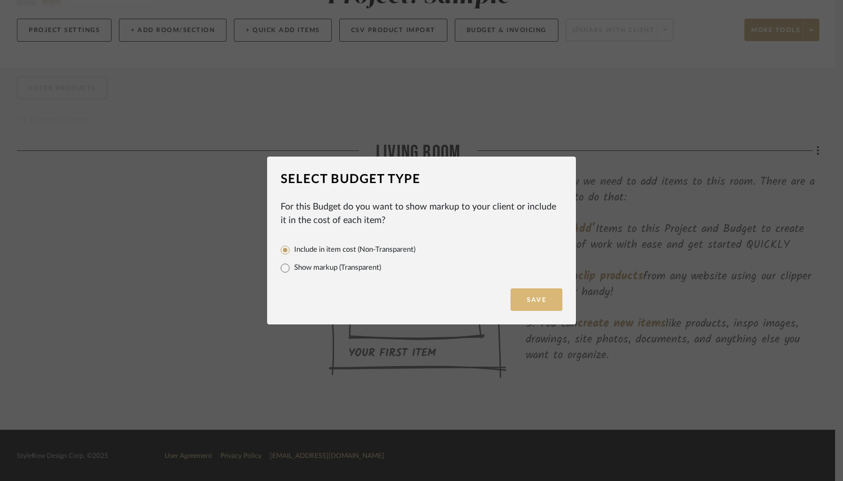
click at [530, 301] on button "Save" at bounding box center [536, 299] width 52 height 23
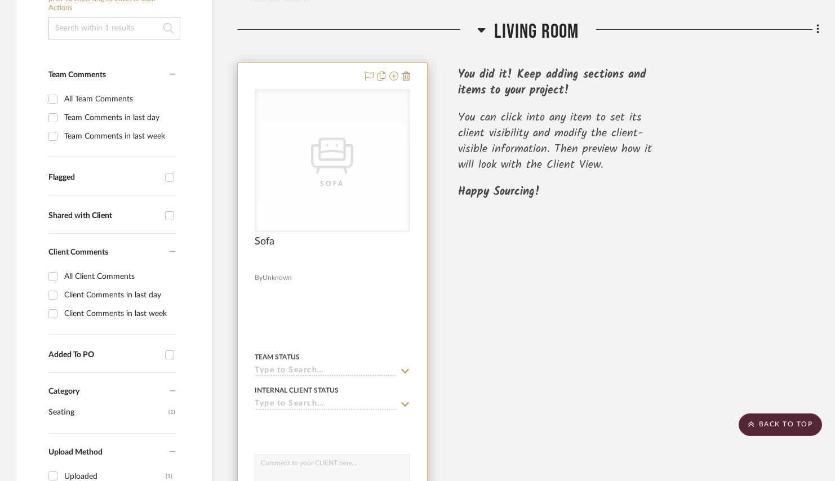
scroll to position [75, 0]
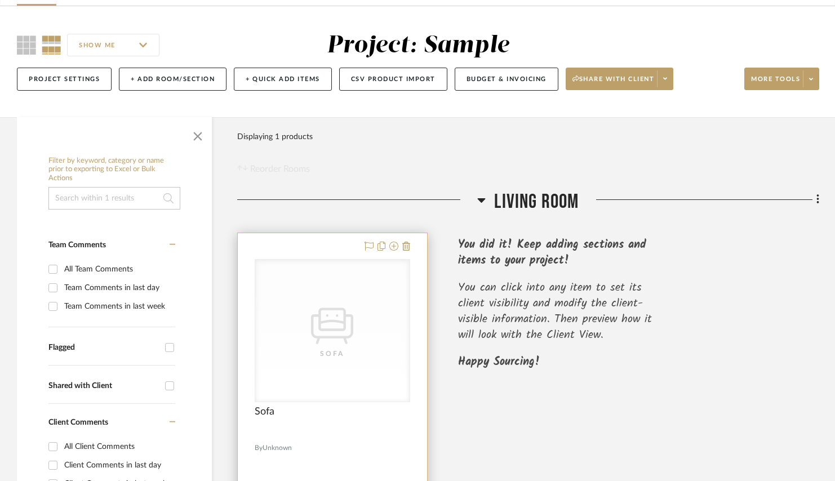
click at [344, 323] on icon "0" at bounding box center [332, 326] width 42 height 36
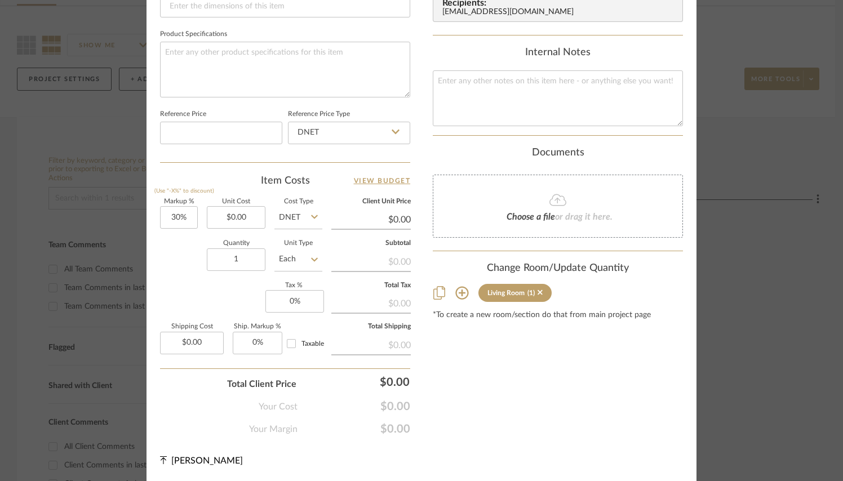
scroll to position [565, 0]
click at [182, 210] on input "30" at bounding box center [179, 218] width 38 height 23
type input "54%"
type input "0.00"
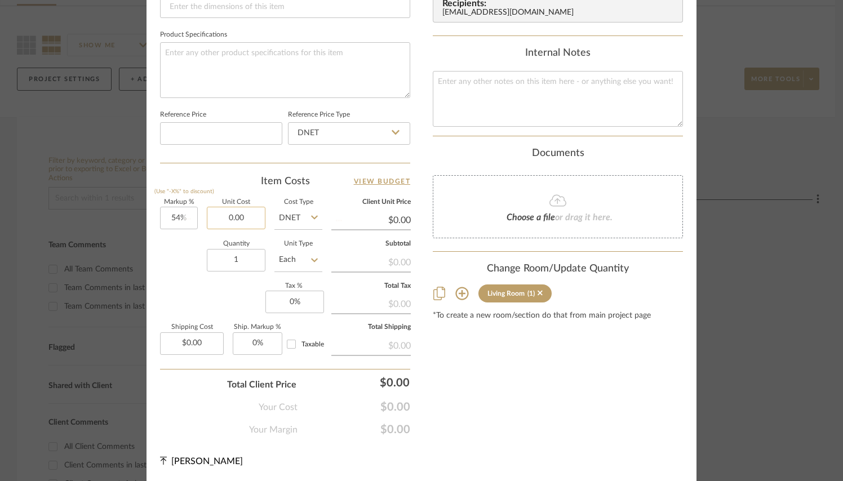
click at [248, 210] on input "0.00" at bounding box center [236, 218] width 59 height 23
type input "$5,480.00"
click at [230, 298] on div "Markup % (Use "-X%" to discount) 54% Unit Cost $5,480.00 Cost Type DNET Client …" at bounding box center [285, 281] width 250 height 164
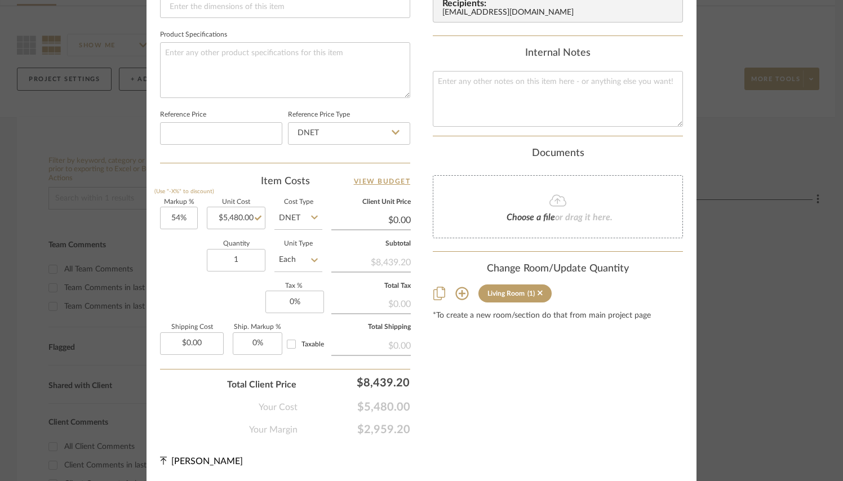
type input "$8,439.20"
click at [221, 212] on input "5480.00" at bounding box center [236, 218] width 59 height 23
type input "$3,280.00"
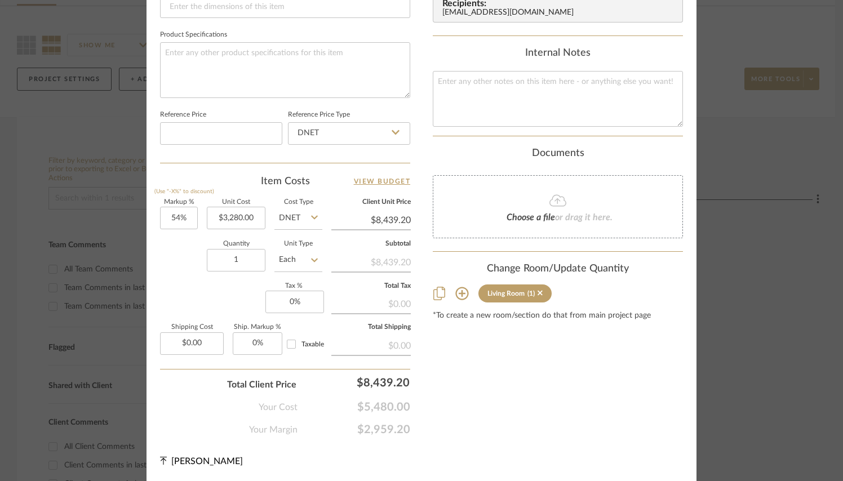
click at [167, 274] on div "Quantity 1 Unit Type Each" at bounding box center [241, 261] width 162 height 40
type input "$5,051.20"
click at [292, 309] on input "0" at bounding box center [294, 302] width 59 height 23
type input "0"
type input "8%"
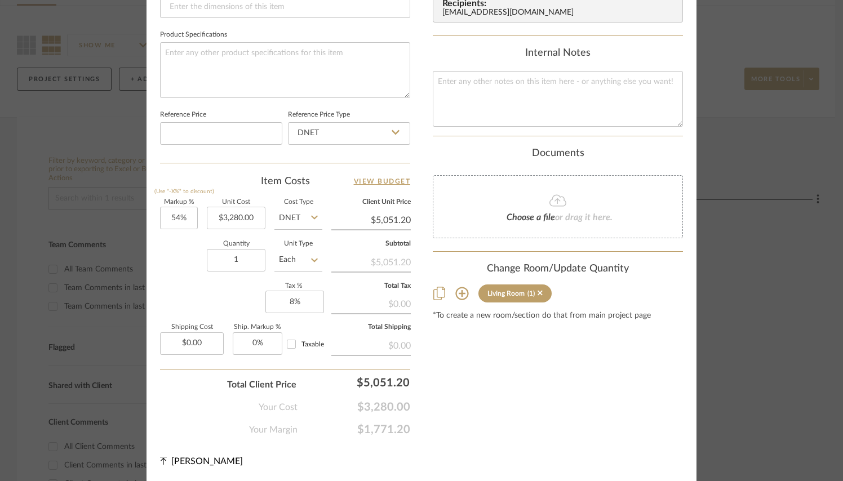
click at [210, 306] on div "Markup % (Use "-X%" to discount) 54% Unit Cost $3,280.00 Cost Type DNET Client …" at bounding box center [285, 281] width 250 height 164
click at [195, 344] on input "0.00" at bounding box center [192, 343] width 64 height 23
type input "$0.00"
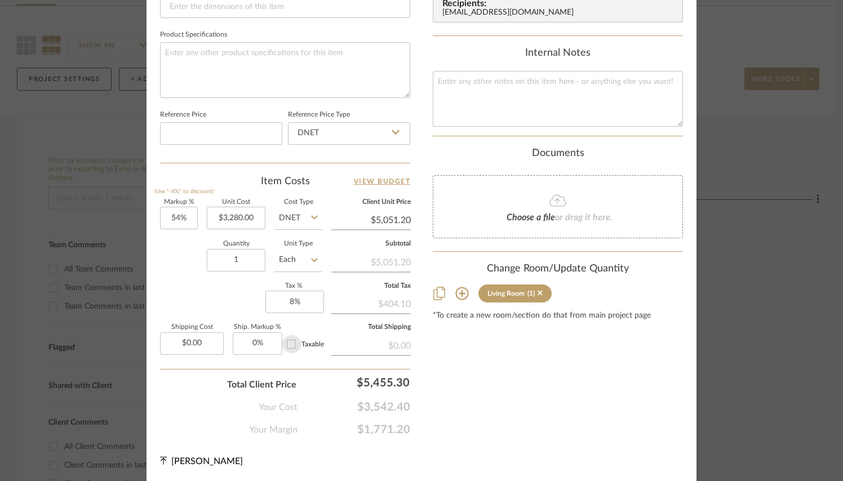
click at [294, 347] on input "Taxable" at bounding box center [291, 344] width 18 height 18
checkbox input "true"
click at [261, 346] on input "0" at bounding box center [258, 343] width 50 height 23
type input "15%"
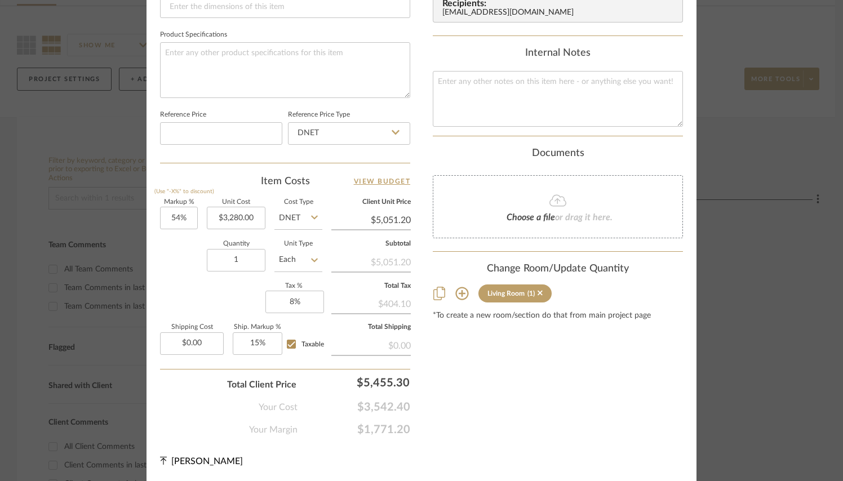
click at [216, 309] on div "Markup % (Use "-X%" to discount) 54% Unit Cost $3,280.00 Cost Type DNET Client …" at bounding box center [285, 281] width 250 height 164
type input "15"
click at [260, 347] on input "15" at bounding box center [258, 343] width 50 height 23
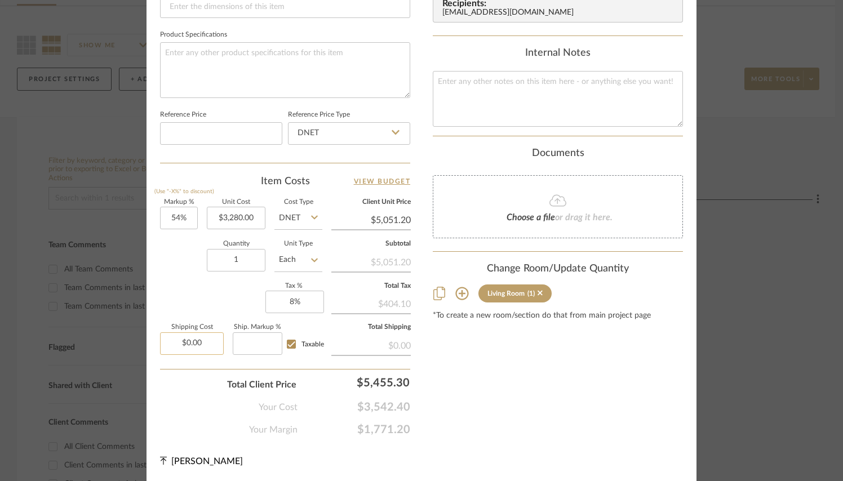
type input "0.00"
click at [199, 345] on input "0.00" at bounding box center [192, 343] width 64 height 23
type input "0%"
type input "0"
type input "$950.00"
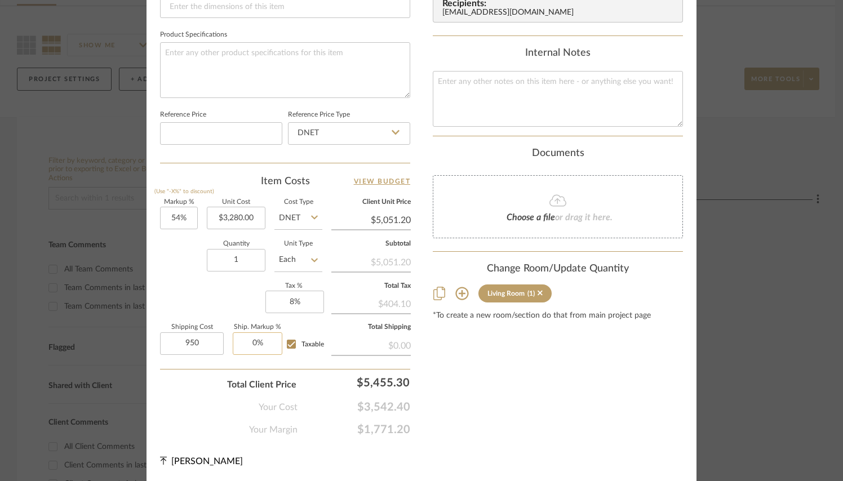
type input "0"
click at [245, 341] on input "0" at bounding box center [258, 343] width 50 height 23
type input "3280.00"
type input "0%"
click at [241, 217] on input "3280.00" at bounding box center [236, 218] width 59 height 23
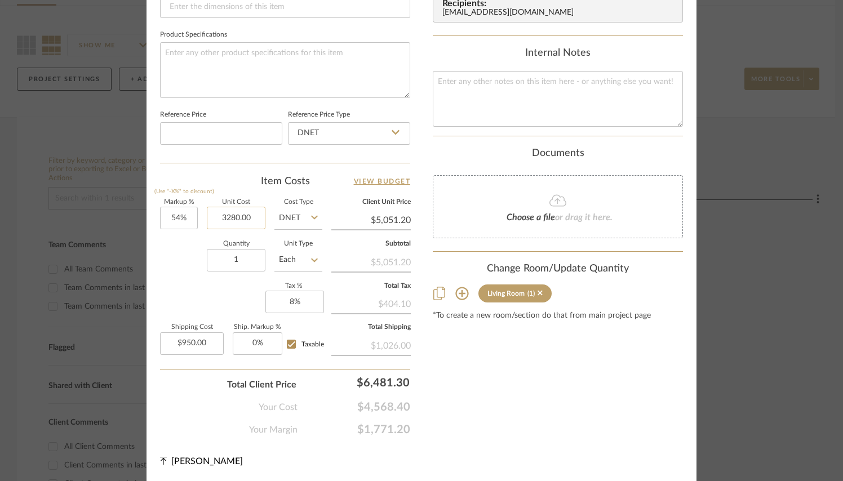
click at [241, 217] on input "3280.00" at bounding box center [236, 218] width 59 height 23
type input "$3,680.00"
click at [231, 253] on input "1" at bounding box center [236, 260] width 59 height 23
type input "$5,667.20"
click at [162, 272] on div "Quantity 1 Unit Type Each" at bounding box center [241, 261] width 162 height 40
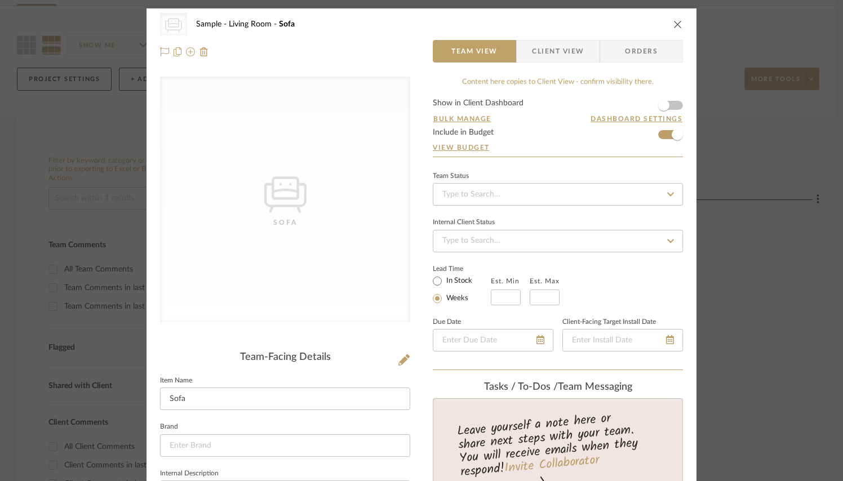
scroll to position [0, 0]
click at [667, 23] on div "CategoryIconSeating Created with Sketch. Sofa Sample Living Room Sofa" at bounding box center [421, 24] width 523 height 23
click at [674, 23] on icon "close" at bounding box center [677, 24] width 9 height 9
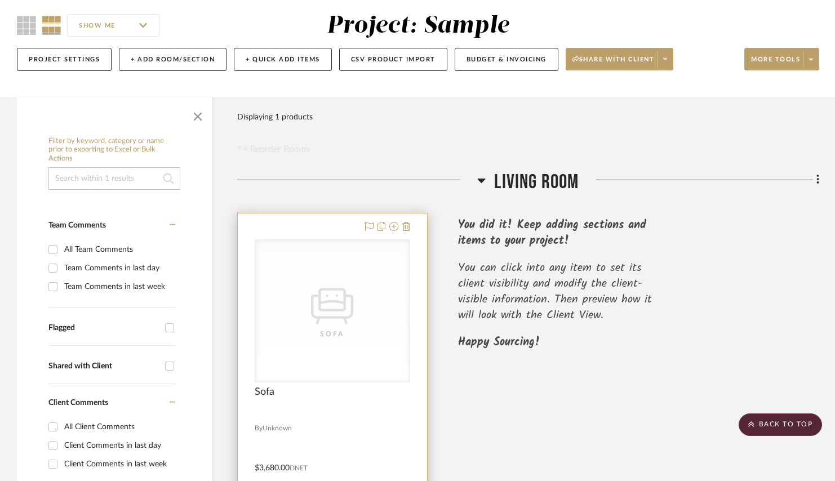
scroll to position [92, 0]
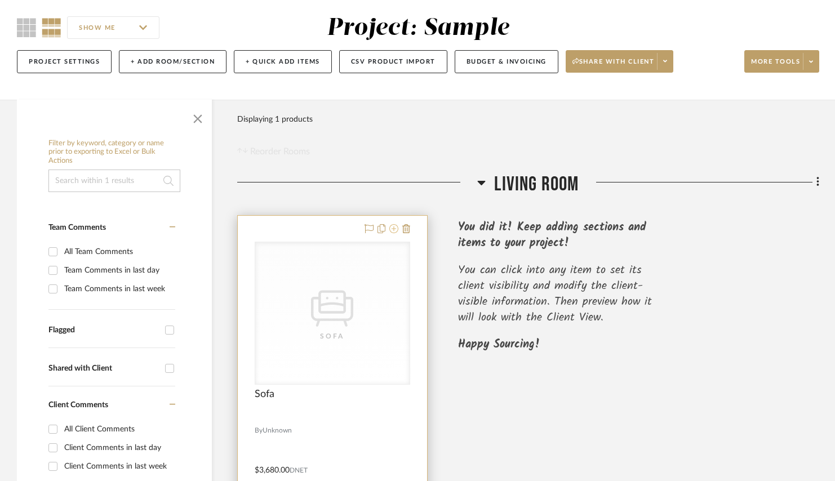
click at [394, 230] on icon at bounding box center [393, 228] width 9 height 9
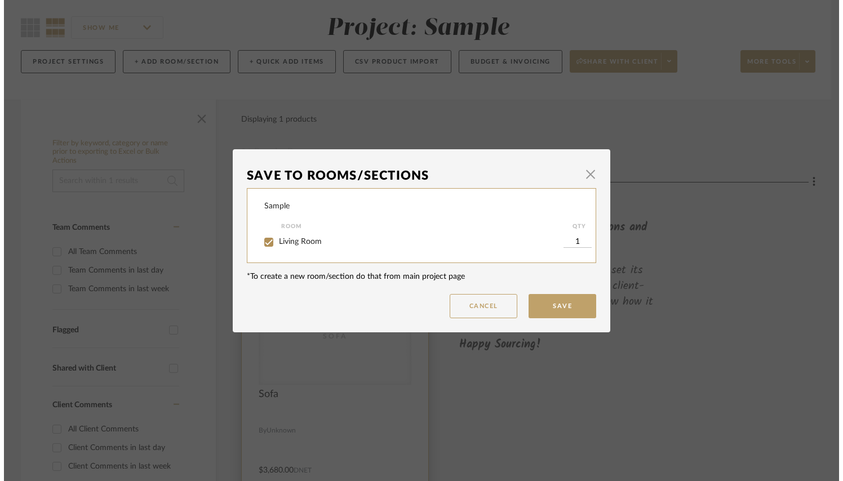
scroll to position [0, 0]
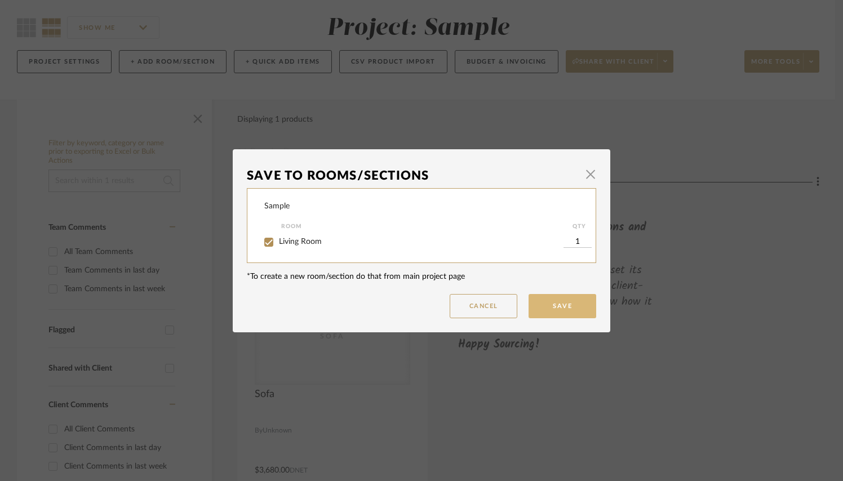
click at [541, 308] on button "Save" at bounding box center [562, 306] width 68 height 24
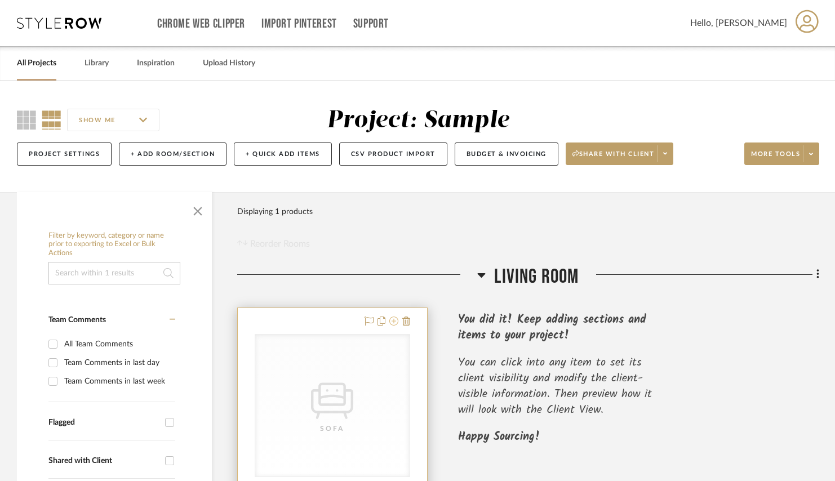
click at [393, 322] on icon at bounding box center [393, 321] width 9 height 9
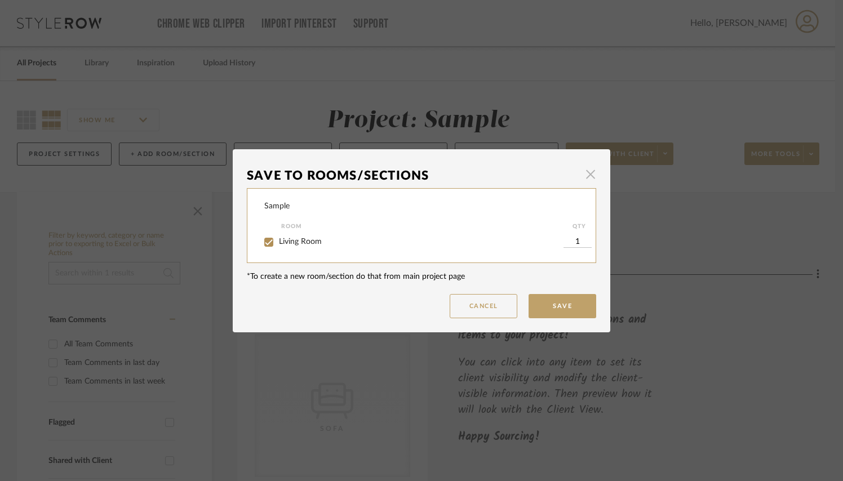
click at [589, 170] on span "button" at bounding box center [590, 174] width 23 height 23
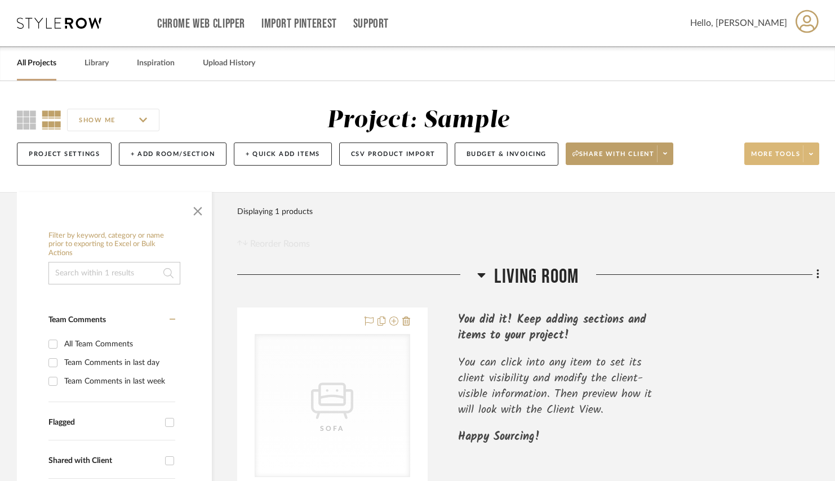
click at [750, 148] on button "More tools" at bounding box center [781, 154] width 75 height 23
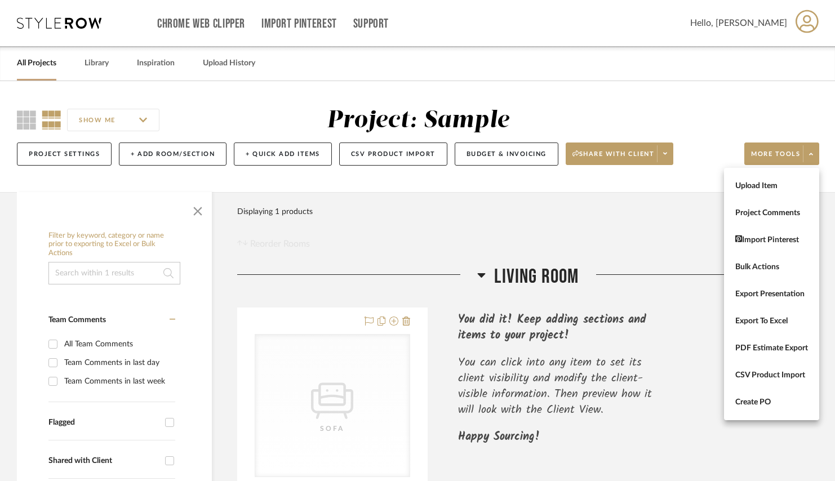
click at [669, 207] on div at bounding box center [417, 240] width 835 height 481
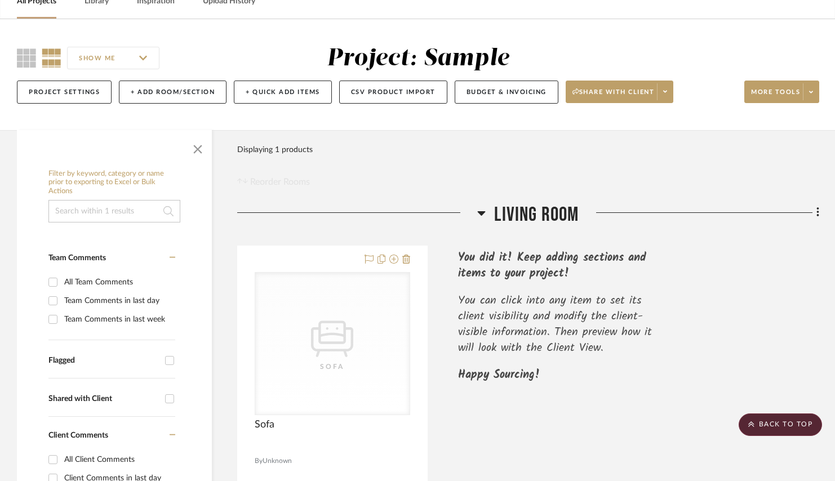
scroll to position [59, 0]
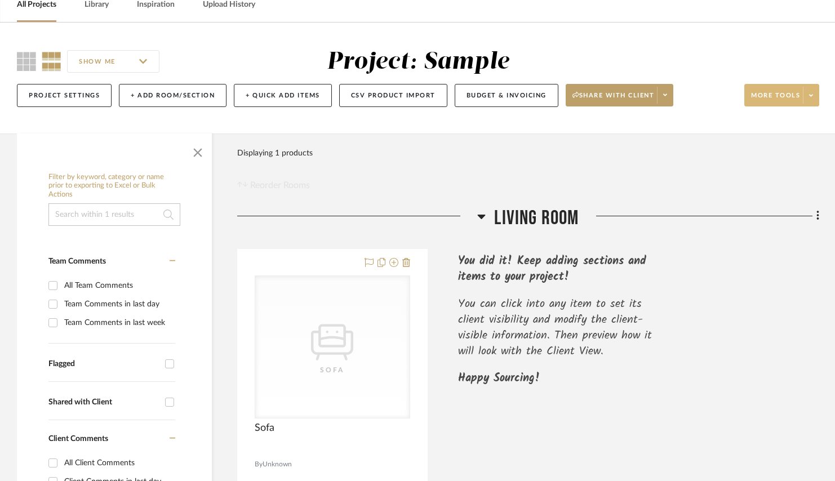
click at [802, 98] on button "More tools" at bounding box center [781, 95] width 75 height 23
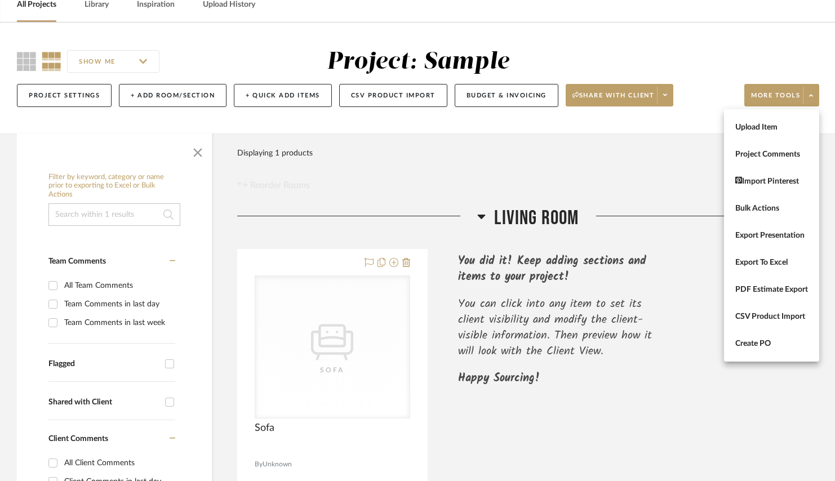
click at [281, 82] on div at bounding box center [417, 240] width 835 height 481
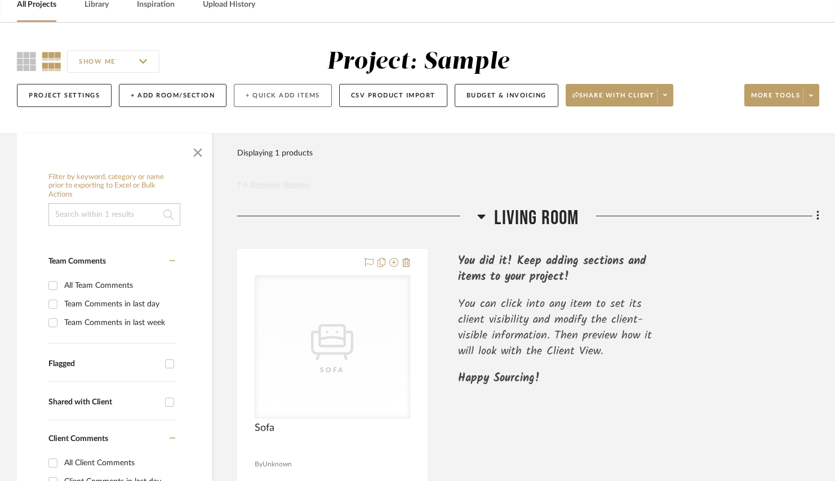
click at [286, 94] on button "+ Quick Add Items" at bounding box center [283, 95] width 98 height 23
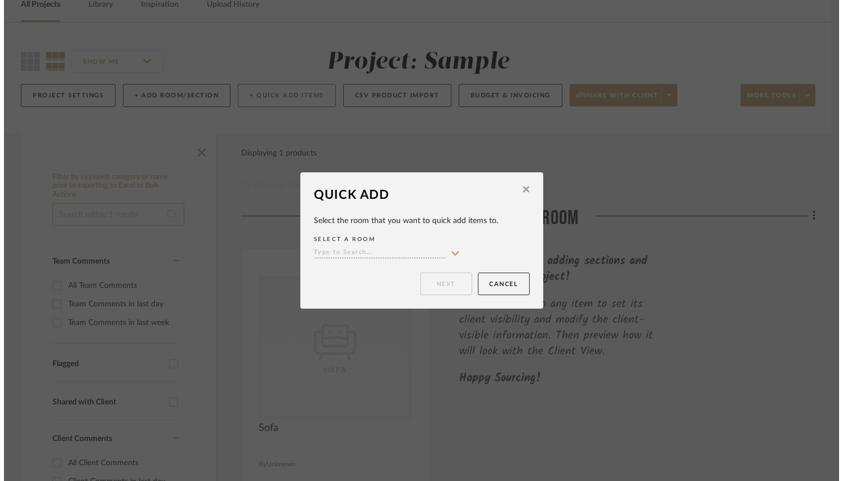
scroll to position [0, 0]
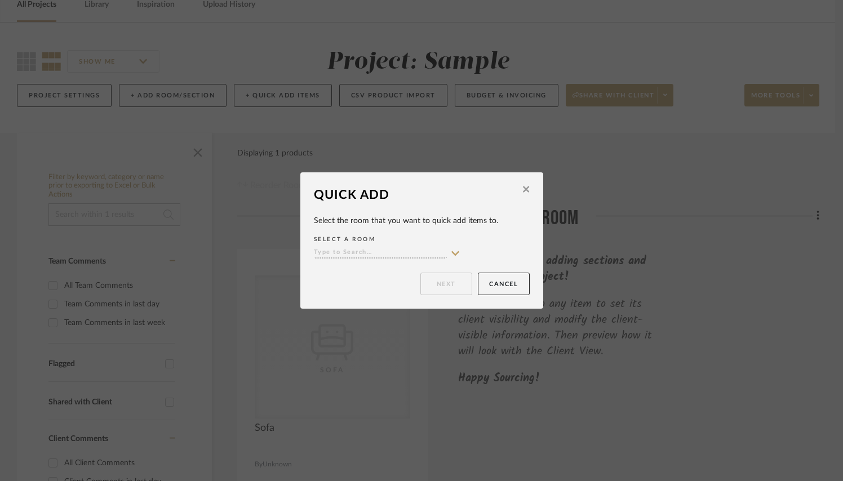
click at [393, 252] on input at bounding box center [380, 253] width 133 height 11
click at [388, 271] on div "Living Room" at bounding box center [382, 275] width 145 height 29
type input "Living Room"
click at [441, 286] on button "Next" at bounding box center [446, 284] width 52 height 23
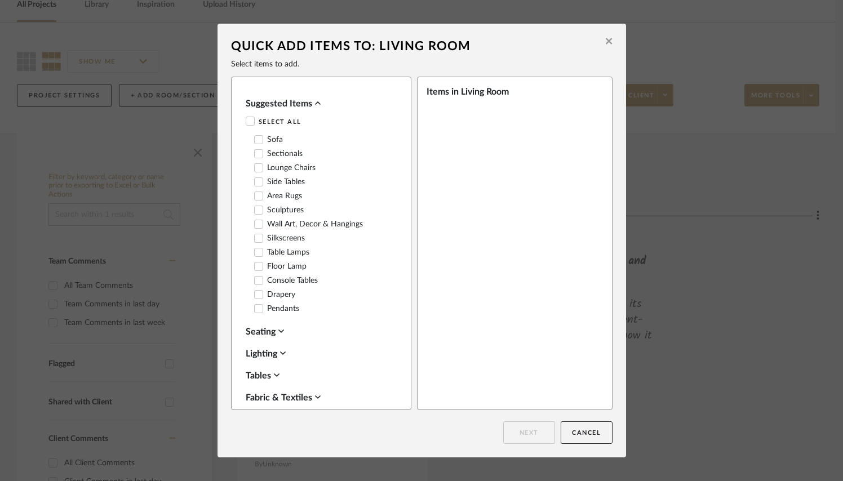
click at [270, 137] on label "Sofa" at bounding box center [268, 140] width 29 height 10
click at [523, 430] on button "Next" at bounding box center [529, 432] width 52 height 23
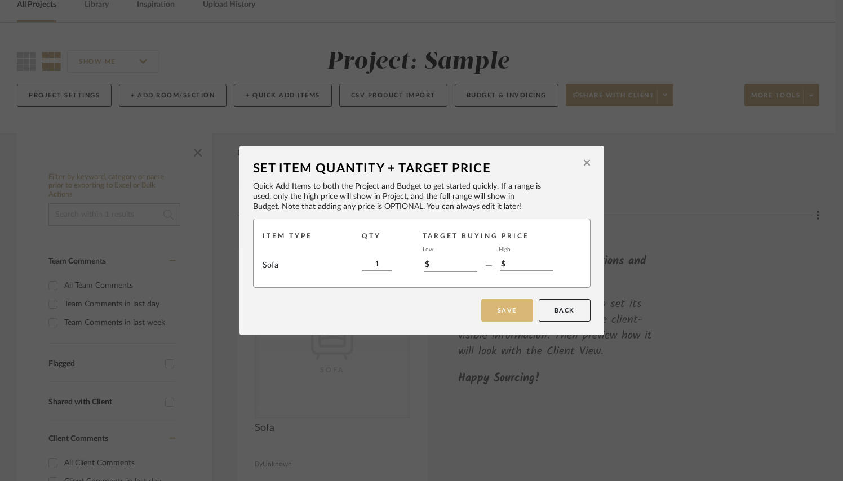
click at [504, 310] on button "Save" at bounding box center [507, 310] width 52 height 23
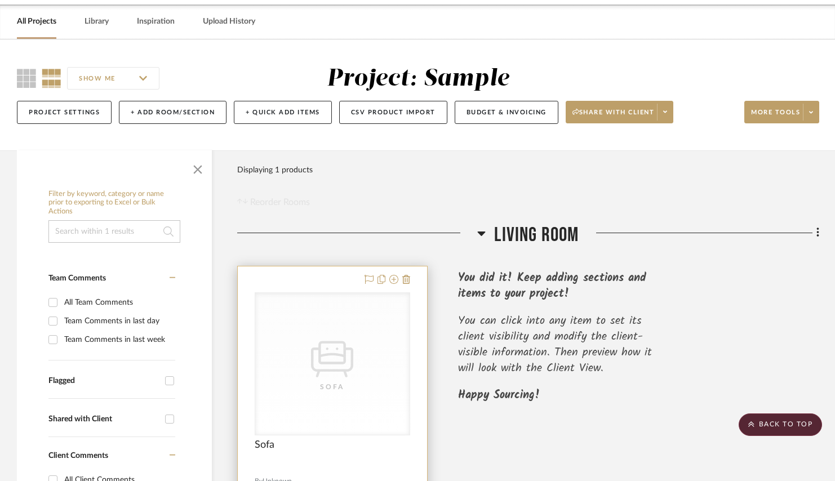
scroll to position [41, 0]
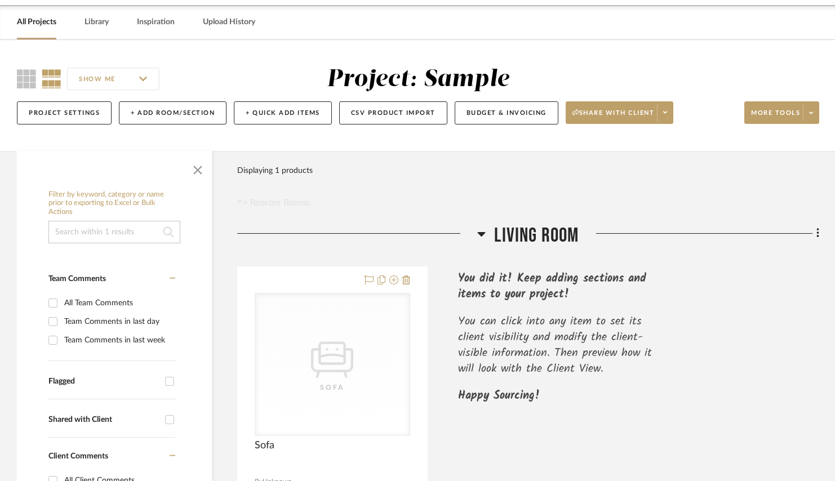
click at [50, 26] on link "All Projects" at bounding box center [36, 22] width 39 height 15
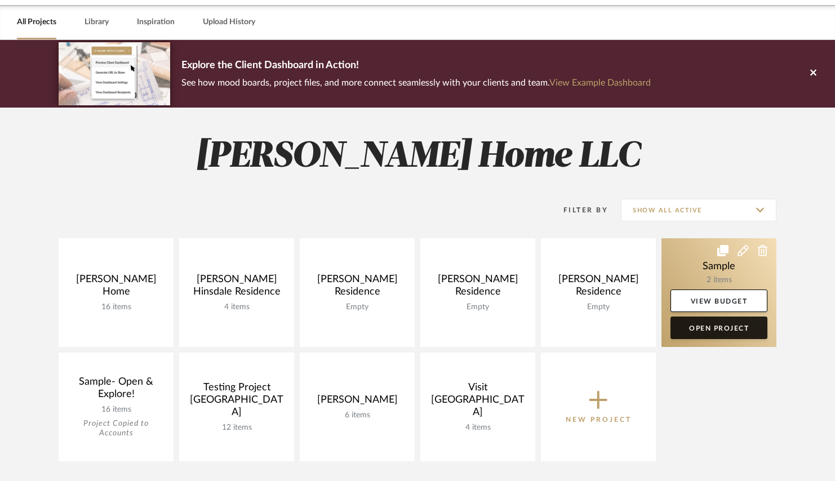
click at [713, 324] on link "Open Project" at bounding box center [718, 328] width 97 height 23
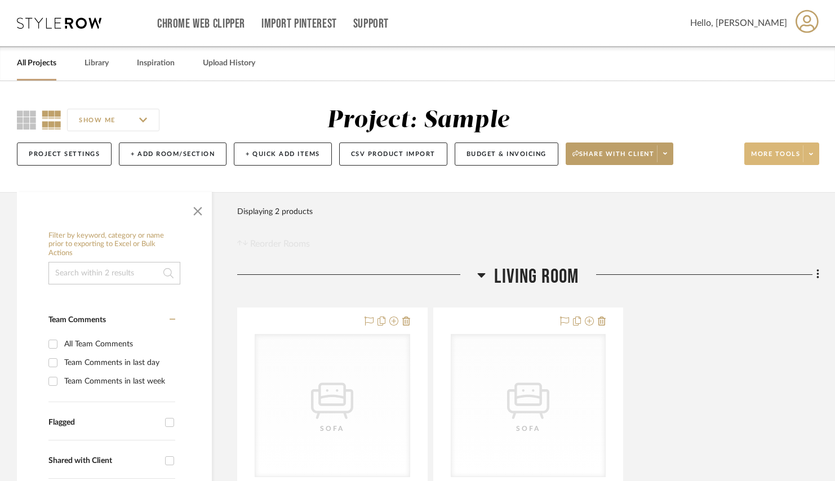
click at [816, 155] on span at bounding box center [811, 153] width 16 height 17
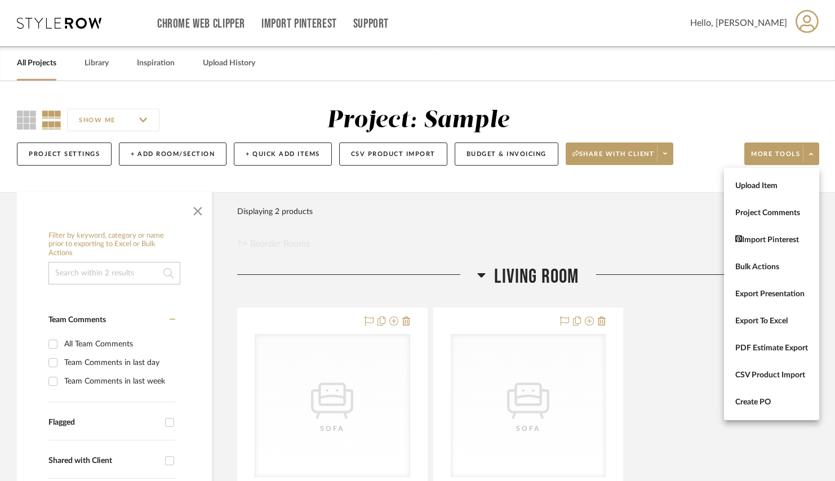
click at [699, 239] on div at bounding box center [417, 240] width 835 height 481
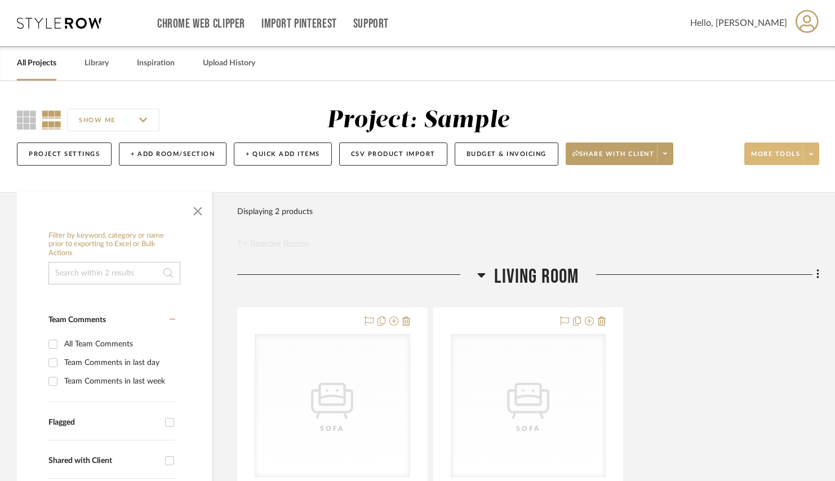
click at [784, 155] on span "More tools" at bounding box center [775, 158] width 49 height 17
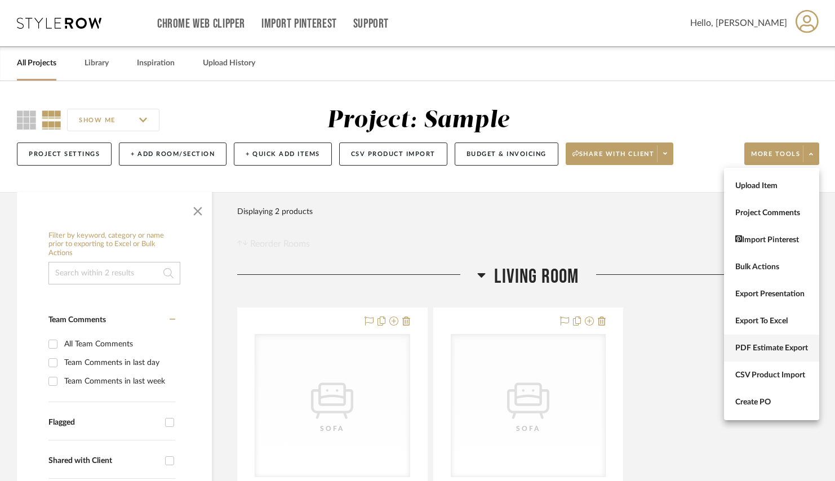
click at [781, 352] on span "PDF Estimate Export" at bounding box center [771, 349] width 73 height 10
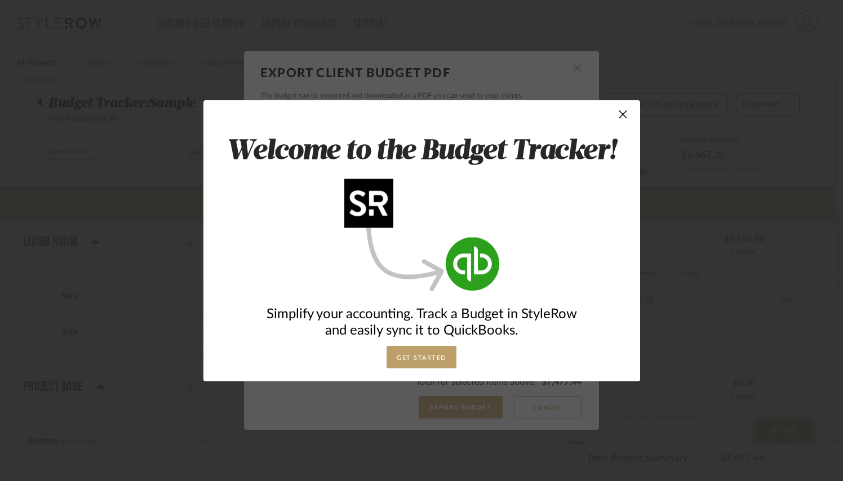
click at [630, 119] on div "Welcome to the Budget Tracker! Simplify your accounting. Track a Budget in Styl…" at bounding box center [421, 240] width 437 height 281
click at [624, 117] on span "button" at bounding box center [623, 114] width 23 height 23
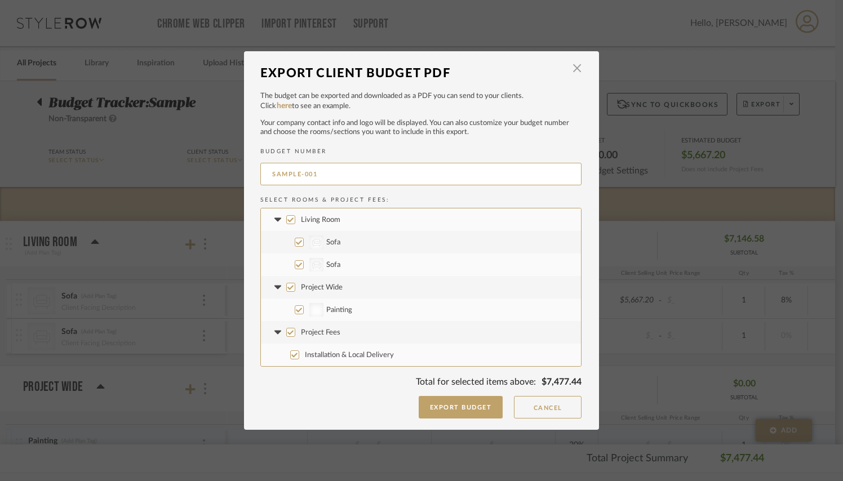
click at [286, 220] on input "Living Room" at bounding box center [290, 219] width 9 height 9
checkbox input "false"
click at [286, 219] on input "Living Room" at bounding box center [290, 219] width 9 height 9
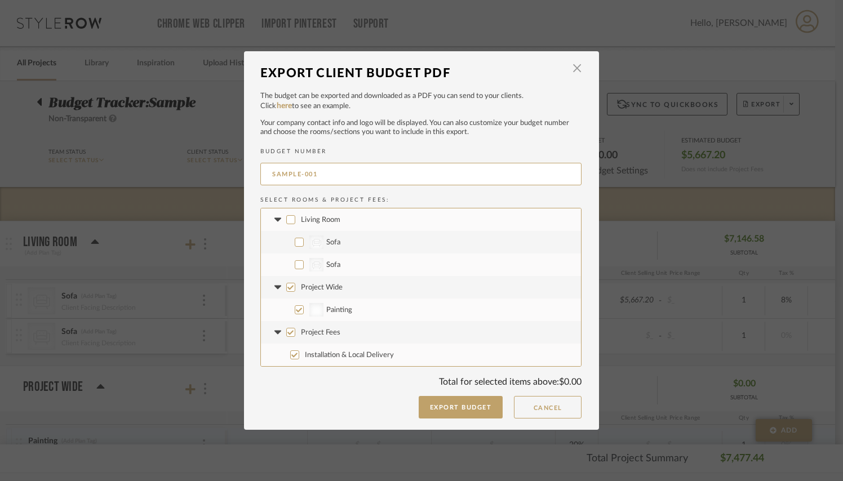
checkbox input "true"
click at [295, 241] on input "CategoryIconSeating Created with Sketch. Sofa" at bounding box center [299, 242] width 9 height 9
checkbox input "false"
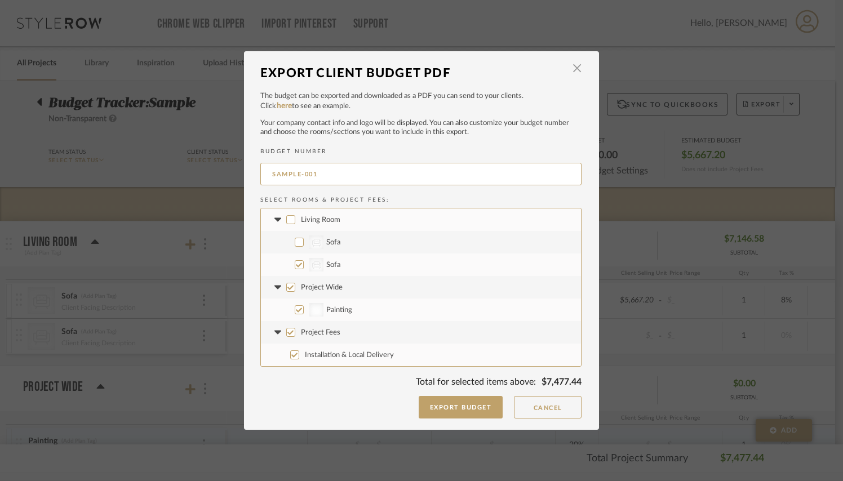
checkbox input "false"
click at [295, 243] on input "CategoryIconSeating Created with Sketch. Sofa" at bounding box center [299, 242] width 9 height 9
checkbox input "true"
click at [296, 259] on label "CategoryIconSeating Created with Sketch. Sofa" at bounding box center [421, 265] width 320 height 23
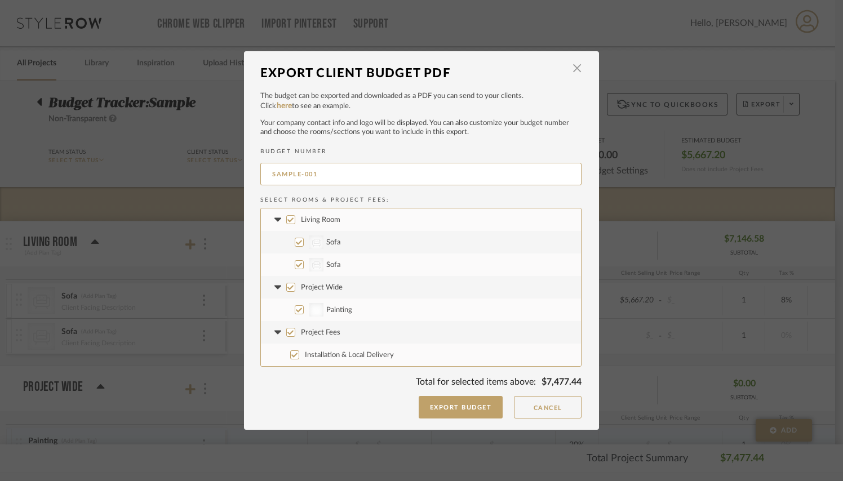
click at [296, 260] on input "CategoryIconSeating Created with Sketch. Sofa" at bounding box center [299, 264] width 9 height 9
checkbox input "false"
click at [287, 290] on input "Project Wide" at bounding box center [290, 287] width 9 height 9
checkbox input "false"
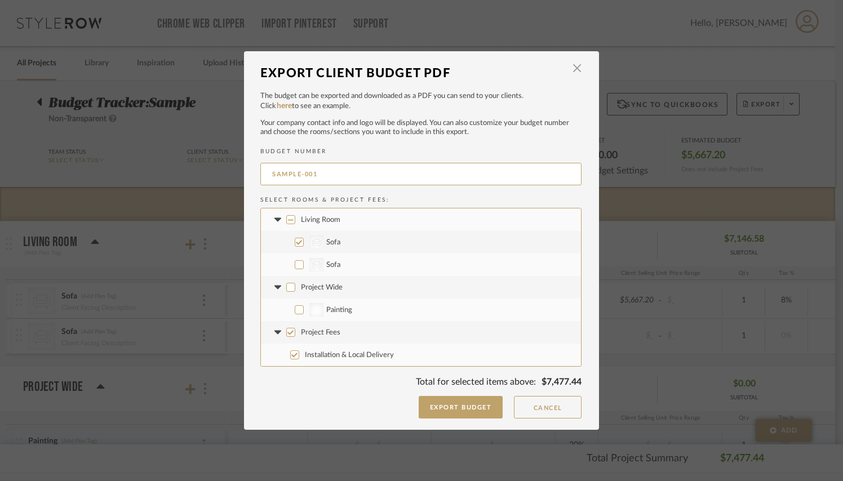
checkbox input "false"
click at [287, 336] on input "Project Fees" at bounding box center [290, 332] width 9 height 9
checkbox input "false"
click at [466, 413] on button "Export Budget" at bounding box center [461, 407] width 85 height 23
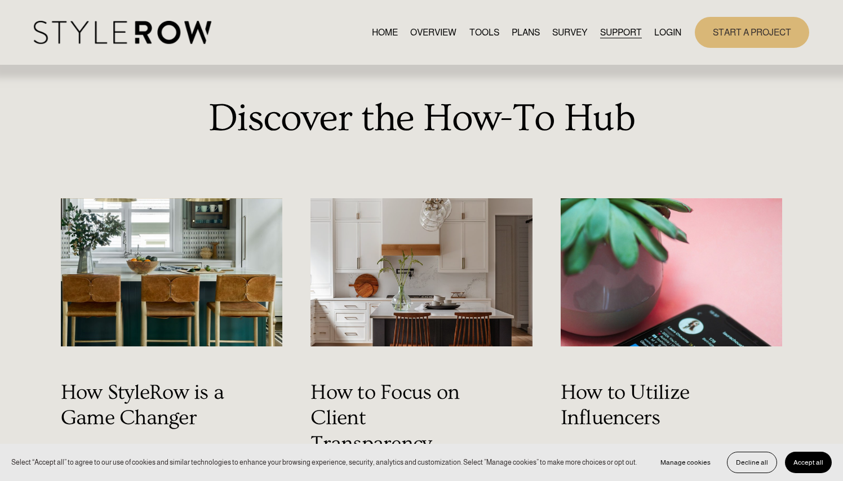
click at [615, 28] on span "SUPPORT" at bounding box center [621, 33] width 42 height 14
click at [0, 0] on link "RESOURCE CENTER" at bounding box center [0, 0] width 0 height 0
